Goal: Information Seeking & Learning: Learn about a topic

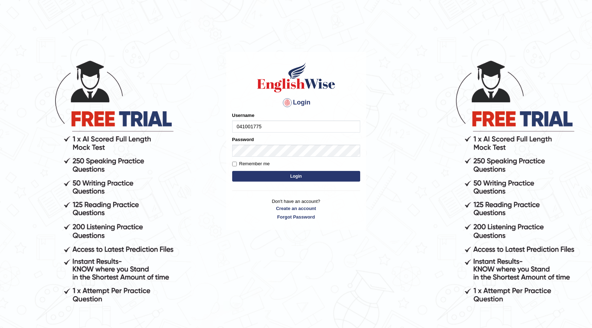
type input "041001775"
click at [252, 175] on button "Login" at bounding box center [296, 176] width 128 height 11
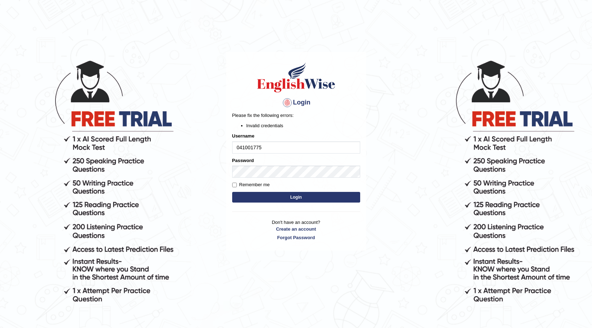
click at [263, 199] on button "Login" at bounding box center [296, 197] width 128 height 11
click at [247, 148] on input "041001775" at bounding box center [296, 148] width 128 height 12
type input "0410001775"
click at [254, 193] on button "Login" at bounding box center [296, 197] width 128 height 11
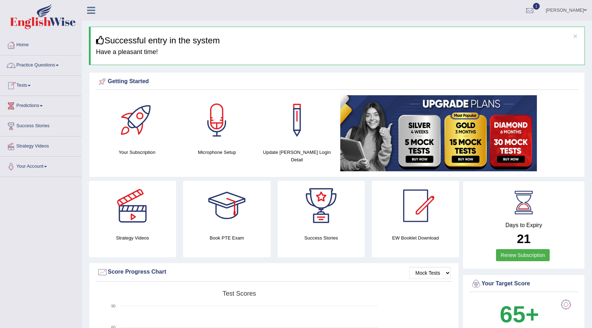
click at [59, 66] on span at bounding box center [57, 65] width 3 height 1
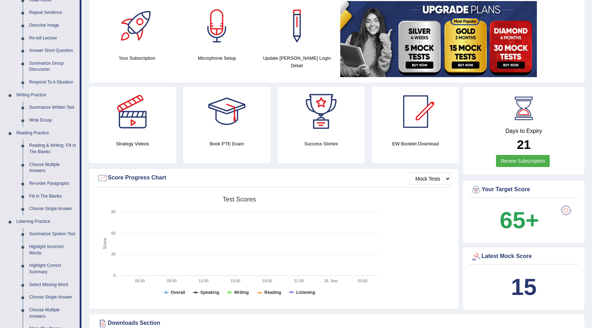
scroll to position [107, 0]
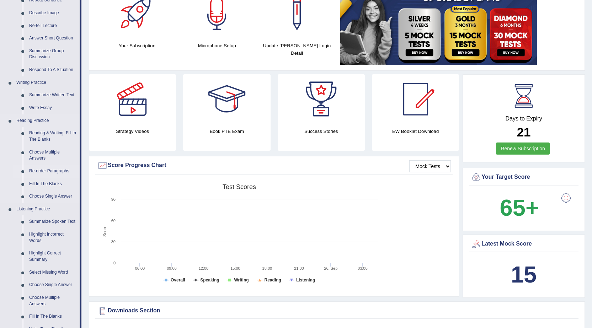
click at [35, 170] on link "Re-order Paragraphs" at bounding box center [53, 171] width 54 height 13
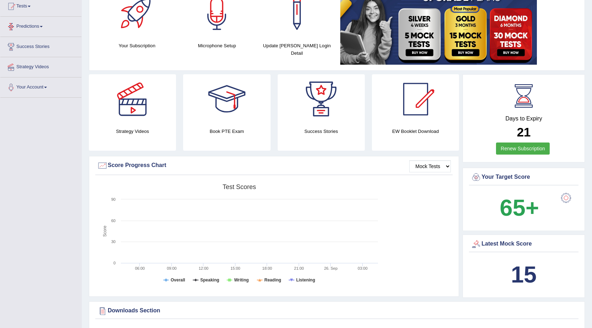
scroll to position [216, 0]
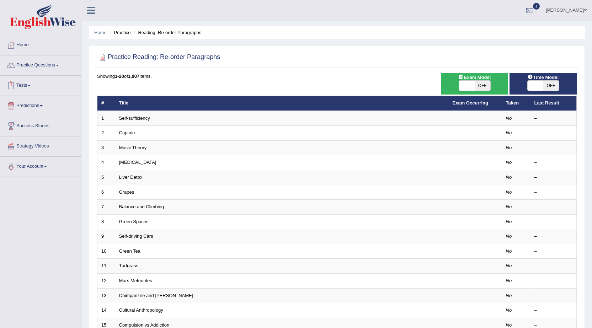
click at [30, 83] on link "Tests" at bounding box center [40, 85] width 81 height 18
click at [34, 98] on link "Take Practice Sectional Test" at bounding box center [46, 102] width 67 height 13
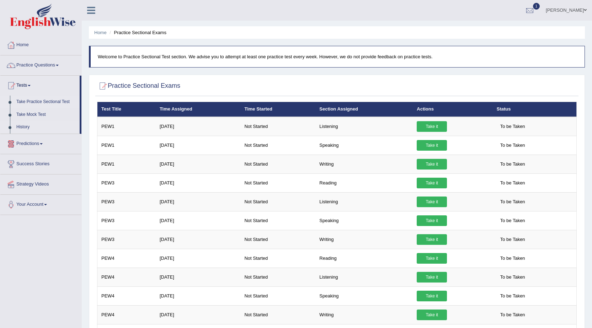
click at [29, 127] on link "History" at bounding box center [46, 127] width 67 height 13
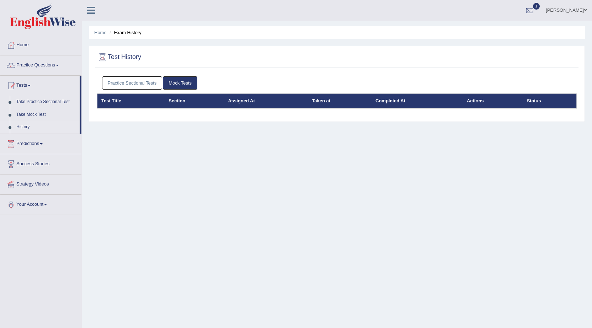
click at [136, 80] on link "Practice Sectional Tests" at bounding box center [132, 82] width 60 height 13
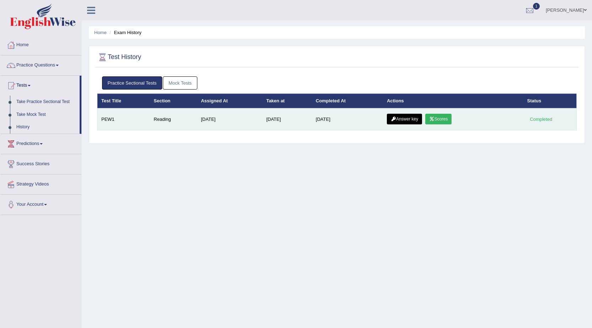
click at [439, 120] on link "Scores" at bounding box center [439, 119] width 26 height 11
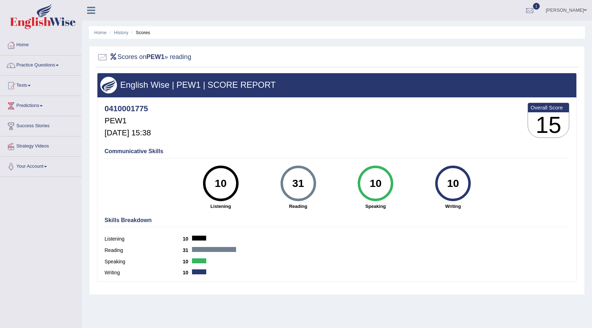
click at [31, 68] on link "Practice Questions" at bounding box center [40, 65] width 81 height 18
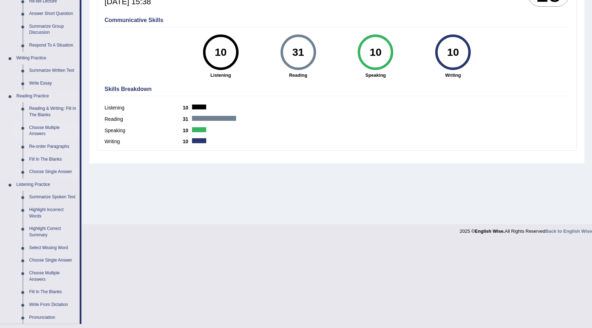
scroll to position [142, 0]
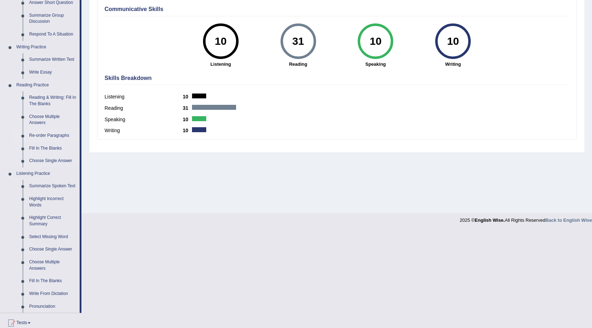
click at [35, 138] on link "Re-order Paragraphs" at bounding box center [53, 136] width 54 height 13
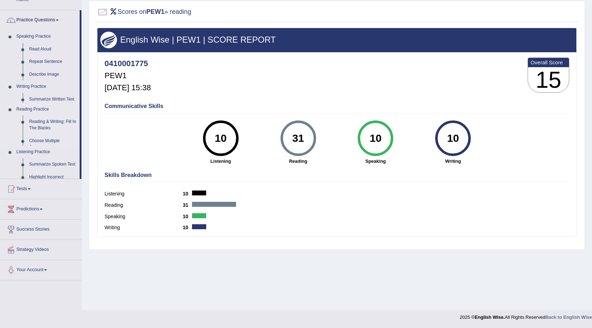
scroll to position [45, 0]
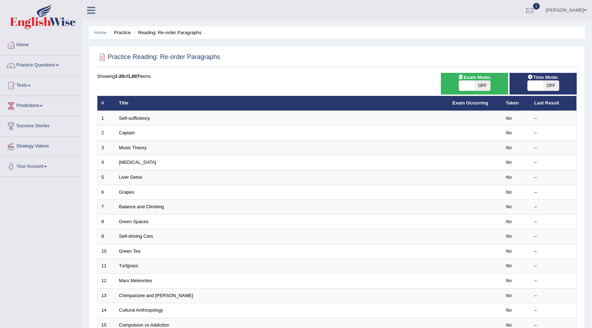
click at [487, 86] on span "OFF" at bounding box center [483, 86] width 16 height 10
checkbox input "true"
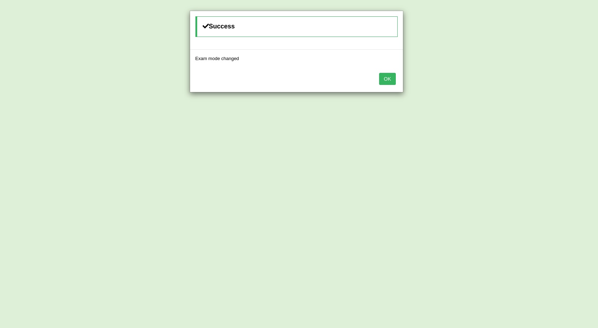
click at [391, 77] on button "OK" at bounding box center [387, 79] width 16 height 12
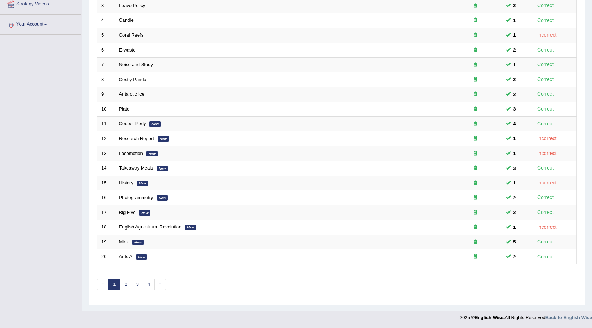
scroll to position [143, 0]
click at [127, 282] on link "2" at bounding box center [126, 285] width 12 height 12
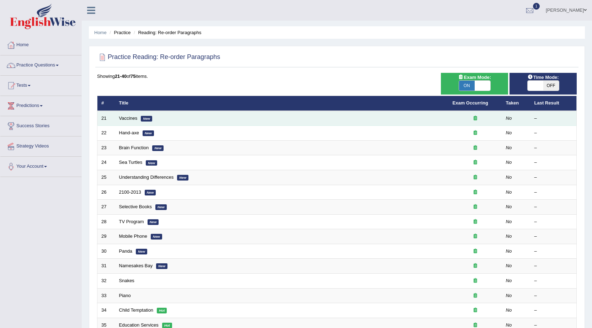
click at [145, 120] on em "New" at bounding box center [146, 119] width 11 height 6
click at [127, 117] on link "Vaccines" at bounding box center [128, 118] width 19 height 5
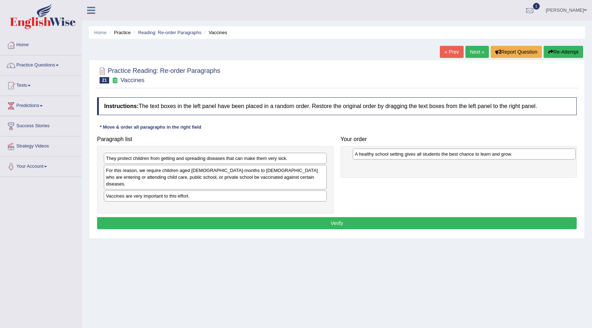
drag, startPoint x: 111, startPoint y: 190, endPoint x: 360, endPoint y: 154, distance: 251.5
click at [360, 154] on div "A healthy school setting gives all students the best chance to learn and grow." at bounding box center [464, 154] width 223 height 11
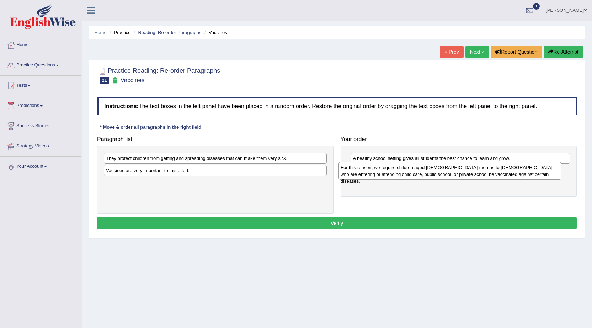
drag, startPoint x: 108, startPoint y: 171, endPoint x: 343, endPoint y: 169, distance: 234.8
click at [343, 169] on div "For this reason, we require children aged 2-months to 18-years old who are ente…" at bounding box center [450, 171] width 223 height 18
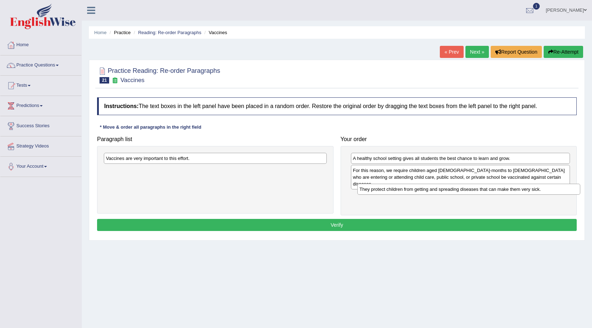
drag, startPoint x: 206, startPoint y: 158, endPoint x: 460, endPoint y: 189, distance: 255.6
click at [460, 189] on div "They protect children from getting and spreading diseases that can make them ve…" at bounding box center [469, 189] width 223 height 11
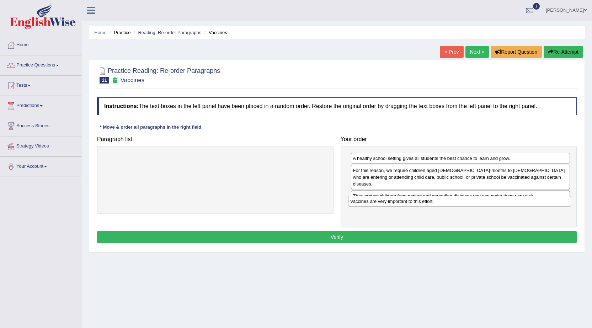
drag, startPoint x: 260, startPoint y: 159, endPoint x: 505, endPoint y: 202, distance: 248.2
click at [505, 202] on div "Vaccines are very important to this effort." at bounding box center [459, 201] width 223 height 11
click at [244, 231] on button "Verify" at bounding box center [337, 237] width 480 height 12
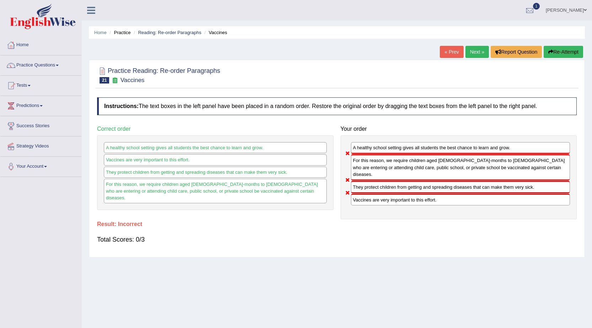
click at [473, 50] on link "Next »" at bounding box center [477, 52] width 23 height 12
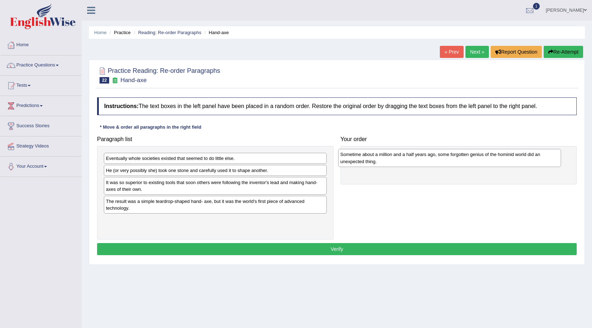
drag, startPoint x: 126, startPoint y: 222, endPoint x: 360, endPoint y: 157, distance: 243.5
click at [360, 157] on div "Sometime about a million and a half years ago, some forgotten genius of the hom…" at bounding box center [449, 158] width 223 height 18
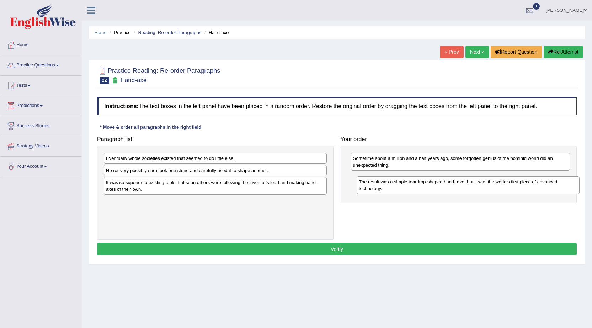
drag, startPoint x: 164, startPoint y: 208, endPoint x: 417, endPoint y: 189, distance: 253.7
click at [417, 189] on div "The result was a simple teardrop-shaped hand- axe, but it was the world's first…" at bounding box center [468, 185] width 223 height 18
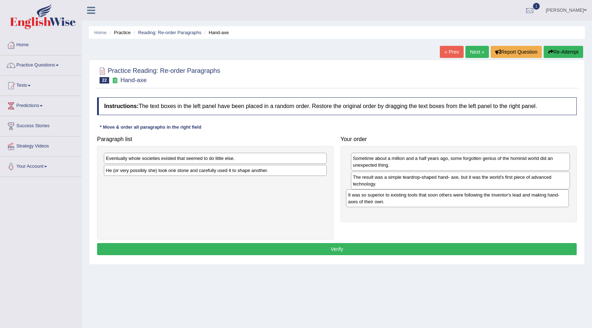
drag, startPoint x: 184, startPoint y: 188, endPoint x: 427, endPoint y: 201, distance: 242.6
click at [427, 201] on div "It was so superior to existing tools that soon others were following the invent…" at bounding box center [457, 199] width 223 height 18
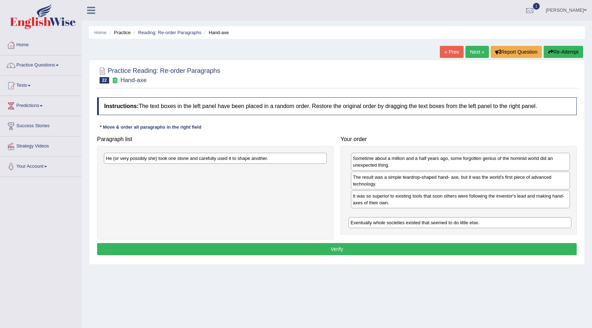
drag, startPoint x: 196, startPoint y: 159, endPoint x: 440, endPoint y: 224, distance: 253.1
click at [440, 224] on div "Eventually whole societies existed that seemed to do little else." at bounding box center [460, 222] width 223 height 11
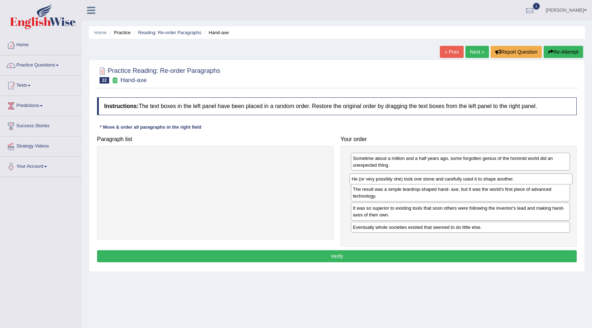
drag, startPoint x: 225, startPoint y: 162, endPoint x: 471, endPoint y: 183, distance: 246.7
click at [471, 183] on div "He (or very possibly she) took one stone and carefully used it to shape another." at bounding box center [461, 179] width 223 height 11
click at [442, 253] on button "Verify" at bounding box center [337, 256] width 480 height 12
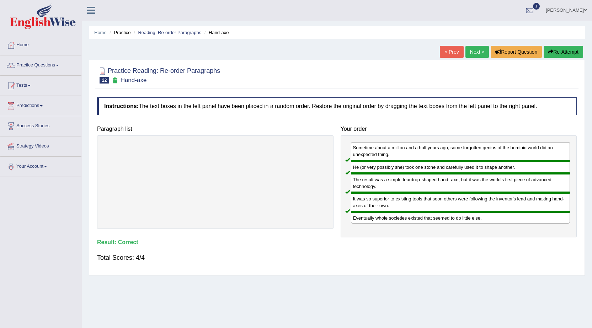
click at [473, 52] on link "Next »" at bounding box center [477, 52] width 23 height 12
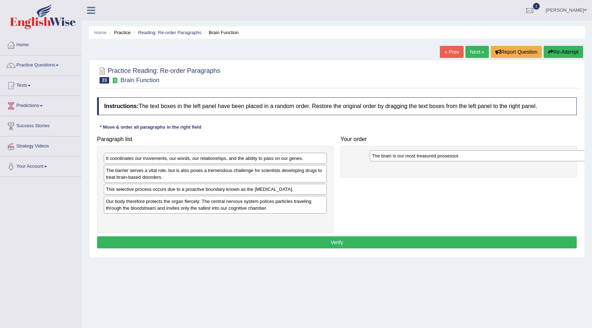
drag, startPoint x: 193, startPoint y: 160, endPoint x: 459, endPoint y: 157, distance: 266.1
click at [459, 157] on div "The brain is our most treasured possessor." at bounding box center [481, 155] width 223 height 11
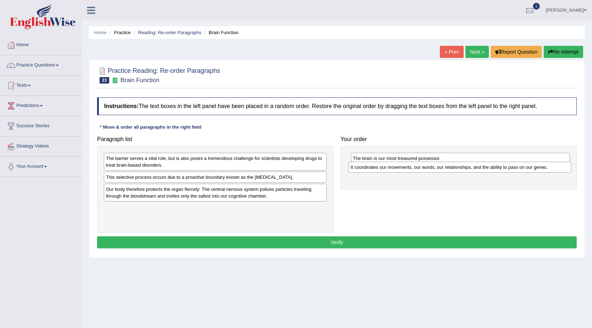
drag, startPoint x: 169, startPoint y: 160, endPoint x: 413, endPoint y: 169, distance: 244.9
click at [413, 169] on div "It coordinates our movements, our words, our relationships, and the ability to …" at bounding box center [460, 167] width 223 height 11
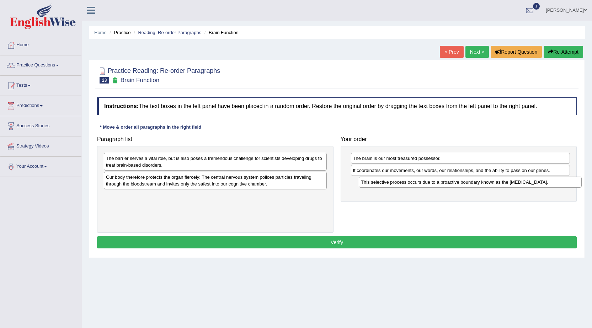
drag, startPoint x: 285, startPoint y: 177, endPoint x: 540, endPoint y: 182, distance: 255.1
click at [540, 182] on div "This selective process occurs due to a proactive boundary known as the blood-br…" at bounding box center [470, 182] width 223 height 11
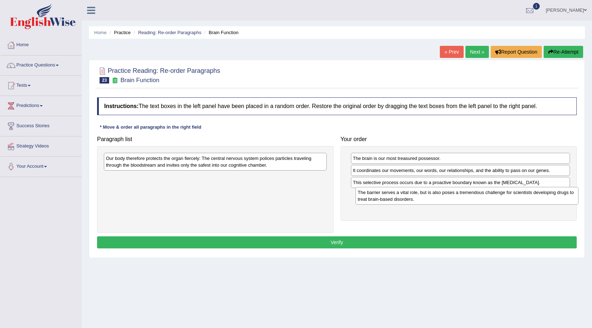
drag, startPoint x: 259, startPoint y: 165, endPoint x: 511, endPoint y: 199, distance: 254.2
click at [511, 199] on div "The barrier serves a vital role, but is also poses a tremendous challenge for s…" at bounding box center [467, 196] width 223 height 18
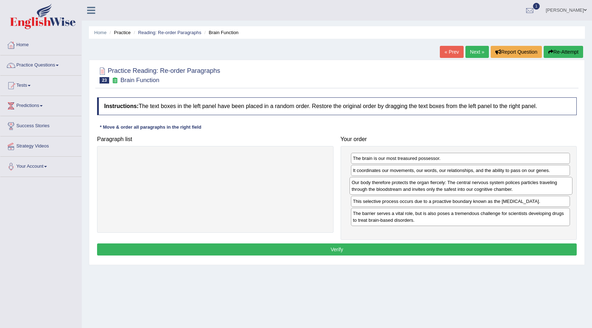
drag, startPoint x: 224, startPoint y: 169, endPoint x: 470, endPoint y: 193, distance: 247.0
click at [470, 193] on div "Our body therefore protects the organ fiercely: The central nervous system poli…" at bounding box center [461, 186] width 223 height 18
click at [430, 247] on button "Verify" at bounding box center [337, 250] width 480 height 12
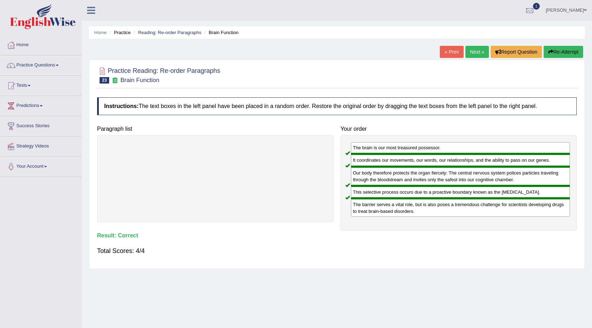
click at [475, 47] on link "Next »" at bounding box center [477, 52] width 23 height 12
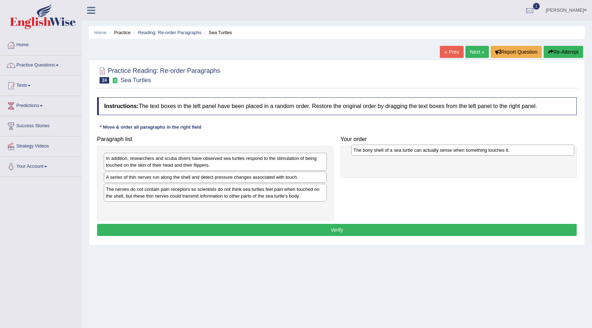
drag, startPoint x: 133, startPoint y: 194, endPoint x: 381, endPoint y: 154, distance: 250.7
click at [381, 154] on div "The bony shell of a sea turtle can actually sense when something touches it." at bounding box center [463, 150] width 223 height 11
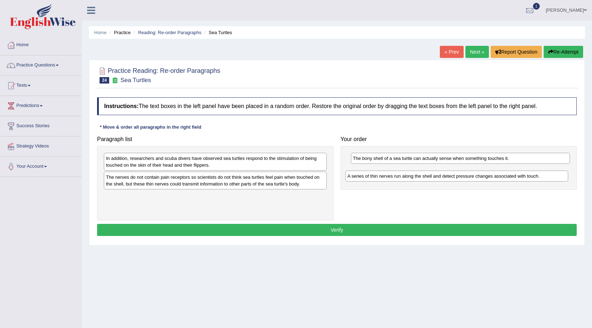
drag, startPoint x: 201, startPoint y: 179, endPoint x: 443, endPoint y: 178, distance: 241.6
click at [443, 178] on div "A series of thin nerves run along the shell and detect pressure changes associa…" at bounding box center [456, 176] width 223 height 11
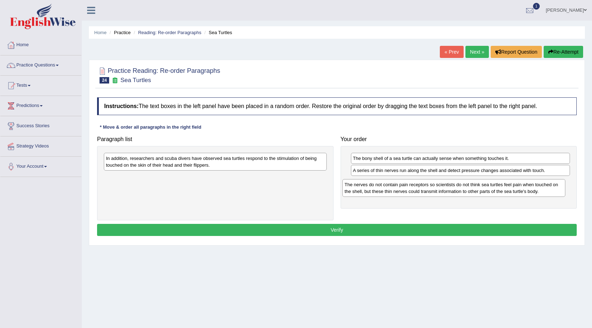
drag, startPoint x: 223, startPoint y: 185, endPoint x: 462, endPoint y: 193, distance: 238.8
click at [462, 193] on div "The nerves do not contain pain receptors so scientists do not think sea turtles…" at bounding box center [454, 188] width 223 height 18
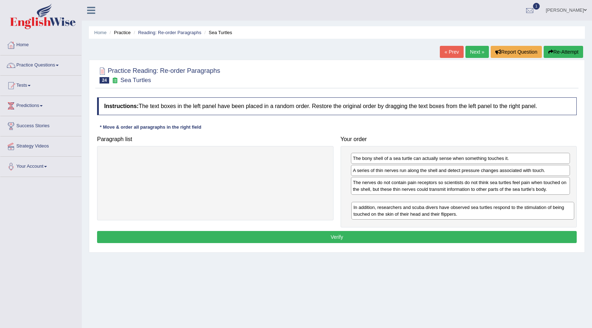
drag, startPoint x: 179, startPoint y: 157, endPoint x: 426, endPoint y: 206, distance: 252.4
click at [426, 206] on div "In addition, researchers and scuba divers have observed sea turtles respond to …" at bounding box center [463, 211] width 223 height 18
click at [360, 239] on button "Verify" at bounding box center [337, 237] width 480 height 12
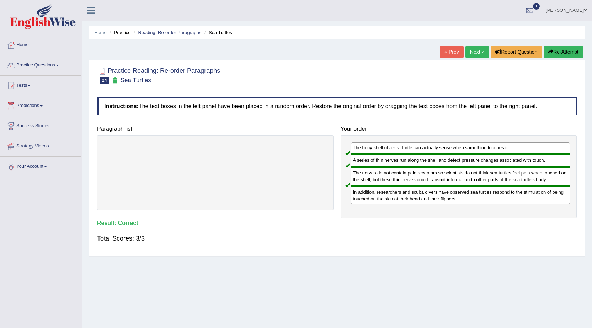
click at [477, 55] on link "Next »" at bounding box center [477, 52] width 23 height 12
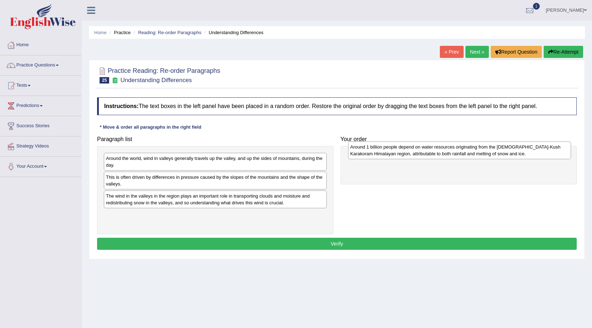
drag, startPoint x: 174, startPoint y: 202, endPoint x: 418, endPoint y: 153, distance: 249.3
click at [418, 153] on div "Around 1 billion people depend on water resources originating from the Hindu-Ku…" at bounding box center [459, 151] width 223 height 18
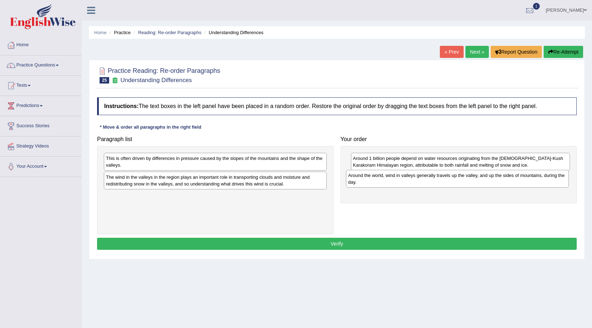
drag, startPoint x: 150, startPoint y: 164, endPoint x: 392, endPoint y: 181, distance: 242.9
click at [392, 181] on div "Around the world, wind in valleys generally travels up the valley, and up the s…" at bounding box center [457, 179] width 223 height 18
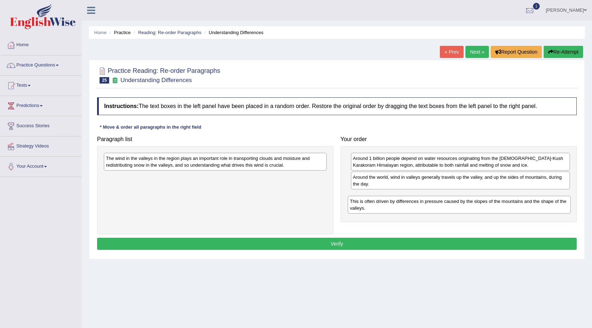
drag, startPoint x: 232, startPoint y: 166, endPoint x: 476, endPoint y: 209, distance: 247.8
click at [476, 209] on div "This is often driven by differences in pressure caused by the slopes of the mou…" at bounding box center [459, 205] width 223 height 18
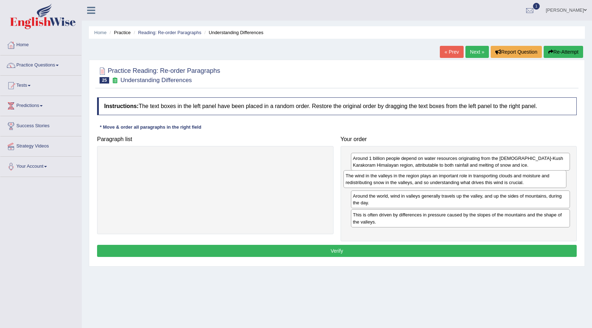
drag, startPoint x: 254, startPoint y: 166, endPoint x: 494, endPoint y: 184, distance: 240.4
click at [494, 184] on div "The wind in the valleys in the region plays an important role in transporting c…" at bounding box center [455, 179] width 223 height 18
click at [451, 250] on button "Verify" at bounding box center [337, 251] width 480 height 12
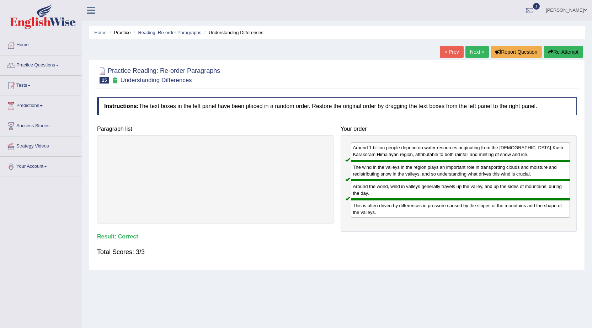
click at [470, 51] on link "Next »" at bounding box center [477, 52] width 23 height 12
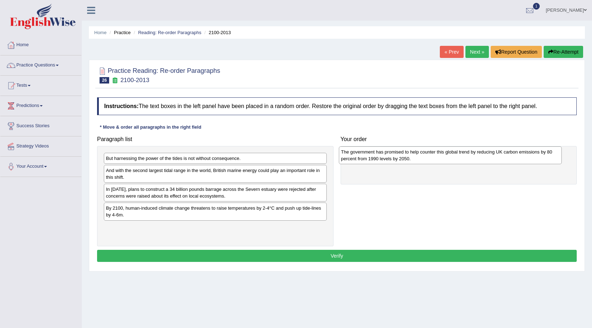
drag, startPoint x: 200, startPoint y: 198, endPoint x: 435, endPoint y: 161, distance: 238.1
click at [435, 161] on div "The government has promised to help counter this global trend by reducing UK ca…" at bounding box center [450, 156] width 223 height 18
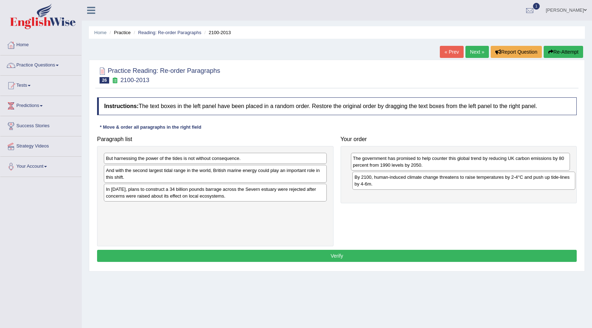
drag, startPoint x: 159, startPoint y: 214, endPoint x: 408, endPoint y: 183, distance: 250.6
click at [408, 183] on div "By 2100, human-induced climate change threatens to raise temperatures by 2-4°C …" at bounding box center [464, 181] width 223 height 18
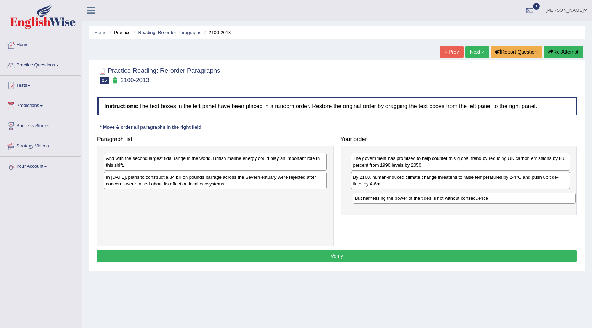
drag, startPoint x: 185, startPoint y: 160, endPoint x: 435, endPoint y: 199, distance: 252.8
click at [435, 199] on div "But harnessing the power of the tides is not without consequence." at bounding box center [464, 198] width 223 height 11
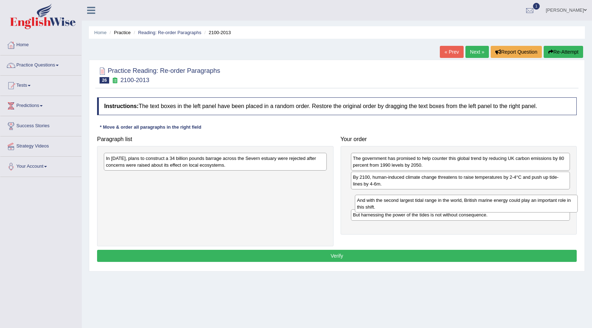
drag, startPoint x: 189, startPoint y: 168, endPoint x: 440, endPoint y: 210, distance: 254.7
click at [440, 210] on div "And with the second largest tidal range in the world, British marine energy cou…" at bounding box center [466, 204] width 223 height 18
click at [440, 210] on div "But harnessing the power of the tides is not without consequence." at bounding box center [461, 215] width 220 height 11
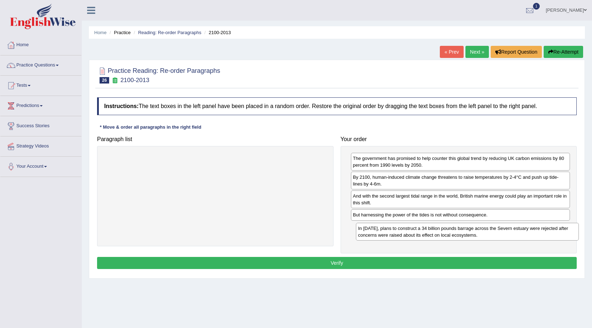
drag, startPoint x: 268, startPoint y: 165, endPoint x: 521, endPoint y: 235, distance: 261.8
click at [521, 235] on div "In 2013, plans to construct a 34 billion pounds barrage across the Severn estua…" at bounding box center [467, 232] width 223 height 18
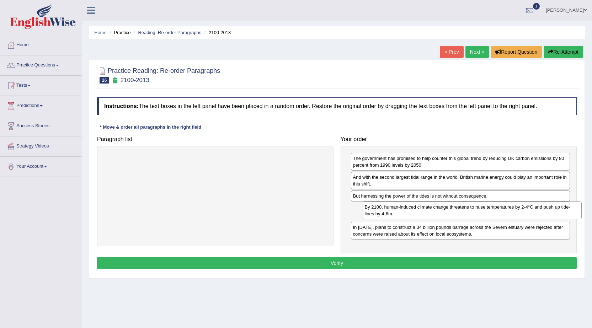
drag, startPoint x: 372, startPoint y: 181, endPoint x: 384, endPoint y: 211, distance: 32.1
click at [384, 211] on div "By 2100, human-induced climate change threatens to raise temperatures by 2-4°C …" at bounding box center [473, 211] width 220 height 18
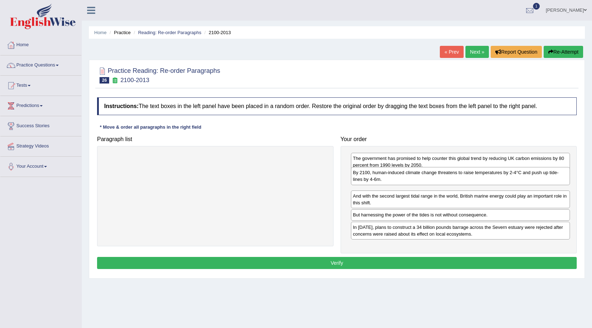
drag, startPoint x: 390, startPoint y: 212, endPoint x: 390, endPoint y: 176, distance: 35.6
click at [390, 176] on div "By 2100, human-induced climate change threatens to raise temperatures by 2-4°C …" at bounding box center [461, 176] width 220 height 18
click at [360, 261] on button "Verify" at bounding box center [337, 263] width 480 height 12
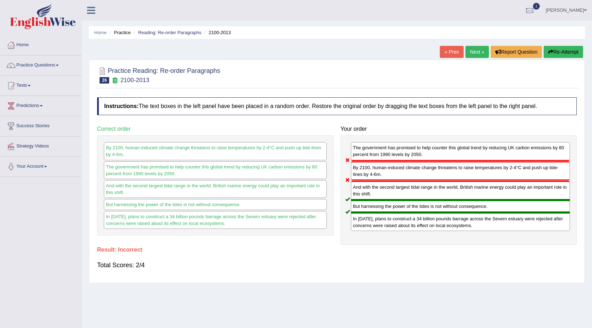
scroll to position [36, 0]
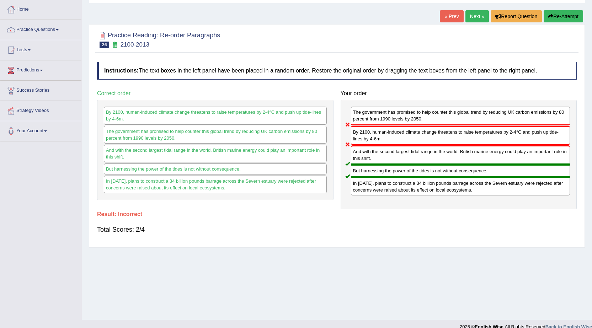
click at [475, 13] on link "Next »" at bounding box center [477, 16] width 23 height 12
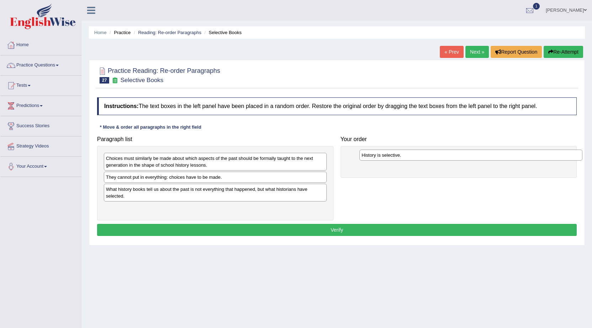
drag, startPoint x: 128, startPoint y: 211, endPoint x: 384, endPoint y: 158, distance: 261.2
click at [384, 158] on div "History is selective." at bounding box center [471, 155] width 223 height 11
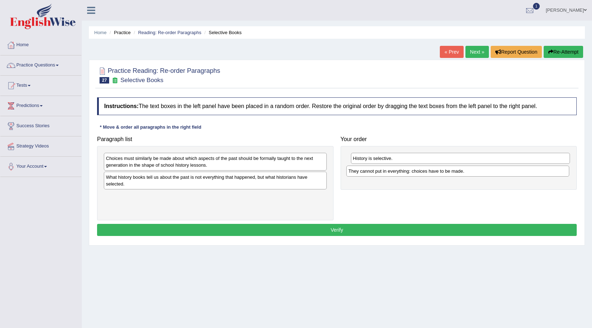
drag, startPoint x: 169, startPoint y: 181, endPoint x: 412, endPoint y: 175, distance: 242.7
click at [412, 175] on div "They cannot put in everything: choices have to be made." at bounding box center [458, 171] width 223 height 11
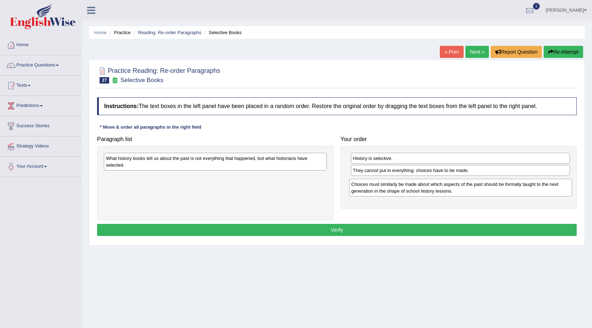
drag, startPoint x: 257, startPoint y: 163, endPoint x: 502, endPoint y: 189, distance: 246.9
click at [502, 189] on div "Choices must similarly be made about which aspects of the past should be formal…" at bounding box center [460, 188] width 223 height 18
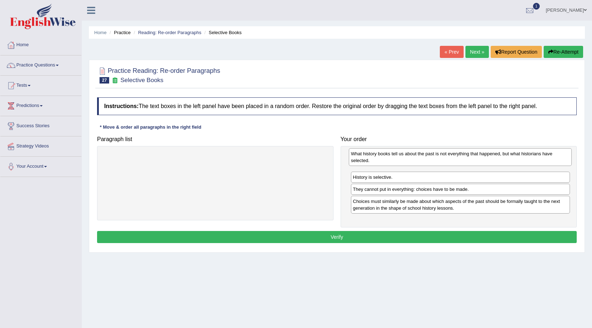
drag, startPoint x: 201, startPoint y: 168, endPoint x: 447, endPoint y: 163, distance: 245.2
click at [447, 163] on div "What history books tell us about the past is not everything that happened, but …" at bounding box center [460, 157] width 223 height 18
click at [403, 237] on button "Verify" at bounding box center [337, 237] width 480 height 12
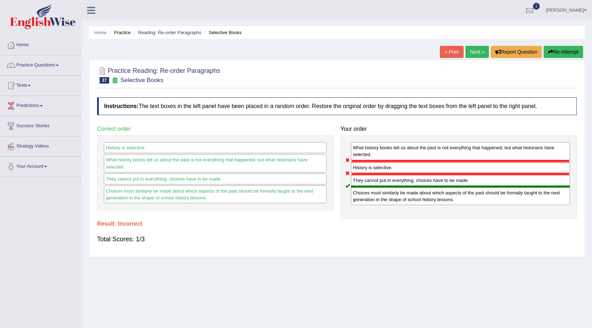
click at [469, 48] on link "Next »" at bounding box center [477, 52] width 23 height 12
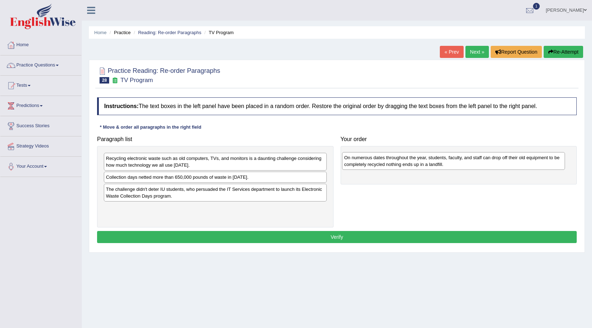
drag, startPoint x: 138, startPoint y: 166, endPoint x: 377, endPoint y: 165, distance: 238.4
click at [377, 165] on div "On numerous dates throughout the year, students, faculty, and staff can drop of…" at bounding box center [453, 161] width 223 height 18
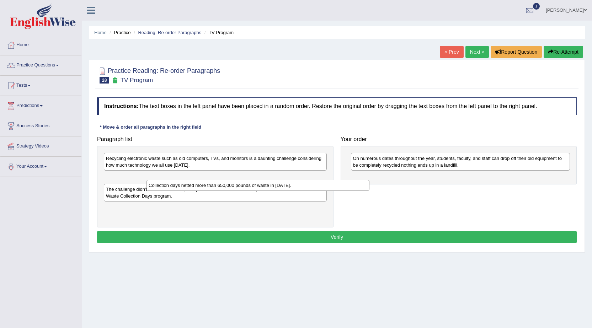
drag, startPoint x: 258, startPoint y: 173, endPoint x: 283, endPoint y: 176, distance: 25.5
click at [299, 181] on div "Collection days netted more than 650,000 pounds of waste in [DATE]." at bounding box center [258, 185] width 223 height 11
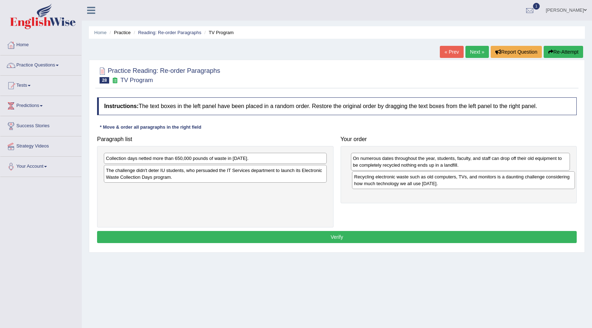
drag, startPoint x: 237, startPoint y: 156, endPoint x: 486, endPoint y: 174, distance: 249.0
click at [486, 174] on div "Recycling electronic waste such as old computers, TVs, and monitors is a daunti…" at bounding box center [463, 180] width 223 height 18
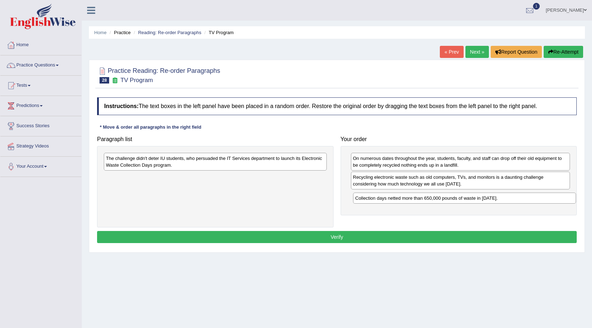
drag, startPoint x: 166, startPoint y: 161, endPoint x: 416, endPoint y: 201, distance: 252.6
click at [416, 201] on div "Collection days netted more than 650,000 pounds of waste in [DATE]." at bounding box center [464, 198] width 223 height 11
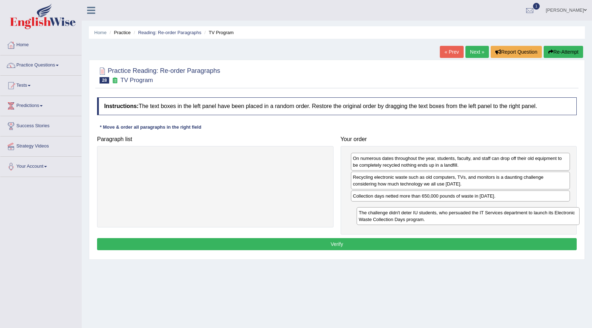
drag, startPoint x: 231, startPoint y: 169, endPoint x: 484, endPoint y: 224, distance: 258.7
click at [484, 224] on div "The challenge didn't deter IU students, who persuaded the IT Services departmen…" at bounding box center [468, 216] width 223 height 18
click at [461, 245] on button "Verify" at bounding box center [337, 244] width 480 height 12
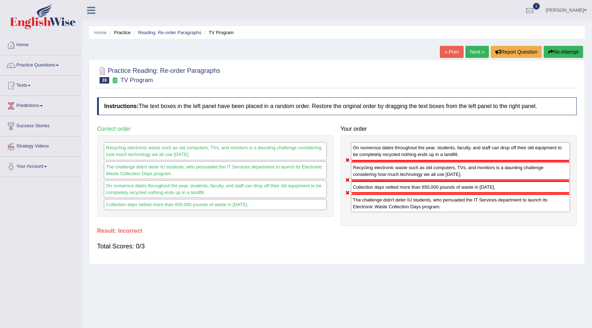
click at [569, 51] on button "Re-Attempt" at bounding box center [563, 52] width 39 height 12
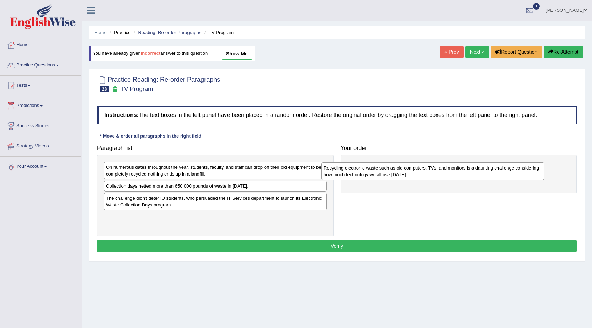
drag, startPoint x: 113, startPoint y: 192, endPoint x: 342, endPoint y: 173, distance: 229.6
click at [332, 174] on div "Recycling electronic waste such as old computers, TVs, and monitors is a daunti…" at bounding box center [433, 172] width 223 height 18
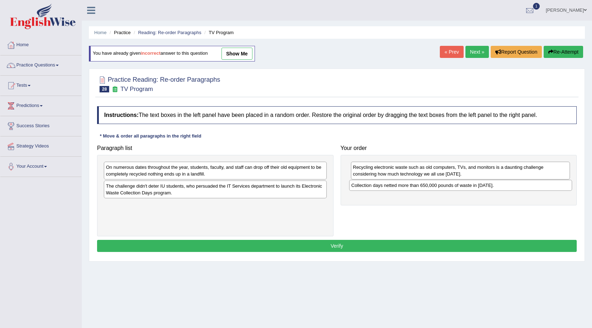
drag, startPoint x: 221, startPoint y: 190, endPoint x: 467, endPoint y: 189, distance: 246.9
click at [467, 189] on div "Collection days netted more than 650,000 pounds of waste in 2010." at bounding box center [460, 185] width 223 height 11
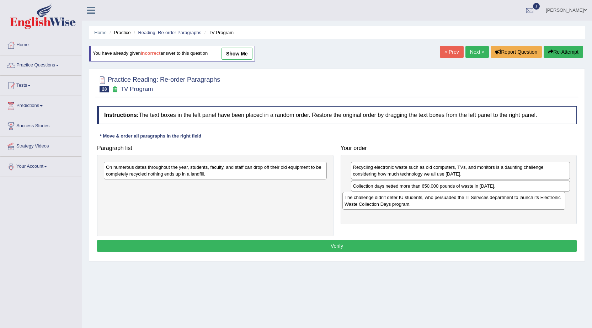
drag, startPoint x: 262, startPoint y: 194, endPoint x: 501, endPoint y: 206, distance: 239.0
click at [501, 206] on div "The challenge didn't deter IU students, who persuaded the IT Services departmen…" at bounding box center [454, 201] width 223 height 18
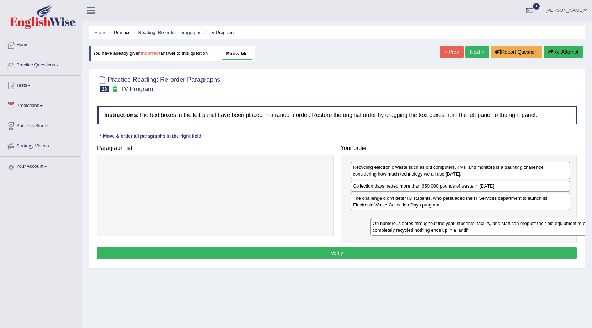
drag, startPoint x: 219, startPoint y: 165, endPoint x: 486, endPoint y: 222, distance: 272.7
click at [486, 222] on div "On numerous dates throughout the year, students, faculty, and staff can drop of…" at bounding box center [482, 227] width 223 height 18
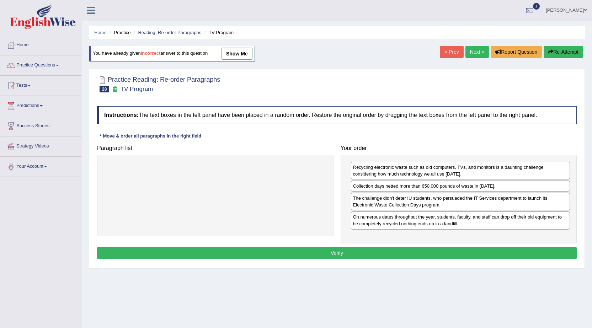
click at [396, 249] on button "Verify" at bounding box center [337, 253] width 480 height 12
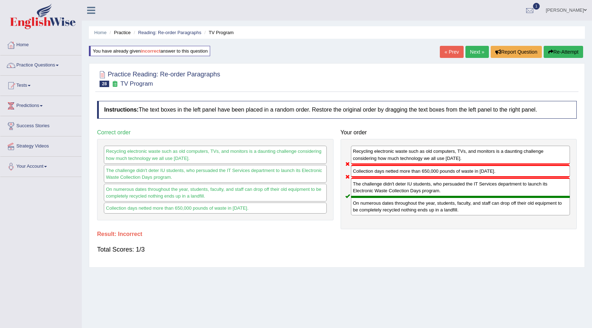
click at [473, 53] on link "Next »" at bounding box center [477, 52] width 23 height 12
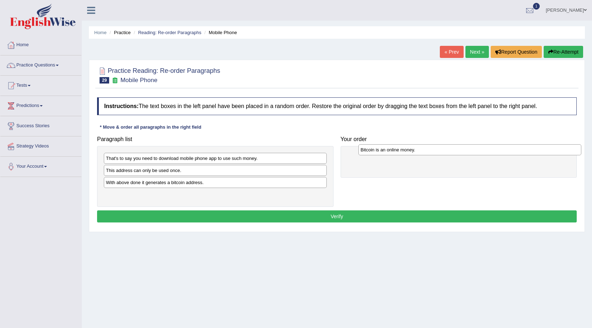
drag, startPoint x: 131, startPoint y: 200, endPoint x: 385, endPoint y: 155, distance: 258.7
click at [385, 155] on div "Bitcoin is an online money." at bounding box center [470, 149] width 223 height 11
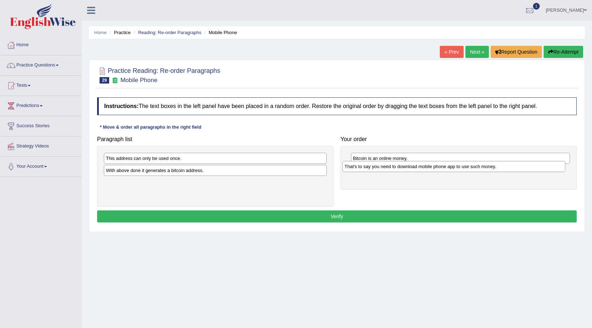
drag, startPoint x: 194, startPoint y: 163, endPoint x: 432, endPoint y: 171, distance: 238.9
click at [432, 171] on div "That's to say you need to download mobile phone app to use such money." at bounding box center [454, 166] width 223 height 11
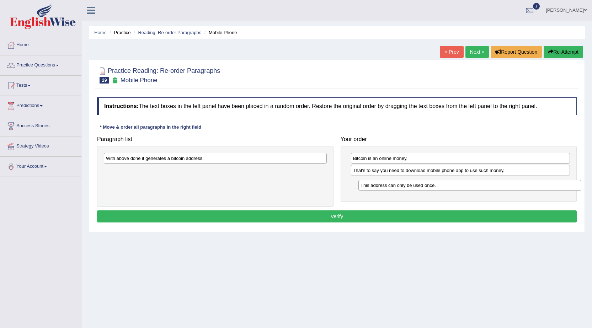
drag, startPoint x: 216, startPoint y: 158, endPoint x: 470, endPoint y: 185, distance: 256.2
click at [470, 185] on div "This address can only be used once." at bounding box center [470, 185] width 223 height 11
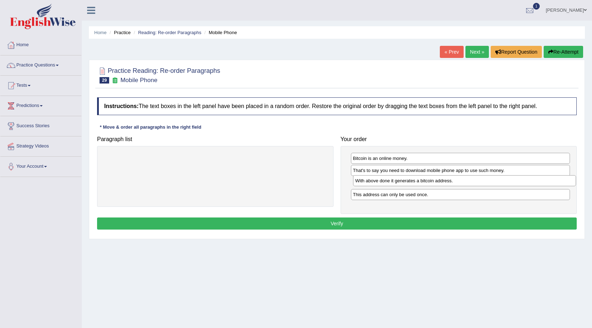
drag, startPoint x: 218, startPoint y: 157, endPoint x: 467, endPoint y: 179, distance: 250.4
click at [467, 179] on div "With above done it generates a bitcoin address." at bounding box center [464, 180] width 223 height 11
click at [437, 221] on button "Verify" at bounding box center [337, 224] width 480 height 12
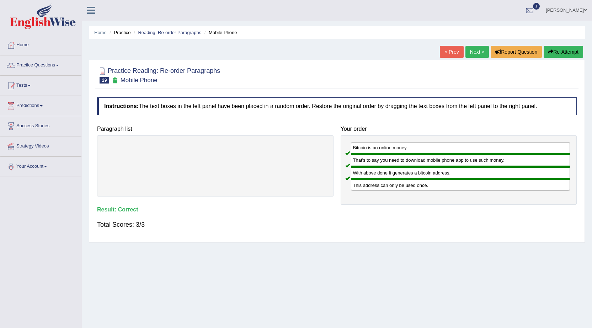
click at [471, 54] on link "Next »" at bounding box center [477, 52] width 23 height 12
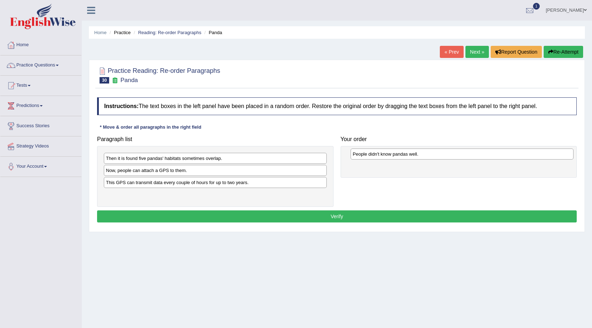
drag, startPoint x: 114, startPoint y: 196, endPoint x: 362, endPoint y: 156, distance: 251.3
click at [362, 156] on div "People didn't know pandas well." at bounding box center [462, 154] width 223 height 11
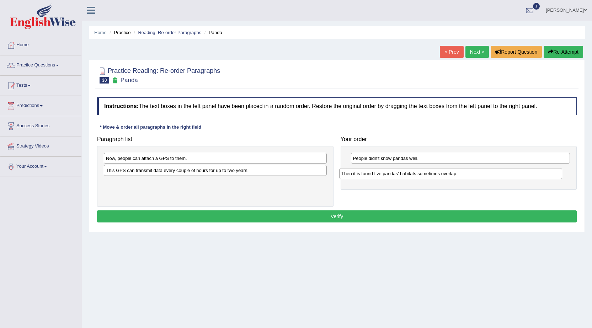
drag, startPoint x: 203, startPoint y: 164, endPoint x: 439, endPoint y: 179, distance: 236.0
click at [439, 179] on div "Then it is found five pandas' habitats sometimes overlap." at bounding box center [450, 173] width 223 height 11
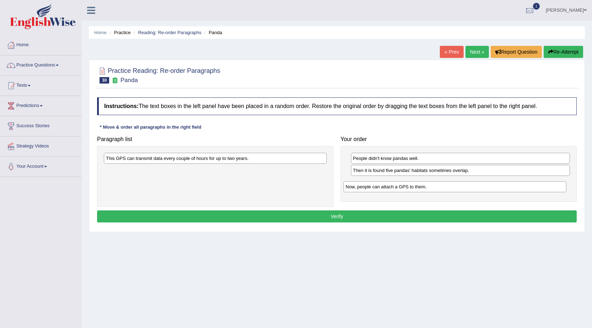
drag, startPoint x: 206, startPoint y: 163, endPoint x: 453, endPoint y: 191, distance: 248.5
click at [451, 191] on div "Now, people can attach a GPS to them." at bounding box center [455, 186] width 223 height 11
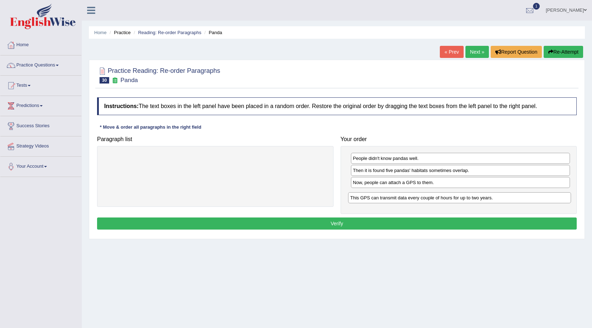
drag, startPoint x: 280, startPoint y: 159, endPoint x: 525, endPoint y: 199, distance: 247.6
click at [525, 199] on div "This GPS can transmit data every couple of hours for up to two years." at bounding box center [459, 197] width 223 height 11
click at [354, 222] on button "Verify" at bounding box center [337, 224] width 480 height 12
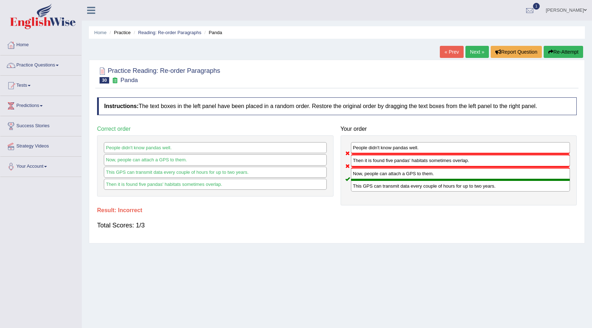
click at [474, 50] on link "Next »" at bounding box center [477, 52] width 23 height 12
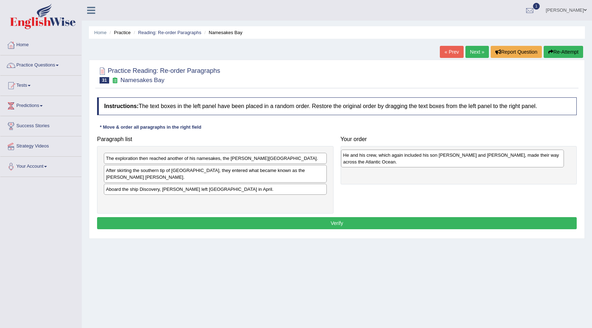
drag, startPoint x: 221, startPoint y: 168, endPoint x: 459, endPoint y: 164, distance: 237.3
click at [459, 164] on div "He and his crew, which again included his son John and Robert Juet, made their …" at bounding box center [452, 159] width 223 height 18
click at [129, 175] on div "After skirting the southern tip of Greenland, they entered what became known as…" at bounding box center [215, 174] width 223 height 18
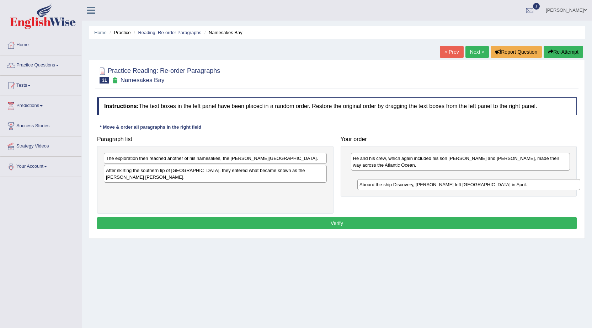
drag, startPoint x: 146, startPoint y: 185, endPoint x: 396, endPoint y: 181, distance: 249.4
click at [397, 184] on div "Aboard the ship Discovery, Hudson left England in April." at bounding box center [469, 184] width 223 height 11
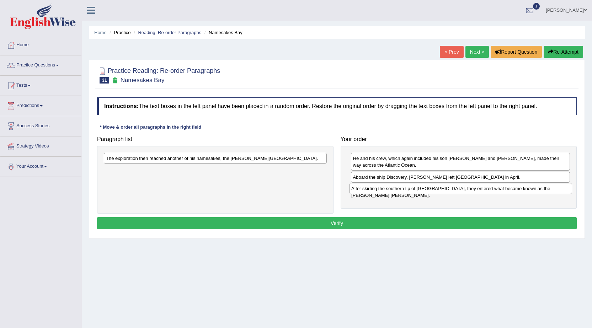
drag, startPoint x: 178, startPoint y: 175, endPoint x: 423, endPoint y: 193, distance: 246.2
click at [423, 193] on div "After skirting the southern tip of Greenland, they entered what became known as…" at bounding box center [460, 188] width 223 height 11
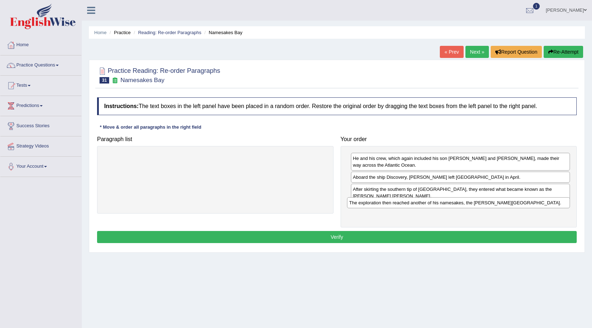
drag, startPoint x: 258, startPoint y: 159, endPoint x: 501, endPoint y: 203, distance: 247.4
click at [501, 203] on div "The exploration then reached another of his namesakes, the Hudson Bay." at bounding box center [458, 202] width 223 height 11
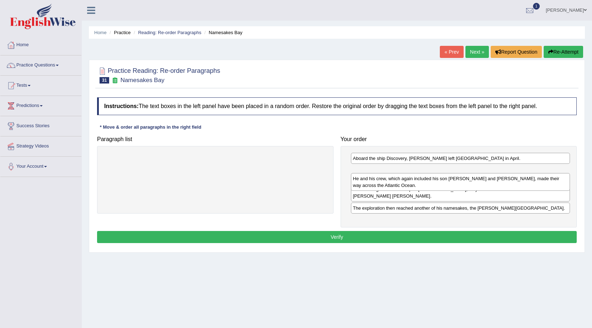
drag, startPoint x: 407, startPoint y: 158, endPoint x: 407, endPoint y: 179, distance: 20.3
click at [407, 179] on div "He and his crew, which again included his son John and Robert Juet, made their …" at bounding box center [461, 182] width 220 height 18
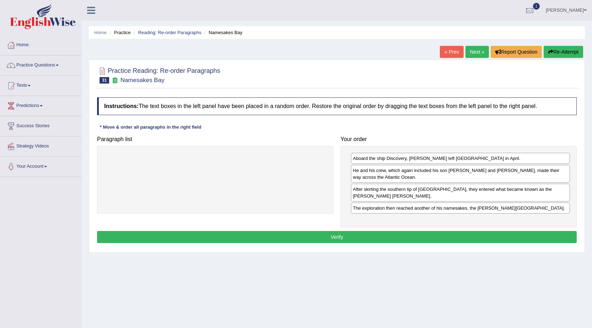
click at [416, 231] on button "Verify" at bounding box center [337, 237] width 480 height 12
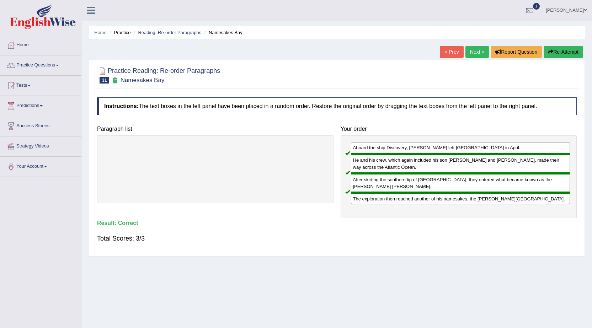
click at [475, 52] on link "Next »" at bounding box center [477, 52] width 23 height 12
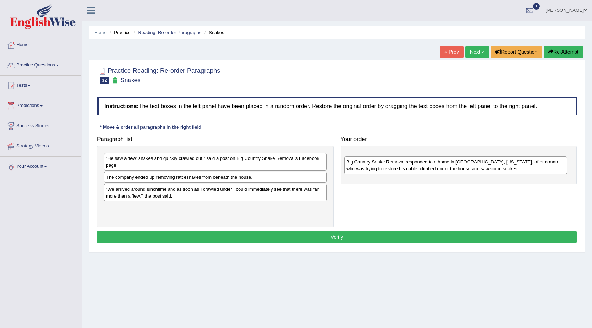
drag, startPoint x: 138, startPoint y: 217, endPoint x: 379, endPoint y: 170, distance: 245.8
click at [379, 170] on div "Big Country Snake Removal responded to a home in [GEOGRAPHIC_DATA], [US_STATE],…" at bounding box center [455, 166] width 223 height 18
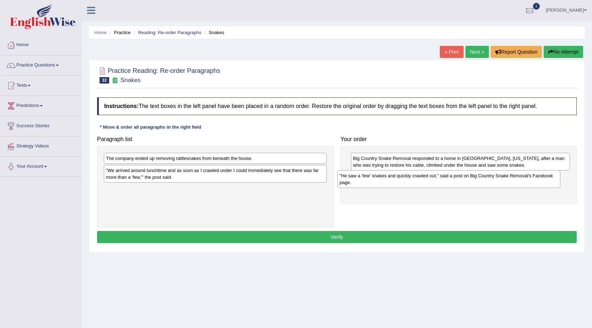
drag, startPoint x: 210, startPoint y: 164, endPoint x: 444, endPoint y: 181, distance: 234.4
click at [444, 181] on div "”He saw a 'few' snakes and quickly crawled out,” said a post on Big Country Sna…" at bounding box center [449, 179] width 223 height 18
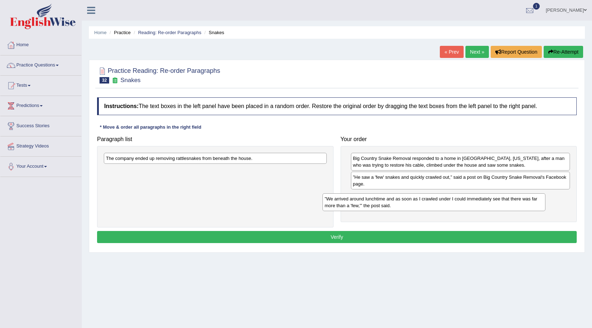
drag, startPoint x: 205, startPoint y: 176, endPoint x: 424, endPoint y: 205, distance: 220.6
click at [424, 205] on div "”We arrived around lunchtime and as soon as I crawled under I could immediately…" at bounding box center [434, 203] width 223 height 18
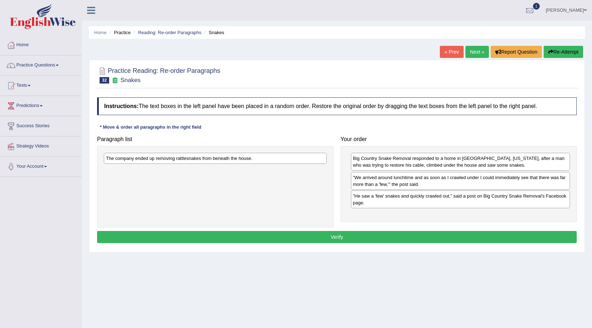
drag, startPoint x: 364, startPoint y: 204, endPoint x: 364, endPoint y: 186, distance: 18.5
click at [364, 186] on div "”We arrived around lunchtime and as soon as I crawled under I could immediately…" at bounding box center [461, 181] width 220 height 18
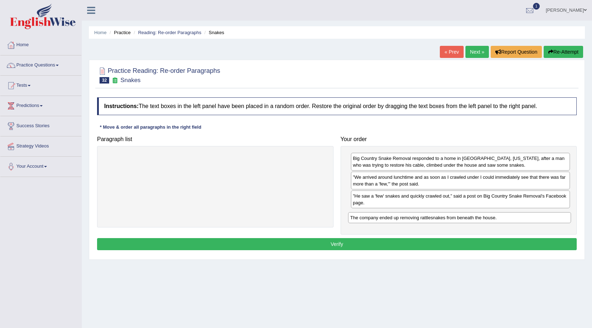
drag, startPoint x: 258, startPoint y: 161, endPoint x: 502, endPoint y: 221, distance: 251.5
click at [502, 221] on div "The company ended up removing rattlesnakes from beneath the house." at bounding box center [459, 217] width 223 height 11
click at [427, 248] on button "Verify" at bounding box center [337, 244] width 480 height 12
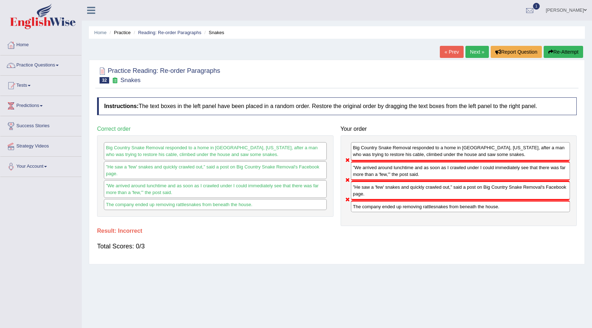
click at [565, 49] on button "Re-Attempt" at bounding box center [563, 52] width 39 height 12
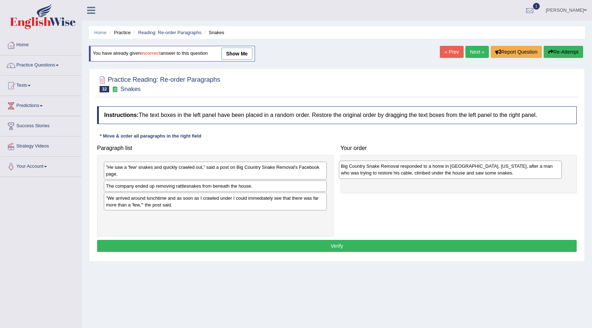
drag, startPoint x: 219, startPoint y: 224, endPoint x: 454, endPoint y: 173, distance: 240.6
click at [454, 173] on div "Big Country Snake Removal responded to a home in [GEOGRAPHIC_DATA], [US_STATE],…" at bounding box center [450, 170] width 223 height 18
drag, startPoint x: 243, startPoint y: 180, endPoint x: 247, endPoint y: 176, distance: 5.5
click at [247, 176] on div "”He saw a 'few' snakes and quickly crawled out,” said a post on Big Country Sna…" at bounding box center [215, 195] width 237 height 81
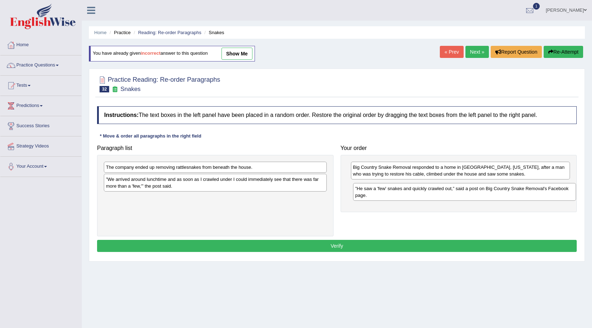
drag, startPoint x: 247, startPoint y: 176, endPoint x: 497, endPoint y: 197, distance: 250.3
click at [497, 197] on div "”He saw a 'few' snakes and quickly crawled out,” said a post on Big Country Sna…" at bounding box center [464, 192] width 223 height 18
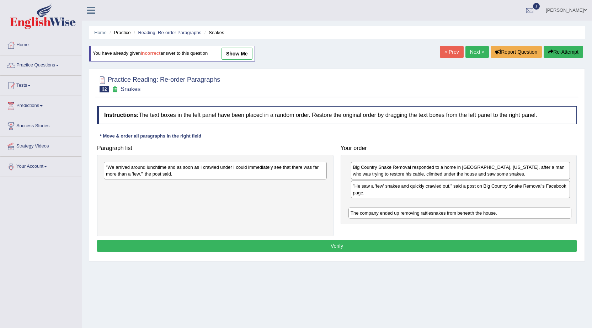
drag, startPoint x: 201, startPoint y: 170, endPoint x: 449, endPoint y: 215, distance: 252.3
click at [449, 215] on div "The company ended up removing rattlesnakes from beneath the house." at bounding box center [460, 213] width 223 height 11
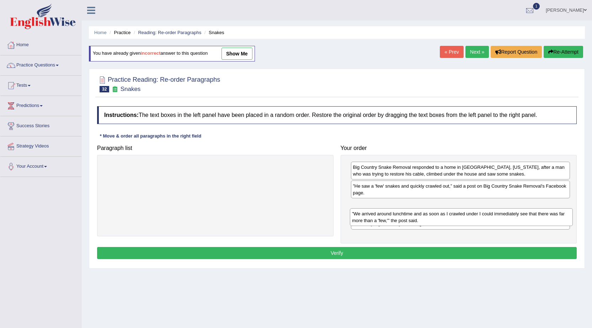
drag, startPoint x: 272, startPoint y: 167, endPoint x: 518, endPoint y: 213, distance: 250.6
click at [518, 213] on div "”We arrived around lunchtime and as soon as I crawled under I could immediately…" at bounding box center [461, 217] width 223 height 18
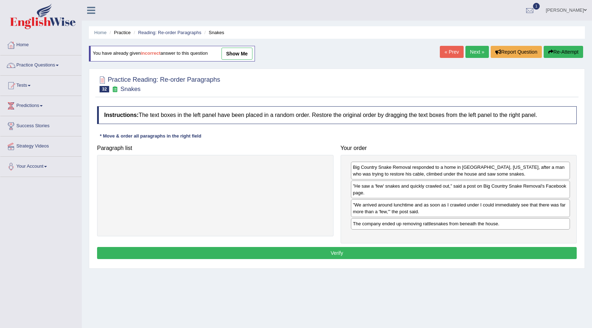
click at [438, 255] on button "Verify" at bounding box center [337, 253] width 480 height 12
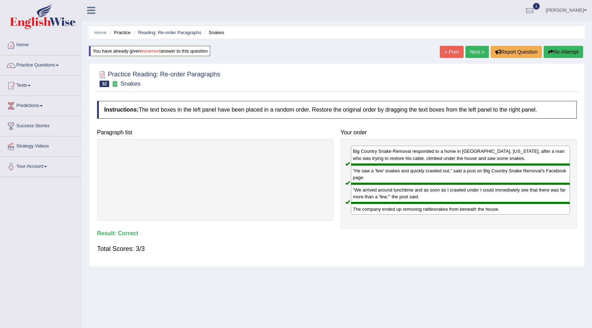
click at [472, 55] on link "Next »" at bounding box center [477, 52] width 23 height 12
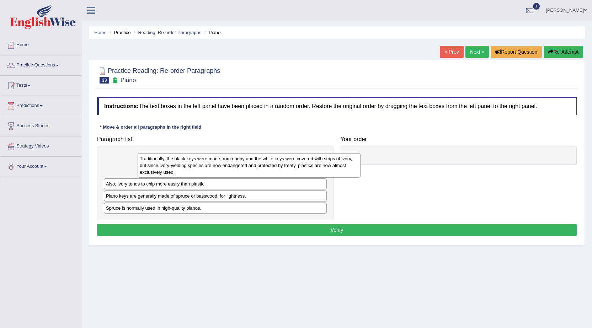
drag, startPoint x: 0, startPoint y: 0, endPoint x: 213, endPoint y: 172, distance: 273.8
click at [213, 172] on div "Traditionally, the black keys were made from ebony and the white keys were cove…" at bounding box center [249, 165] width 223 height 25
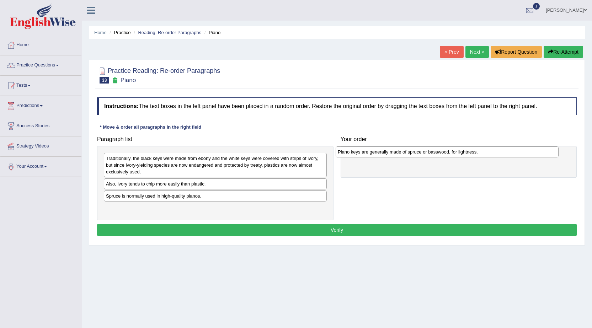
drag, startPoint x: 157, startPoint y: 199, endPoint x: 388, endPoint y: 154, distance: 235.1
click at [388, 154] on div "Piano keys are generally made of spruce or basswood, for lightness." at bounding box center [447, 152] width 223 height 11
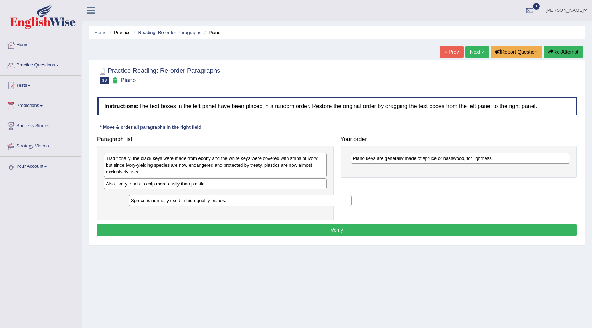
drag, startPoint x: 193, startPoint y: 197, endPoint x: 218, endPoint y: 201, distance: 25.3
click at [218, 201] on div "Spruce is normally used in high-quality pianos." at bounding box center [240, 200] width 223 height 11
drag, startPoint x: 179, startPoint y: 199, endPoint x: 434, endPoint y: 179, distance: 255.2
click at [434, 179] on div "Spruce is normally used in high-quality pianos." at bounding box center [469, 176] width 223 height 11
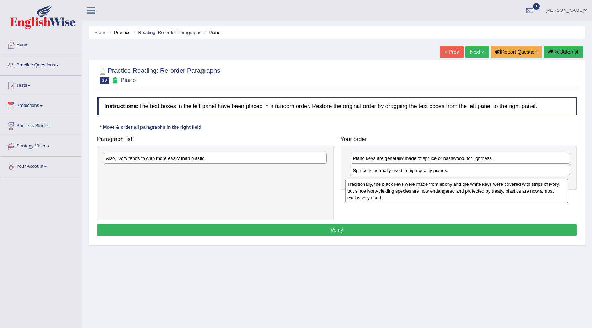
drag, startPoint x: 183, startPoint y: 173, endPoint x: 424, endPoint y: 199, distance: 243.0
click at [424, 199] on div "Traditionally, the black keys were made from ebony and the white keys were cove…" at bounding box center [456, 191] width 223 height 25
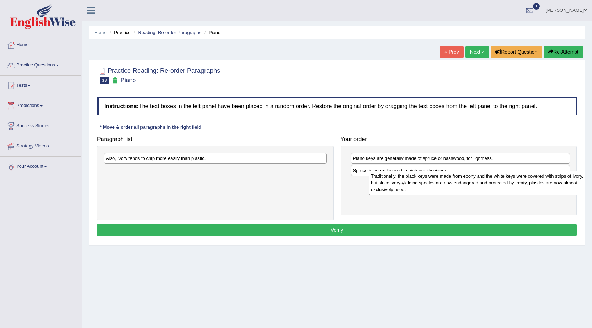
drag, startPoint x: 247, startPoint y: 177, endPoint x: 490, endPoint y: 190, distance: 244.1
click at [490, 190] on div "Traditionally, the black keys were made from ebony and the white keys were cove…" at bounding box center [480, 183] width 223 height 25
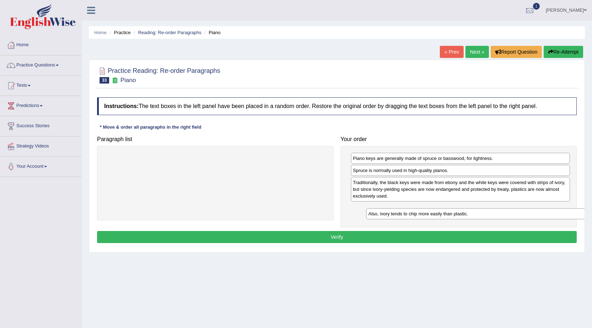
drag, startPoint x: 228, startPoint y: 159, endPoint x: 490, endPoint y: 215, distance: 268.4
click at [490, 215] on div "Also, ivory tends to chip more easily than plastic." at bounding box center [477, 213] width 223 height 11
click at [426, 239] on button "Verify" at bounding box center [337, 237] width 480 height 12
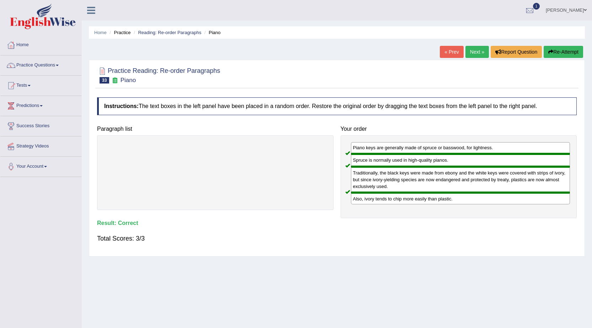
click at [472, 53] on link "Next »" at bounding box center [477, 52] width 23 height 12
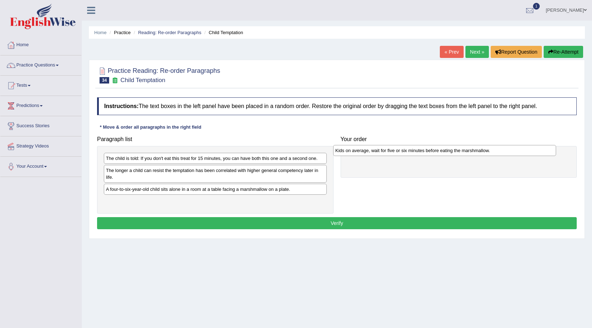
drag, startPoint x: 212, startPoint y: 191, endPoint x: 442, endPoint y: 152, distance: 232.7
click at [442, 152] on div "Kids on average, wait for five or six minutes before eating the marshmallow." at bounding box center [444, 150] width 223 height 11
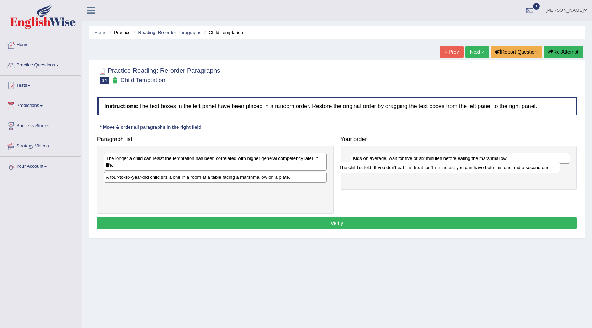
drag, startPoint x: 146, startPoint y: 157, endPoint x: 378, endPoint y: 166, distance: 232.5
click at [378, 166] on div "The child is told: If you don't eat this treat for 15 minutes, you can have bot…" at bounding box center [448, 167] width 223 height 11
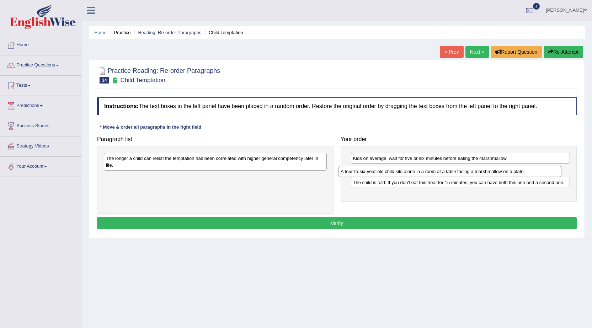
drag, startPoint x: 223, startPoint y: 182, endPoint x: 458, endPoint y: 176, distance: 234.9
click at [458, 176] on div "A four-to-six-year-old child sits alone in a room at a table facing a marshmall…" at bounding box center [450, 171] width 223 height 11
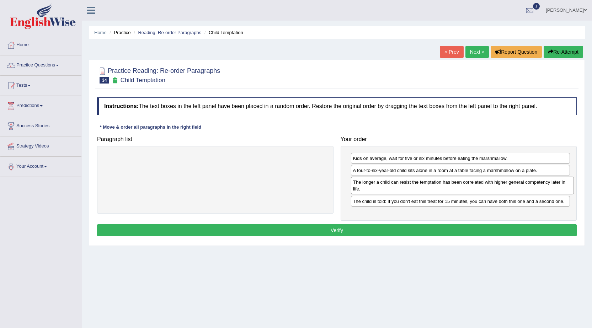
drag, startPoint x: 150, startPoint y: 165, endPoint x: 398, endPoint y: 189, distance: 248.4
click at [398, 189] on div "The longer a child can resist the temptation has been correlated with higher ge…" at bounding box center [462, 186] width 223 height 18
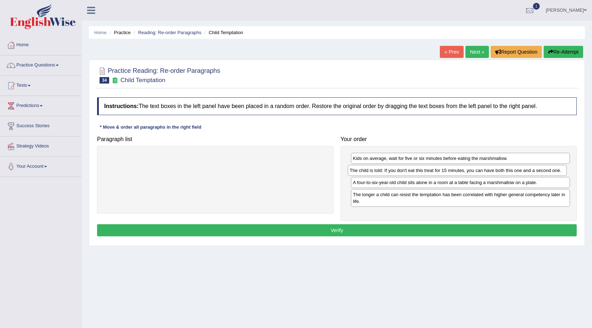
drag, startPoint x: 393, startPoint y: 204, endPoint x: 390, endPoint y: 173, distance: 31.1
click at [390, 173] on div "The child is told: If you don't eat this treat for 15 minutes, you can have bot…" at bounding box center [458, 170] width 220 height 11
click at [381, 229] on button "Verify" at bounding box center [337, 230] width 480 height 12
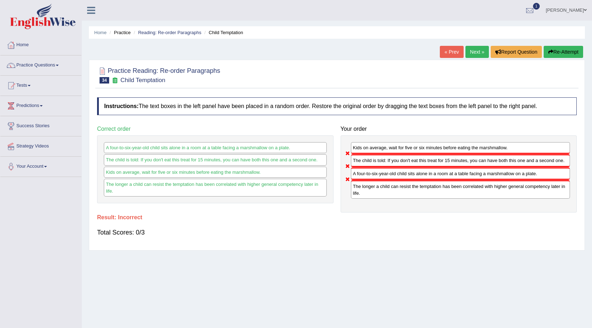
click at [558, 49] on button "Re-Attempt" at bounding box center [563, 52] width 39 height 12
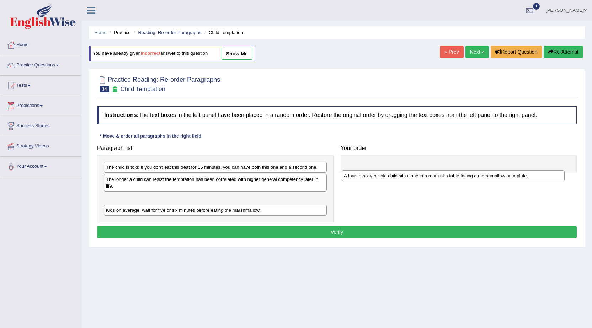
drag, startPoint x: 130, startPoint y: 215, endPoint x: 376, endPoint y: 178, distance: 249.0
click at [372, 179] on div "A four-to-six-year-old child sits alone in a room at a table facing a marshmall…" at bounding box center [453, 175] width 223 height 11
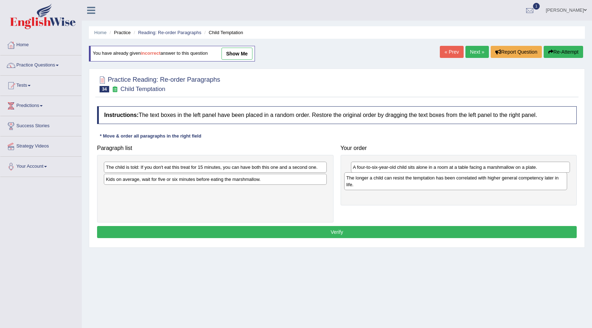
drag, startPoint x: 144, startPoint y: 182, endPoint x: 385, endPoint y: 180, distance: 240.9
click at [385, 180] on div "The longer a child can resist the temptation has been correlated with higher ge…" at bounding box center [455, 182] width 223 height 18
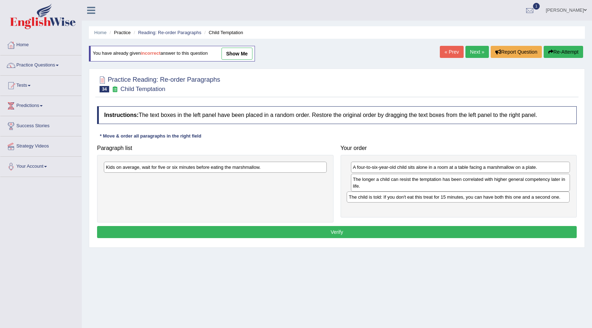
drag, startPoint x: 244, startPoint y: 167, endPoint x: 490, endPoint y: 197, distance: 247.7
click at [490, 197] on div "The child is told: If you don't eat this treat for 15 minutes, you can have bot…" at bounding box center [458, 197] width 223 height 11
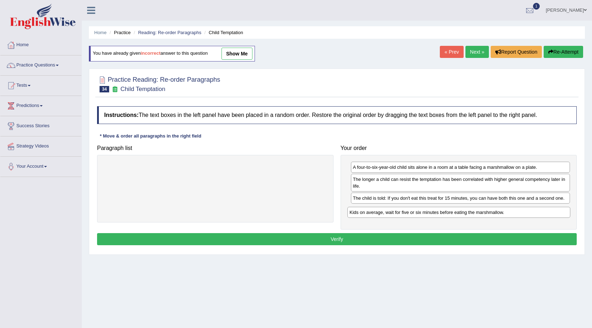
drag, startPoint x: 241, startPoint y: 165, endPoint x: 487, endPoint y: 210, distance: 250.2
click at [487, 210] on div "Kids on average, wait for five or six minutes before eating the marshmallow." at bounding box center [459, 212] width 223 height 11
click at [410, 237] on button "Verify" at bounding box center [337, 239] width 480 height 12
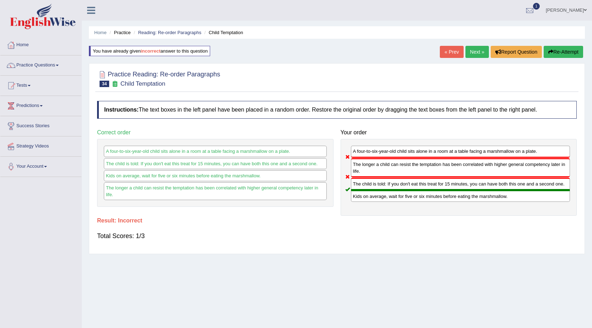
click at [470, 51] on link "Next »" at bounding box center [477, 52] width 23 height 12
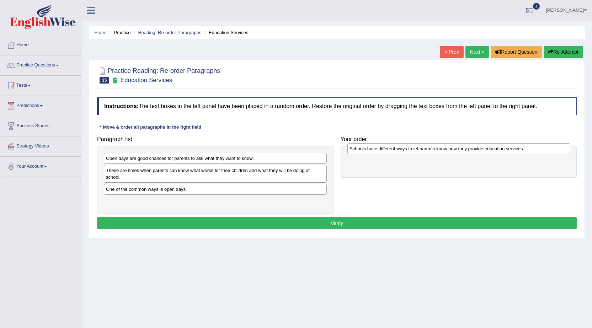
drag, startPoint x: 123, startPoint y: 205, endPoint x: 367, endPoint y: 153, distance: 249.3
click at [367, 153] on div "Schools have different ways to let parents know how they provide education serv…" at bounding box center [459, 148] width 223 height 11
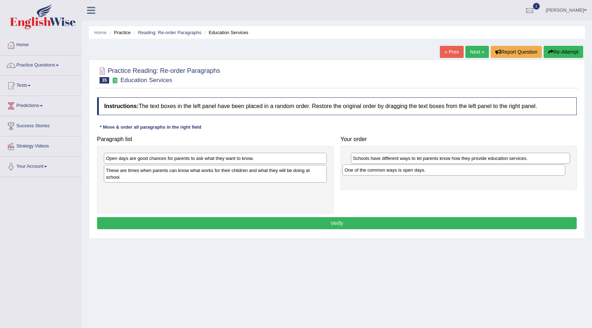
drag, startPoint x: 251, startPoint y: 194, endPoint x: 490, endPoint y: 174, distance: 239.5
click at [490, 174] on div "One of the common ways is open days." at bounding box center [454, 170] width 223 height 11
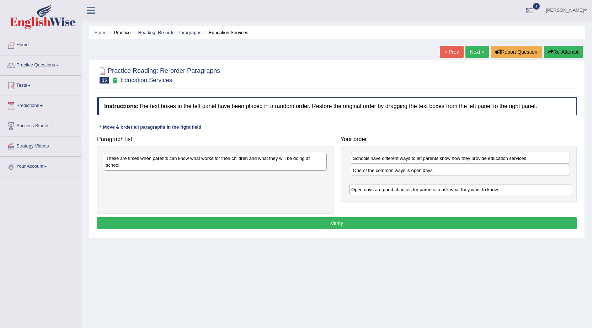
drag, startPoint x: 188, startPoint y: 157, endPoint x: 434, endPoint y: 186, distance: 248.3
click at [434, 186] on div "Open days are good chances for parents to ask what they want to know." at bounding box center [460, 189] width 223 height 11
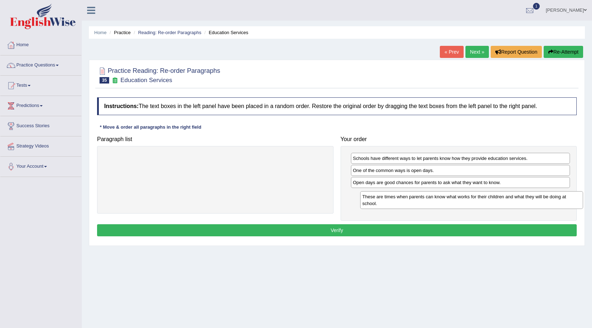
drag, startPoint x: 234, startPoint y: 160, endPoint x: 490, endPoint y: 198, distance: 259.4
click at [490, 198] on div "These are times when parents can know what works for their children and what th…" at bounding box center [471, 200] width 223 height 18
click at [373, 230] on button "Verify" at bounding box center [337, 230] width 480 height 12
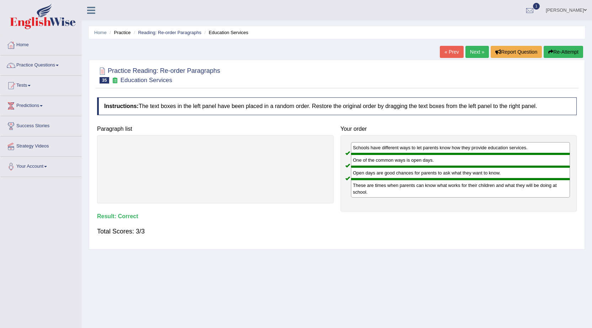
click at [476, 55] on link "Next »" at bounding box center [477, 52] width 23 height 12
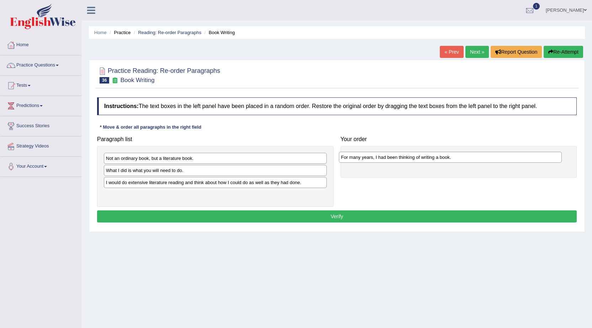
drag, startPoint x: 144, startPoint y: 196, endPoint x: 379, endPoint y: 158, distance: 238.1
click at [379, 158] on div "For many years, I had been thinking of writing a book." at bounding box center [450, 157] width 223 height 11
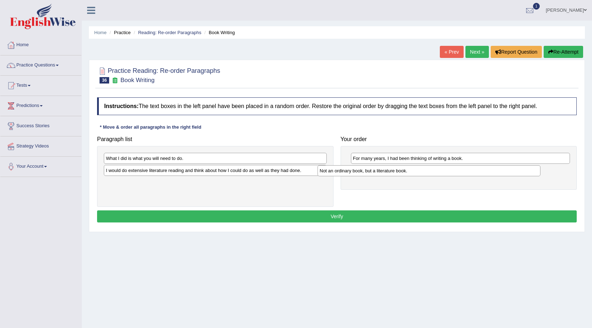
drag, startPoint x: 159, startPoint y: 157, endPoint x: 393, endPoint y: 170, distance: 234.1
click at [393, 170] on div "Not an ordinary book, but a literature book." at bounding box center [429, 170] width 223 height 11
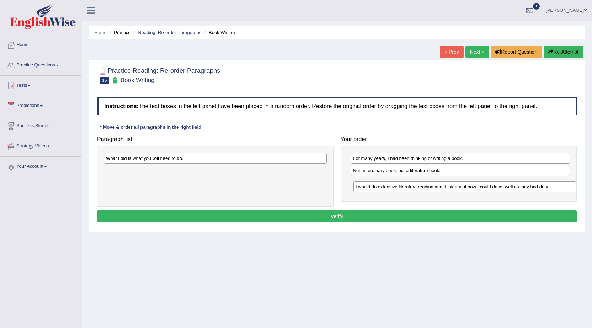
drag, startPoint x: 134, startPoint y: 174, endPoint x: 384, endPoint y: 190, distance: 250.3
click at [384, 190] on div "I would do extensive literature reading and think about how I could do as well …" at bounding box center [465, 186] width 223 height 11
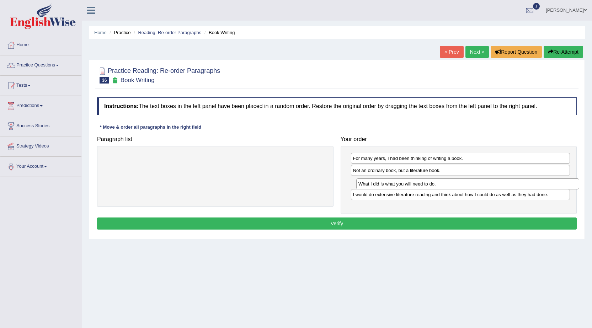
drag, startPoint x: 162, startPoint y: 159, endPoint x: 415, endPoint y: 185, distance: 253.9
click at [415, 185] on div "What I did is what you will need to do." at bounding box center [467, 184] width 223 height 11
click at [403, 227] on button "Verify" at bounding box center [337, 224] width 480 height 12
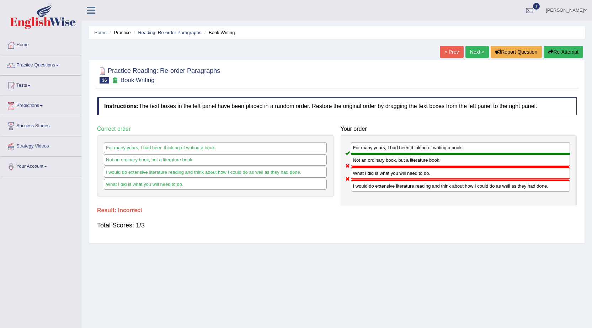
click at [578, 50] on button "Re-Attempt" at bounding box center [563, 52] width 39 height 12
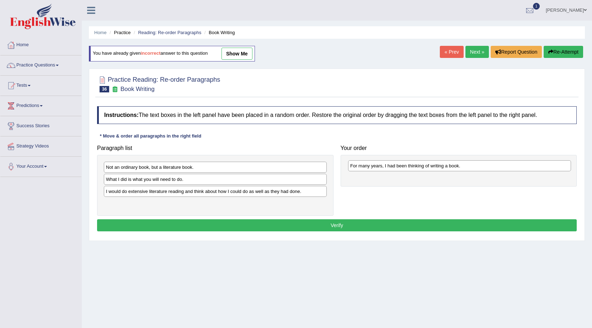
drag, startPoint x: 133, startPoint y: 205, endPoint x: 383, endPoint y: 166, distance: 252.5
click at [383, 166] on div "For many years, I had been thinking of writing a book." at bounding box center [459, 165] width 223 height 11
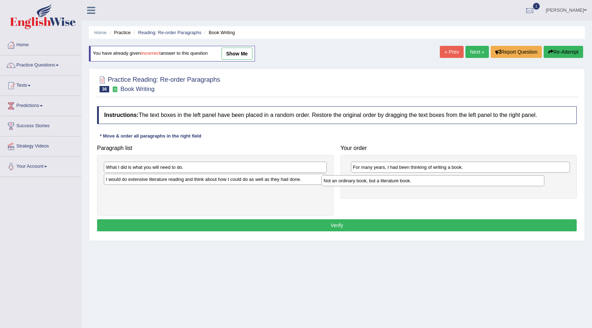
drag, startPoint x: 127, startPoint y: 164, endPoint x: 365, endPoint y: 178, distance: 238.4
click at [365, 178] on div "Not an ordinary book, but a literature book." at bounding box center [433, 180] width 223 height 11
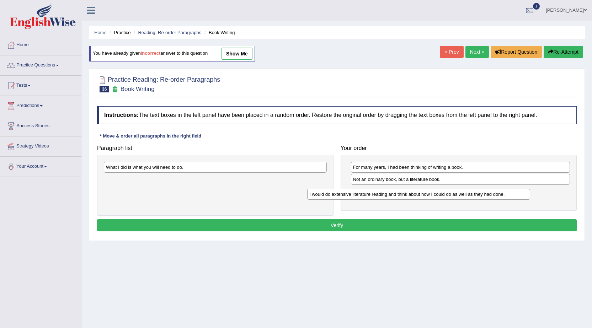
drag, startPoint x: 160, startPoint y: 178, endPoint x: 402, endPoint y: 192, distance: 243.1
click at [402, 192] on div "I would do extensive literature reading and think about how I could do as well …" at bounding box center [418, 194] width 223 height 11
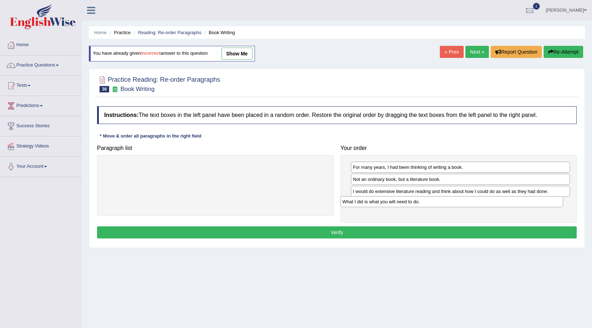
drag, startPoint x: 169, startPoint y: 162, endPoint x: 417, endPoint y: 195, distance: 250.1
click at [414, 196] on div "What I did is what you will need to do." at bounding box center [451, 201] width 223 height 11
click at [361, 233] on button "Verify" at bounding box center [337, 233] width 480 height 12
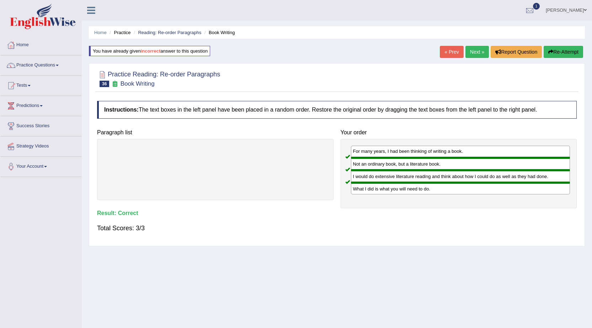
click at [480, 49] on link "Next »" at bounding box center [477, 52] width 23 height 12
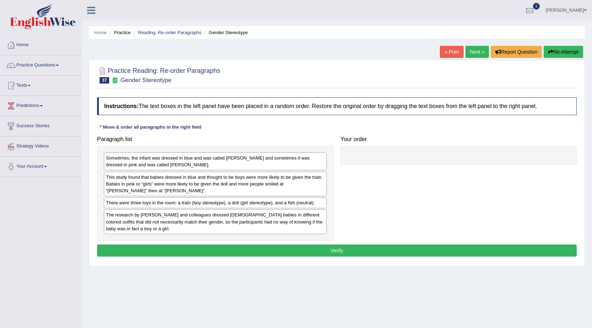
click at [138, 160] on div "Sometimes, the infant was dressed in blue and was called Adam and sometimes it …" at bounding box center [215, 162] width 223 height 18
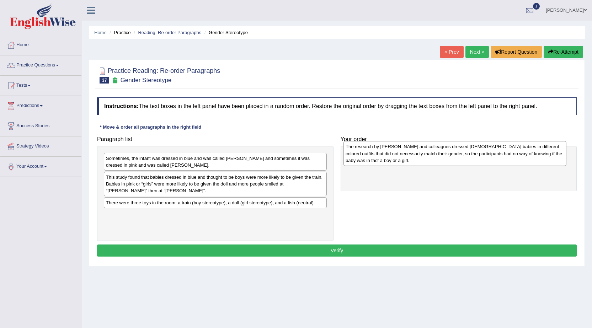
drag, startPoint x: 193, startPoint y: 232, endPoint x: 433, endPoint y: 164, distance: 249.3
click at [433, 164] on div "The research by Will and colleagues dressed 6-month-old babies in different col…" at bounding box center [455, 153] width 223 height 25
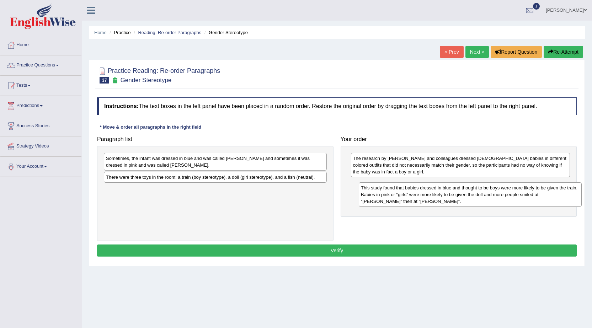
drag, startPoint x: 111, startPoint y: 179, endPoint x: 366, endPoint y: 189, distance: 255.3
click at [366, 189] on div "This study found that babies dressed in blue and thought to be boys were more l…" at bounding box center [470, 195] width 223 height 25
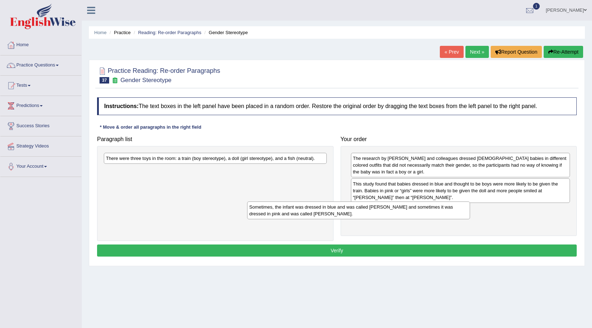
drag, startPoint x: 215, startPoint y: 165, endPoint x: 359, endPoint y: 214, distance: 151.4
click at [359, 214] on div "Sometimes, the infant was dressed in blue and was called Adam and sometimes it …" at bounding box center [358, 211] width 223 height 18
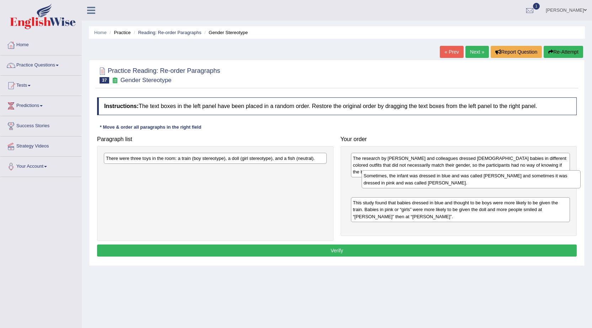
drag, startPoint x: 359, startPoint y: 214, endPoint x: 369, endPoint y: 180, distance: 35.4
click at [369, 180] on div "Sometimes, the infant was dressed in blue and was called Adam and sometimes it …" at bounding box center [472, 179] width 220 height 18
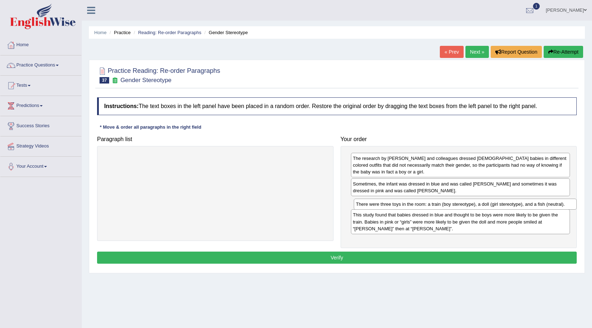
drag, startPoint x: 279, startPoint y: 160, endPoint x: 529, endPoint y: 206, distance: 254.3
click at [529, 206] on div "There were three toys in the room: a train (boy stereotype), a doll (girl stere…" at bounding box center [465, 204] width 223 height 11
click at [315, 255] on button "Verify" at bounding box center [337, 258] width 480 height 12
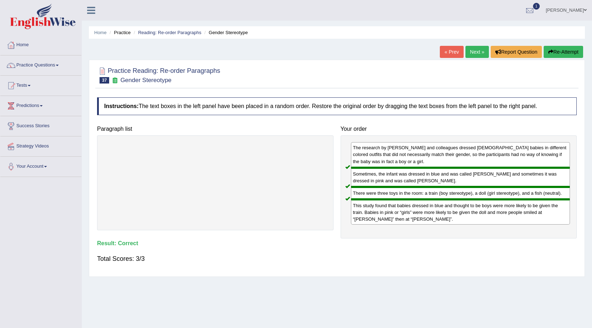
click at [470, 44] on div "Home Practice Reading: Re-order Paragraphs Gender Stereotype « Prev Next » Repo…" at bounding box center [337, 178] width 511 height 356
click at [476, 48] on link "Next »" at bounding box center [477, 52] width 23 height 12
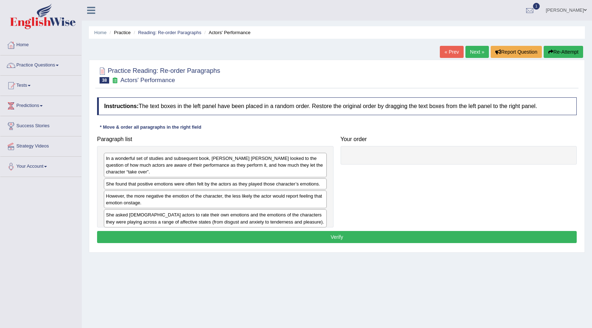
click at [155, 182] on div "She found that positive emotions were often felt by the actors as they played t…" at bounding box center [215, 184] width 223 height 11
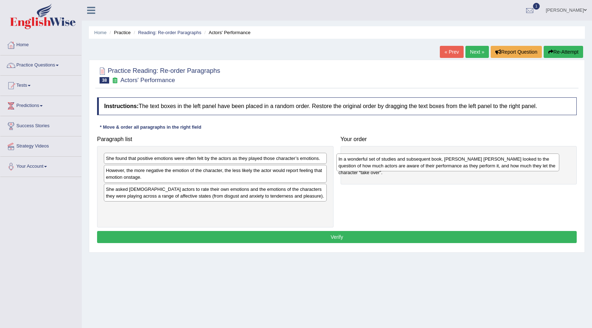
drag, startPoint x: 180, startPoint y: 162, endPoint x: 414, endPoint y: 162, distance: 233.7
click at [414, 162] on div "In a wonderful set of studies and subsequent book, [PERSON_NAME] [PERSON_NAME] …" at bounding box center [448, 163] width 223 height 18
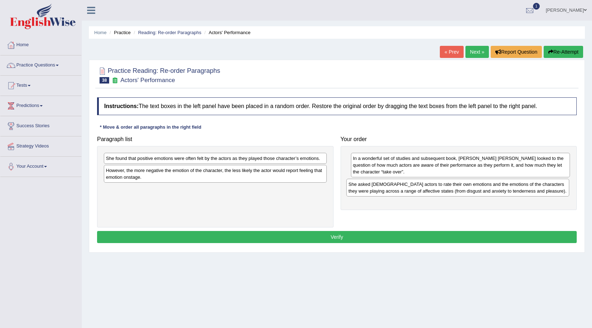
drag, startPoint x: 147, startPoint y: 197, endPoint x: 390, endPoint y: 192, distance: 242.7
click at [390, 192] on div "She asked [DEMOGRAPHIC_DATA] actors to rate their own emotions and the emotions…" at bounding box center [458, 188] width 223 height 18
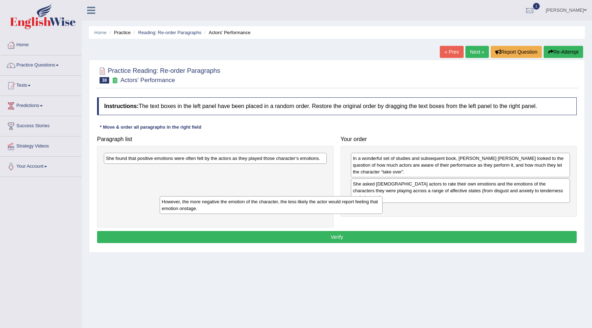
drag, startPoint x: 224, startPoint y: 165, endPoint x: 280, endPoint y: 196, distance: 64.0
click at [280, 196] on div "However, the more negative the emotion of the character, the less likely the ac…" at bounding box center [271, 205] width 223 height 18
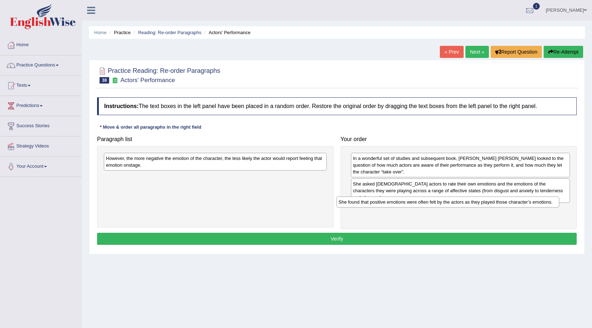
drag, startPoint x: 228, startPoint y: 157, endPoint x: 463, endPoint y: 199, distance: 239.2
click at [463, 199] on div "She found that positive emotions were often felt by the actors as they played t…" at bounding box center [448, 202] width 223 height 11
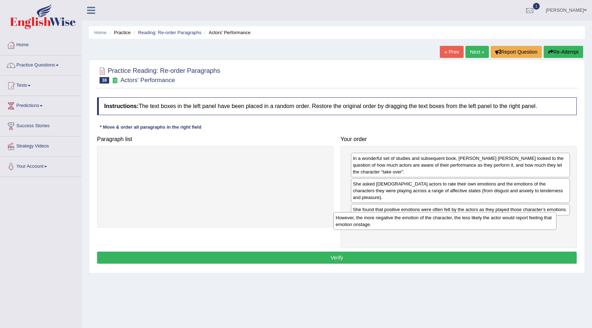
drag, startPoint x: 202, startPoint y: 156, endPoint x: 443, endPoint y: 213, distance: 247.9
click at [443, 213] on div "However, the more negative the emotion of the character, the less likely the ac…" at bounding box center [445, 221] width 223 height 18
click at [373, 252] on button "Verify" at bounding box center [337, 258] width 480 height 12
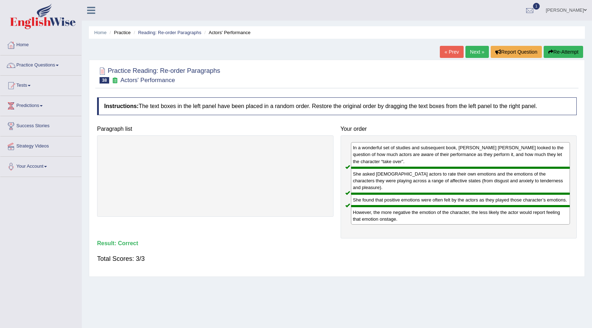
click at [474, 49] on link "Next »" at bounding box center [477, 52] width 23 height 12
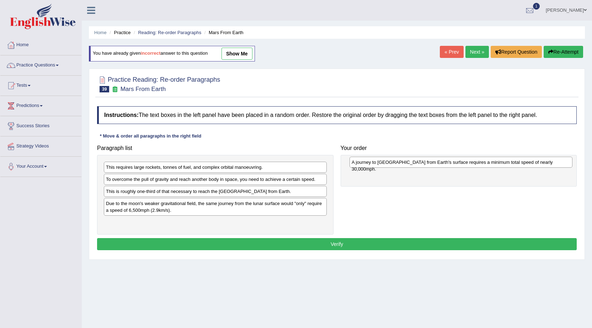
drag, startPoint x: 169, startPoint y: 207, endPoint x: 415, endPoint y: 166, distance: 249.3
click at [415, 166] on div "A journey to Mars from Earth's surface requires a minimum total speed of nearly…" at bounding box center [461, 162] width 223 height 11
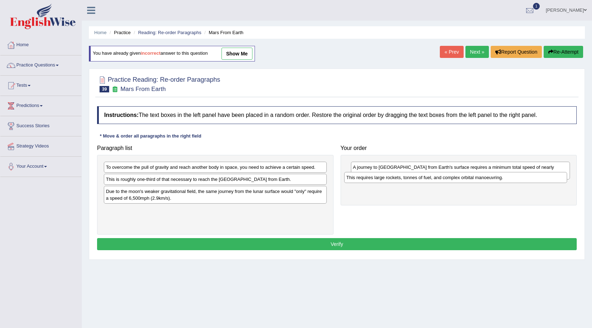
drag, startPoint x: 245, startPoint y: 171, endPoint x: 486, endPoint y: 182, distance: 240.7
click at [486, 182] on div "This requires large rockets, tonnes of fuel, and complex orbital manoeuvring." at bounding box center [455, 177] width 223 height 11
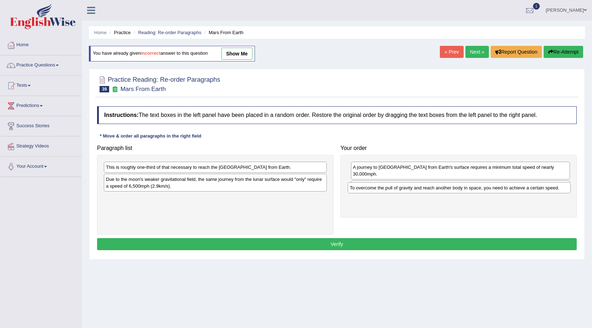
drag, startPoint x: 206, startPoint y: 171, endPoint x: 450, endPoint y: 192, distance: 244.9
click at [450, 192] on div "To overcome the pull of gravity and reach another body in space, you need to ac…" at bounding box center [459, 188] width 223 height 11
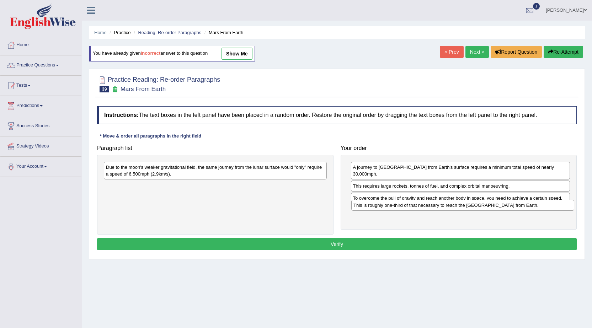
drag, startPoint x: 278, startPoint y: 170, endPoint x: 526, endPoint y: 208, distance: 250.5
click at [526, 208] on div "This is roughly one-third of that necessary to reach the International Space St…" at bounding box center [463, 205] width 223 height 11
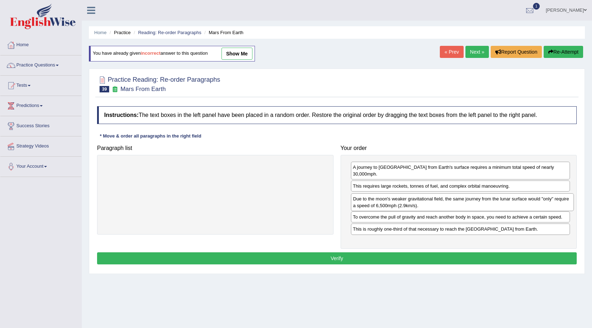
drag, startPoint x: 178, startPoint y: 172, endPoint x: 426, endPoint y: 204, distance: 249.3
click at [426, 204] on div "Due to the moon's weaker gravitational field, the same journey from the lunar s…" at bounding box center [462, 203] width 223 height 18
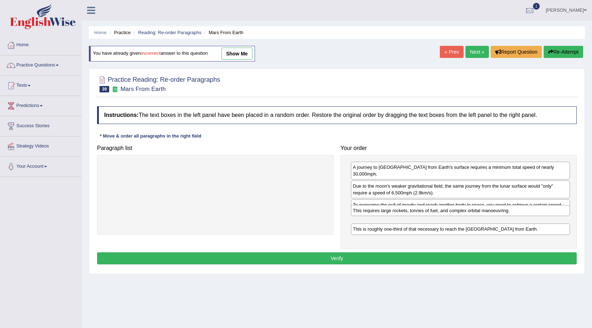
drag, startPoint x: 445, startPoint y: 180, endPoint x: 445, endPoint y: 211, distance: 31.3
click at [445, 211] on div "This requires large rockets, tonnes of fuel, and complex orbital manoeuvring." at bounding box center [461, 210] width 220 height 11
click at [353, 253] on button "Verify" at bounding box center [337, 259] width 480 height 12
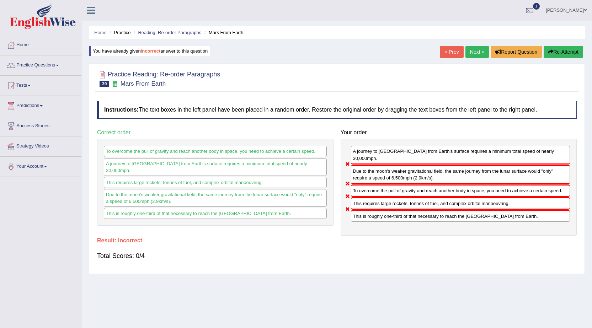
click at [474, 49] on link "Next »" at bounding box center [477, 52] width 23 height 12
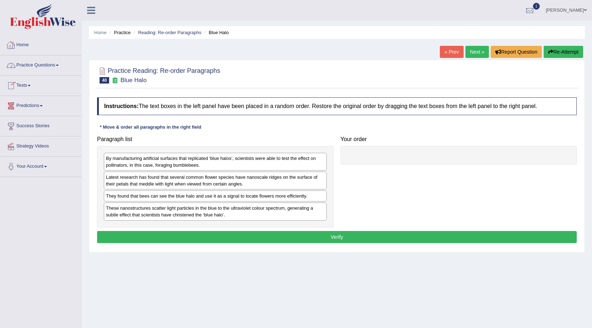
click at [59, 62] on link "Practice Questions" at bounding box center [40, 65] width 81 height 18
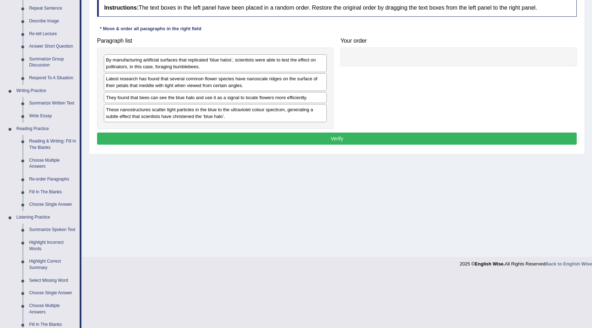
scroll to position [107, 0]
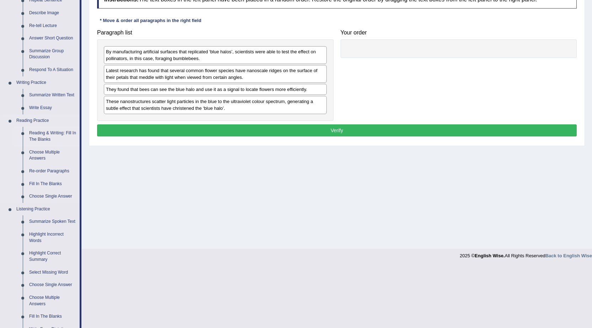
click at [47, 134] on link "Reading & Writing: Fill In The Blanks" at bounding box center [53, 136] width 54 height 19
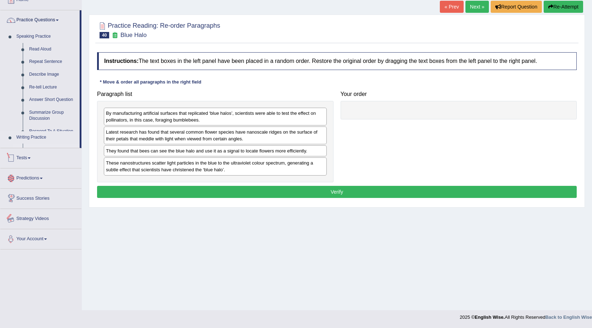
scroll to position [64, 0]
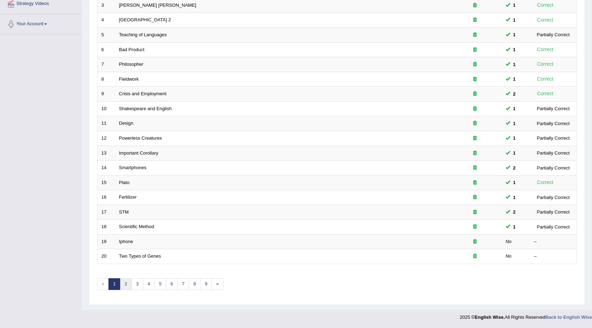
click at [124, 282] on link "2" at bounding box center [126, 285] width 12 height 12
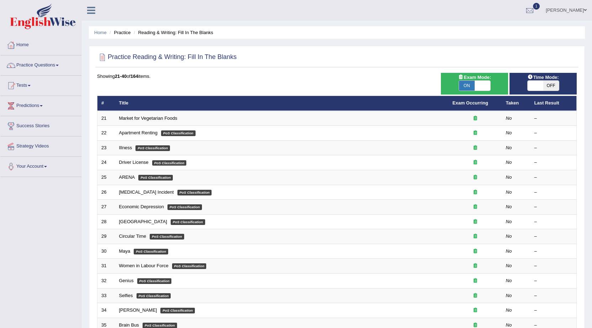
click at [555, 85] on span "OFF" at bounding box center [552, 86] width 16 height 10
checkbox input "true"
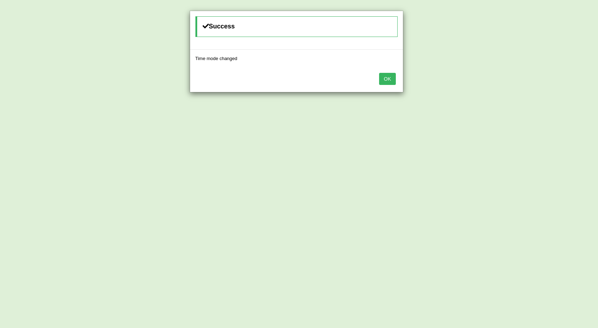
click at [389, 83] on button "OK" at bounding box center [387, 79] width 16 height 12
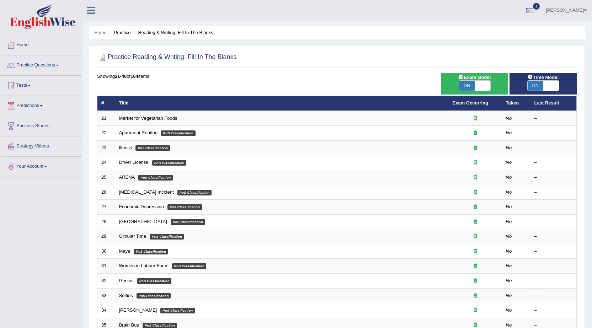
click at [465, 85] on span "ON" at bounding box center [467, 86] width 16 height 10
checkbox input "false"
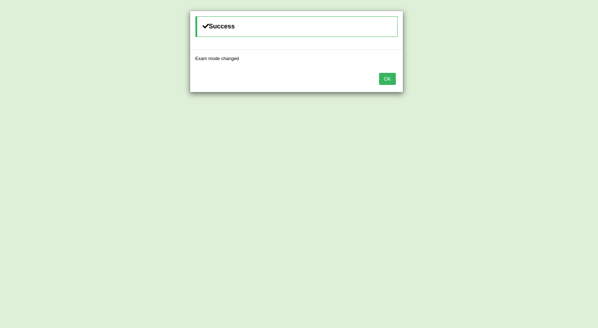
click at [385, 78] on button "OK" at bounding box center [387, 79] width 16 height 12
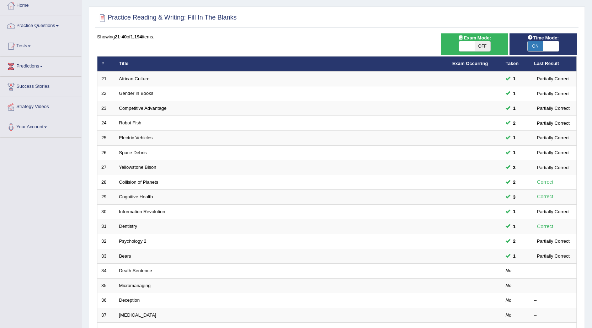
scroll to position [36, 0]
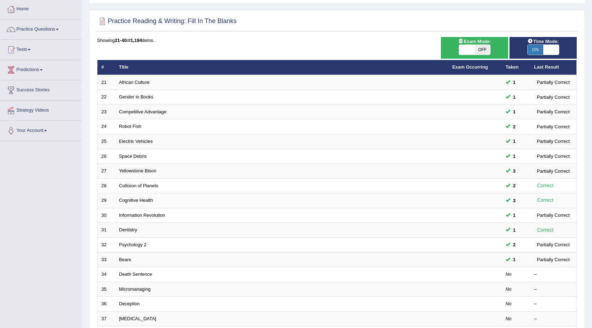
click at [480, 47] on span "OFF" at bounding box center [483, 50] width 16 height 10
checkbox input "true"
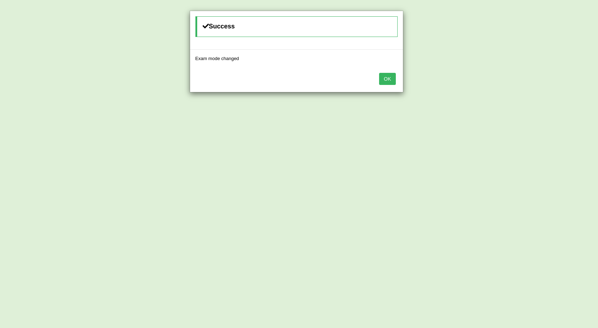
click at [386, 79] on button "OK" at bounding box center [387, 79] width 16 height 12
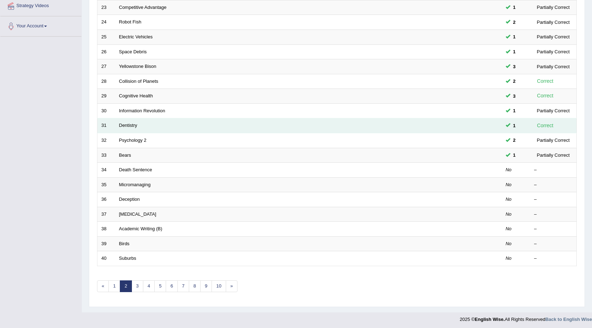
scroll to position [143, 0]
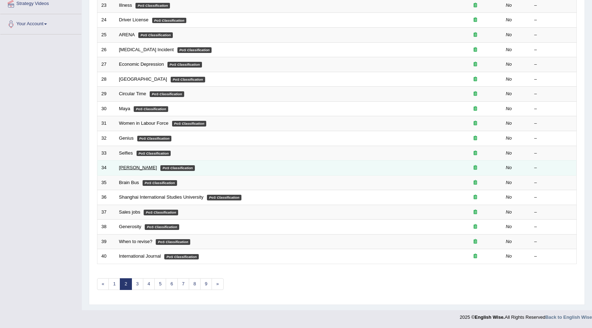
click at [126, 169] on link "[PERSON_NAME]" at bounding box center [138, 167] width 38 height 5
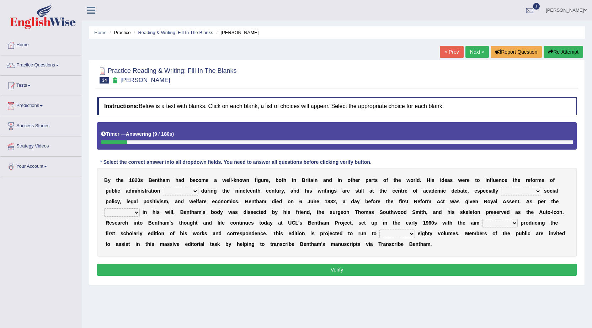
click at [195, 190] on select "made caused taken happened" at bounding box center [181, 191] width 36 height 9
select select "made"
click at [163, 187] on select "made caused taken happened" at bounding box center [181, 191] width 36 height 9
click at [543, 191] on b at bounding box center [542, 191] width 3 height 6
click at [537, 192] on select "as regards compared to as long as in case of" at bounding box center [521, 191] width 40 height 9
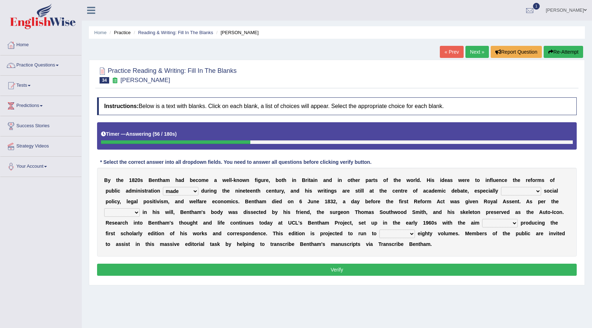
select select "as regards"
click at [501, 187] on select "as regards compared to as long as in case of" at bounding box center [521, 191] width 40 height 9
click at [538, 190] on select "as regards compared to as long as in case of" at bounding box center [521, 191] width 40 height 9
click at [457, 234] on b "s" at bounding box center [457, 234] width 3 height 6
click at [134, 211] on select "directions parts categories levels" at bounding box center [122, 212] width 36 height 9
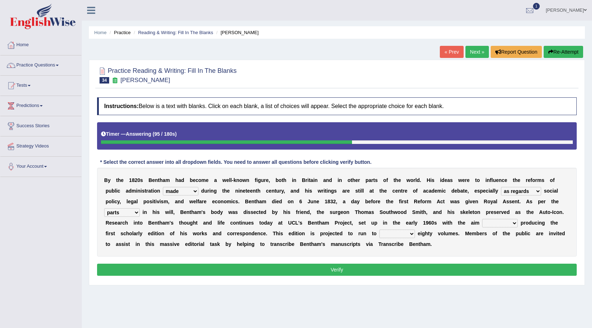
click at [104, 208] on select "directions parts categories levels" at bounding box center [122, 212] width 36 height 9
click at [132, 212] on select "directions parts categories levels" at bounding box center [122, 212] width 36 height 9
select select "directions"
click at [104, 208] on select "directions parts categories levels" at bounding box center [122, 212] width 36 height 9
click at [517, 225] on select "for about as of" at bounding box center [500, 223] width 36 height 9
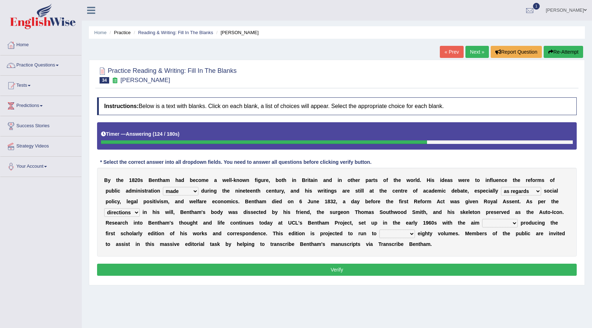
select select "of"
click at [482, 219] on select "for about as of" at bounding box center [500, 223] width 36 height 9
click at [411, 236] on select "mostly almost just some" at bounding box center [398, 234] width 36 height 9
select select "almost"
click at [380, 230] on select "mostly almost just some" at bounding box center [398, 234] width 36 height 9
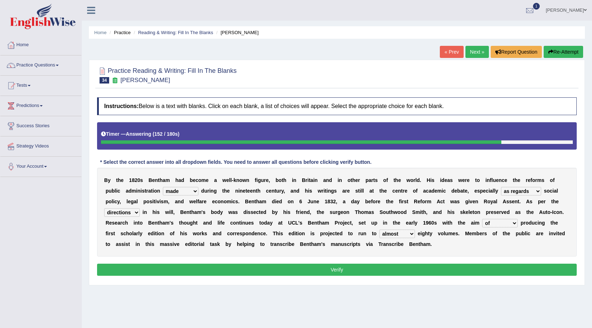
click at [409, 231] on select "mostly almost just some" at bounding box center [398, 234] width 36 height 9
click at [354, 274] on button "Verify" at bounding box center [337, 270] width 480 height 12
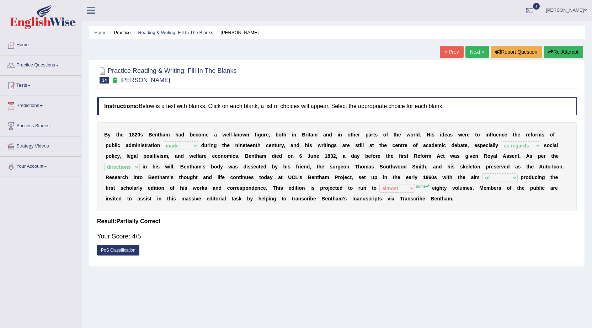
click at [480, 49] on link "Next »" at bounding box center [477, 52] width 23 height 12
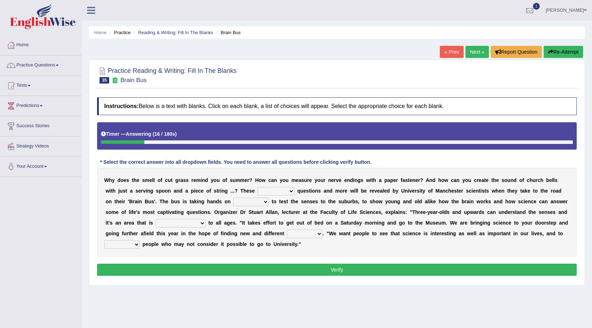
click at [294, 192] on select "fascinating unattended gratuitous underlying" at bounding box center [276, 191] width 37 height 9
select select "fascinating"
click at [258, 187] on select "fascinating unattended gratuitous underlying" at bounding box center [276, 191] width 37 height 9
click at [257, 202] on select "activities mages facets revenues" at bounding box center [251, 202] width 36 height 9
select select "activities"
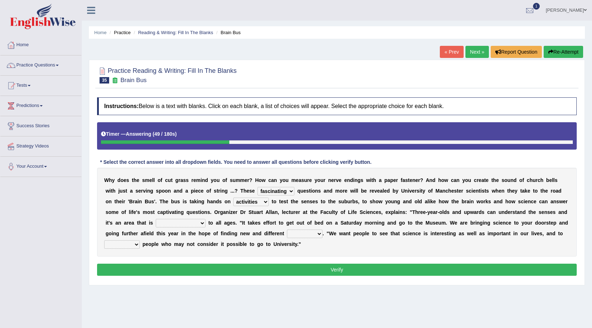
click at [233, 198] on select "activities mages facets revenues" at bounding box center [251, 202] width 36 height 9
click at [196, 224] on select "misleading disproportionate intriguing proximal" at bounding box center [181, 223] width 50 height 9
select select "intriguing"
click at [156, 219] on select "misleading disproportionate intriguing proximal" at bounding box center [181, 223] width 50 height 9
click at [318, 238] on select "groups mobs auditors audiences" at bounding box center [305, 234] width 36 height 9
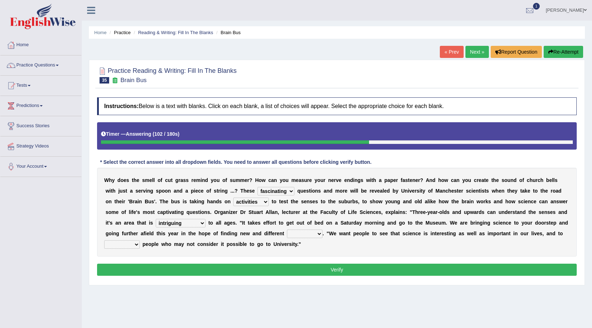
select select "mobs"
click at [287, 230] on select "groups mobs auditors audiences" at bounding box center [305, 234] width 36 height 9
click at [139, 244] on select "force plead credit encourage" at bounding box center [122, 245] width 36 height 9
select select "encourage"
click at [104, 241] on select "force plead credit encourage" at bounding box center [122, 245] width 36 height 9
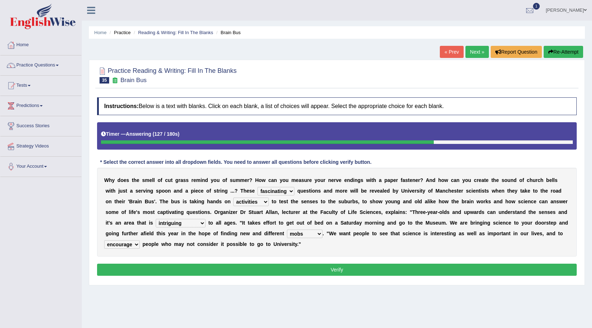
click at [321, 236] on select "groups mobs auditors audiences" at bounding box center [305, 234] width 36 height 9
select select "auditors"
click at [287, 230] on select "groups mobs auditors audiences" at bounding box center [305, 234] width 36 height 9
click at [202, 222] on select "misleading disproportionate intriguing proximal" at bounding box center [181, 223] width 50 height 9
click at [232, 269] on button "Verify" at bounding box center [337, 270] width 480 height 12
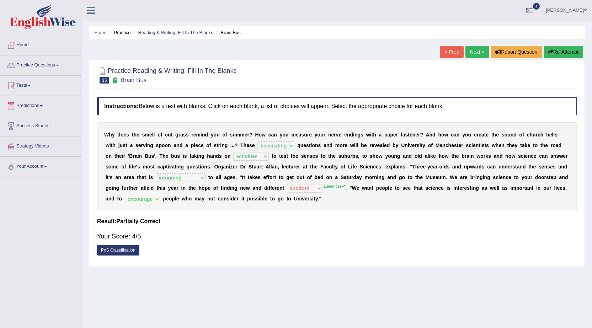
click at [479, 52] on link "Next »" at bounding box center [477, 52] width 23 height 12
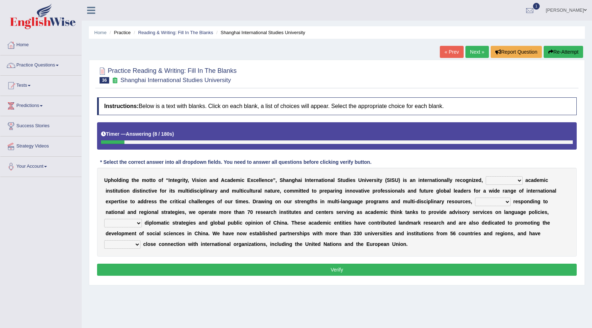
click at [518, 180] on select "universal amiable dishonest prestigious" at bounding box center [504, 180] width 37 height 9
select select "prestigious"
click at [486, 176] on select "universal amiable dishonest prestigious" at bounding box center [504, 180] width 37 height 9
click at [519, 179] on select "universal amiable dishonest prestigious" at bounding box center [504, 180] width 37 height 9
click at [226, 192] on b "d" at bounding box center [227, 191] width 3 height 6
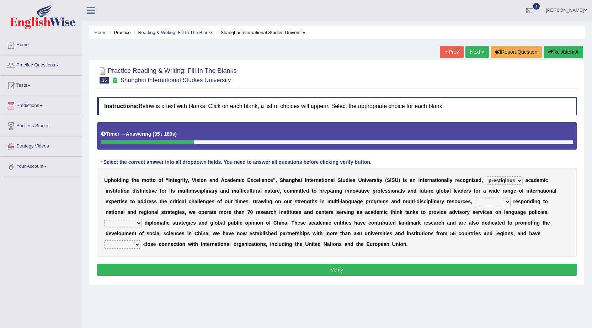
click at [507, 204] on select "of as with while" at bounding box center [493, 202] width 36 height 9
select select "while"
click at [475, 198] on select "of as with while" at bounding box center [493, 202] width 36 height 9
click at [134, 222] on select "city's country's university's province's" at bounding box center [123, 223] width 38 height 9
select select "country's"
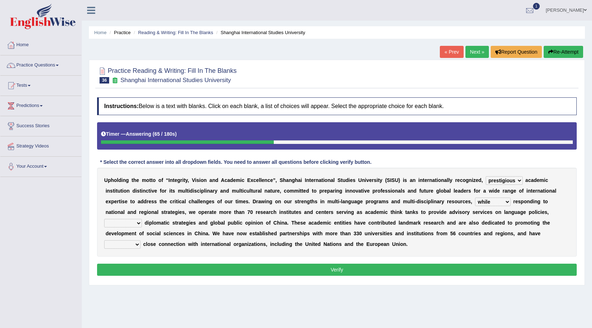
click at [104, 219] on select "city's country's university's province's" at bounding box center [123, 223] width 38 height 9
click at [136, 246] on select "maintained disarmed displaced revised" at bounding box center [122, 245] width 36 height 9
select select "maintained"
click at [104, 241] on select "maintained disarmed displaced revised" at bounding box center [122, 245] width 36 height 9
click at [367, 274] on button "Verify" at bounding box center [337, 270] width 480 height 12
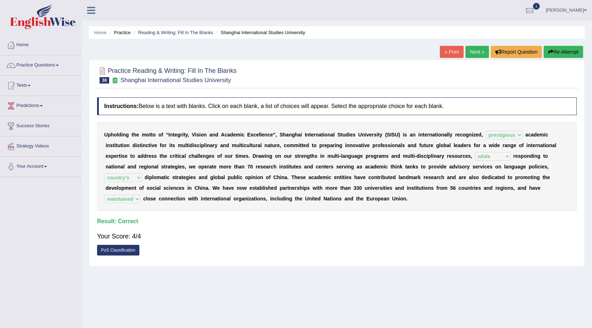
click at [475, 52] on link "Next »" at bounding box center [477, 52] width 23 height 12
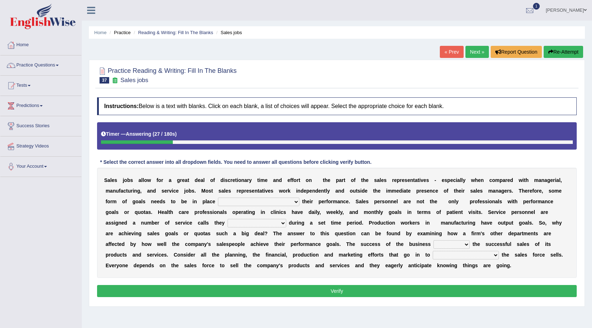
click at [298, 202] on select "as motive and guide should motivate and guide to help motivate and guide as hel…" at bounding box center [258, 202] width 81 height 9
select select "to help motivate and guide"
click at [218, 198] on select "as motive and guide should motivate and guide to help motivate and guide as hel…" at bounding box center [258, 202] width 81 height 9
click at [297, 202] on select "as motive and guide should motivate and guide to help motivate and guide as hel…" at bounding box center [258, 202] width 81 height 9
click at [334, 217] on div "S a l e s j o b s a l l o w f o r a g r e a t d e a l o f d i s c r e t i o n a…" at bounding box center [337, 223] width 480 height 110
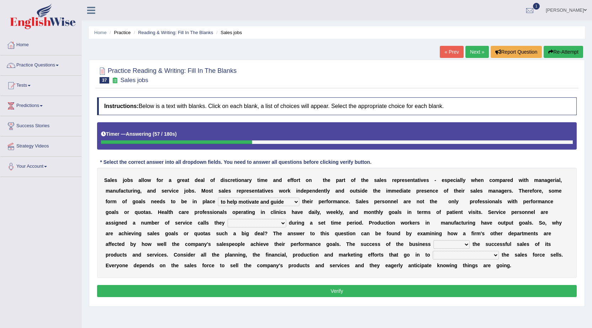
click at [284, 224] on select "can perform must perform often are performed might be performing" at bounding box center [257, 223] width 59 height 9
select select "must perform"
click at [228, 219] on select "can perform must perform often are performed might be performing" at bounding box center [257, 223] width 59 height 9
click at [463, 249] on div "S a l e s j o b s a l l o w f o r a g r e a t d e a l o f d i s c r e t i o n a…" at bounding box center [337, 223] width 480 height 110
click at [463, 245] on select "hinges on is set at lasts until look ahead" at bounding box center [452, 245] width 36 height 9
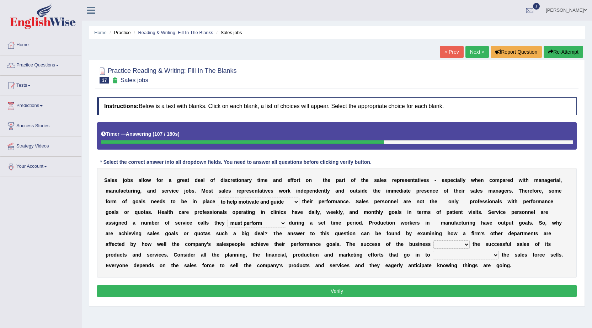
select select "hinges on"
click at [434, 241] on select "hinges on is set at lasts until look ahead" at bounding box center [452, 245] width 36 height 9
click at [466, 244] on select "hinges on is set at lasts until look ahead" at bounding box center [452, 245] width 36 height 9
click at [477, 285] on div "Instructions: Below is a text with blanks. Click on each blank, a list of choic…" at bounding box center [337, 198] width 484 height 209
click at [501, 255] on b at bounding box center [500, 255] width 3 height 6
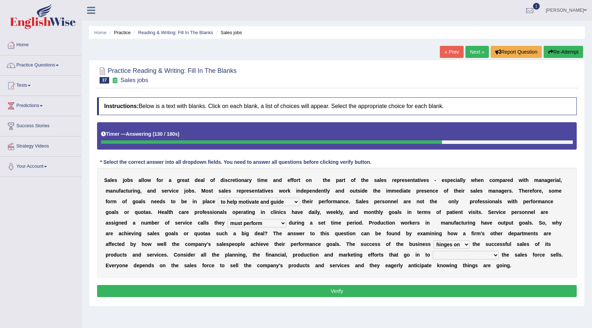
click at [493, 259] on select "describing how producing what constructing how much analyzing where" at bounding box center [466, 255] width 66 height 9
select select "describing how"
click at [433, 251] on select "describing how producing what constructing how much analyzing where" at bounding box center [466, 255] width 66 height 9
click at [484, 286] on button "Verify" at bounding box center [337, 291] width 480 height 12
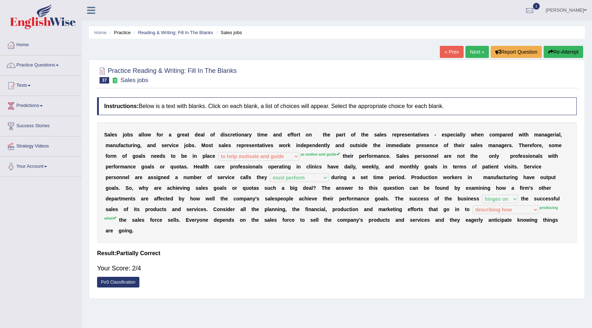
click at [467, 53] on link "Next »" at bounding box center [477, 52] width 23 height 12
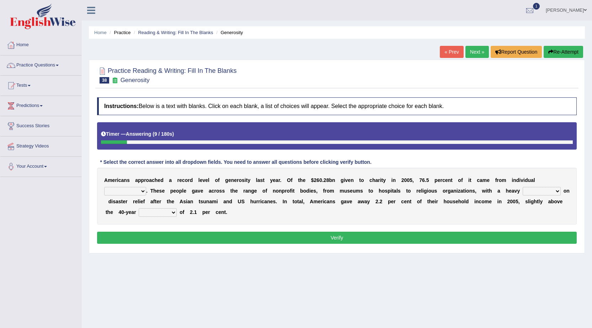
click at [142, 189] on select "donors accounts businessmen honors" at bounding box center [125, 191] width 42 height 9
select select "donors"
click at [104, 187] on select "donors accounts businessmen honors" at bounding box center [125, 191] width 42 height 9
click at [558, 189] on select "analysis imagination emphasis hypothesis" at bounding box center [542, 191] width 38 height 9
select select "emphasis"
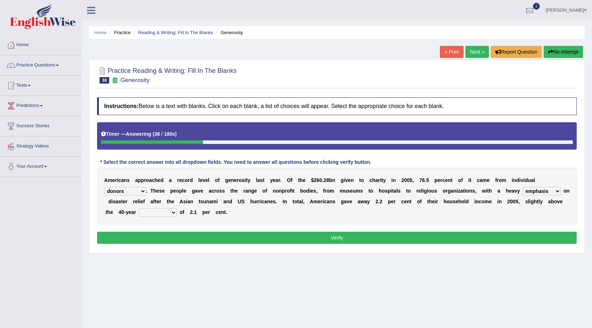
click at [523, 187] on select "analysis imagination emphasis hypothesis" at bounding box center [542, 191] width 38 height 9
click at [143, 193] on select "donors accounts businessmen honors" at bounding box center [125, 191] width 42 height 9
select select "businessmen"
click at [104, 187] on select "donors accounts businessmen honors" at bounding box center [125, 191] width 42 height 9
click at [173, 211] on select "coverage average indebtness sovereignty" at bounding box center [158, 212] width 38 height 9
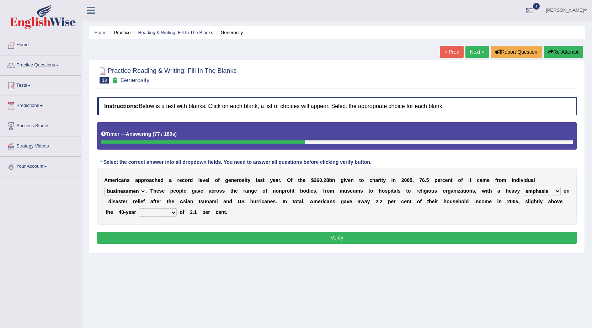
select select "average"
click at [139, 208] on select "coverage average indebtness sovereignty" at bounding box center [158, 212] width 38 height 9
click at [180, 234] on button "Verify" at bounding box center [337, 238] width 480 height 12
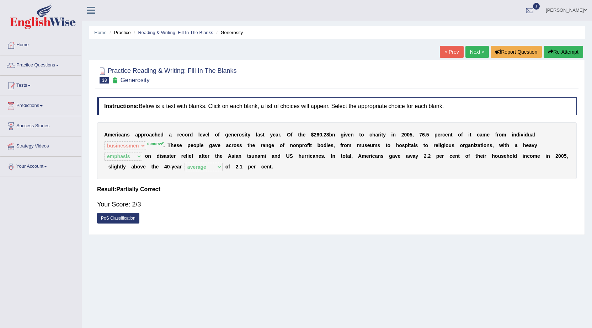
click at [471, 53] on link "Next »" at bounding box center [477, 52] width 23 height 12
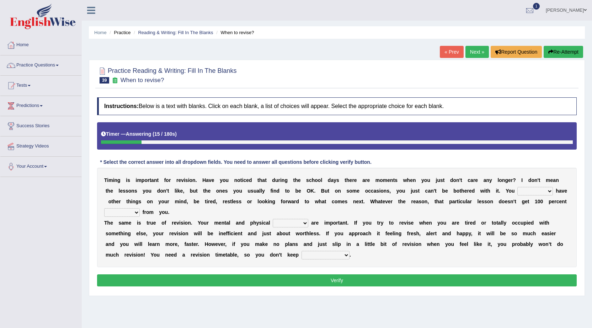
click at [548, 191] on select "may can will must" at bounding box center [536, 191] width 36 height 9
select select "may"
click at [518, 187] on select "may can will must" at bounding box center [536, 191] width 36 height 9
click at [549, 192] on select "may can will must" at bounding box center [536, 191] width 36 height 9
click at [430, 233] on b "e" at bounding box center [431, 234] width 3 height 6
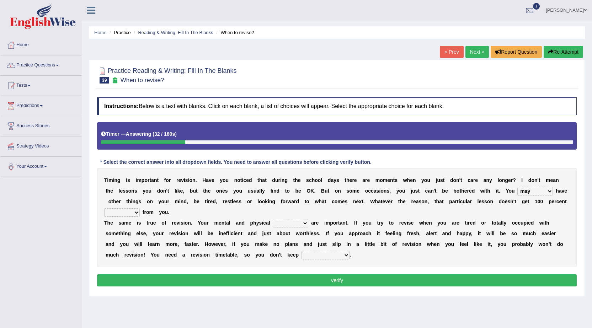
click at [138, 213] on select "effect afford effort affect" at bounding box center [122, 212] width 36 height 9
select select "effort"
click at [104, 208] on select "effect afford effort affect" at bounding box center [122, 212] width 36 height 9
click at [306, 224] on select "altitude strength attitudes talent" at bounding box center [291, 223] width 36 height 9
select select "strength"
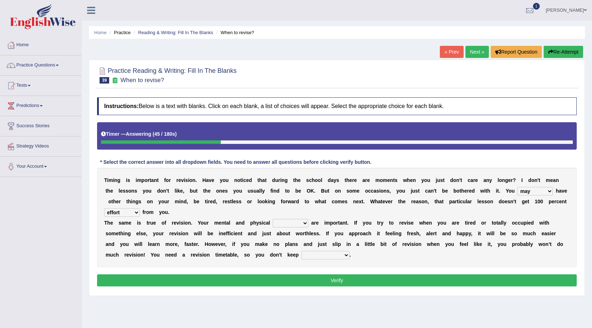
click at [273, 219] on select "altitude strength attitudes talent" at bounding box center [291, 223] width 36 height 9
click at [344, 253] on select "stopping it from putting it off giving it out getting it wrong" at bounding box center [326, 255] width 48 height 9
click at [302, 251] on select "stopping it from putting it off giving it out getting it wrong" at bounding box center [326, 255] width 48 height 9
click at [347, 255] on select "stopping it from putting it off giving it out getting it wrong" at bounding box center [326, 255] width 48 height 9
click at [302, 251] on select "stopping it from putting it off giving it out getting it wrong" at bounding box center [326, 255] width 48 height 9
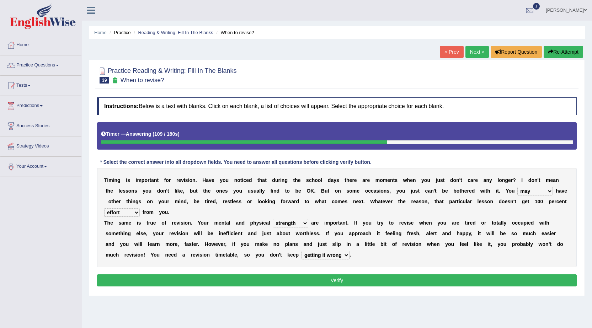
click at [344, 254] on select "stopping it from putting it off giving it out getting it wrong" at bounding box center [326, 255] width 48 height 9
select select "putting it off"
click at [302, 251] on select "stopping it from putting it off giving it out getting it wrong" at bounding box center [326, 255] width 48 height 9
click at [340, 281] on button "Verify" at bounding box center [337, 281] width 480 height 12
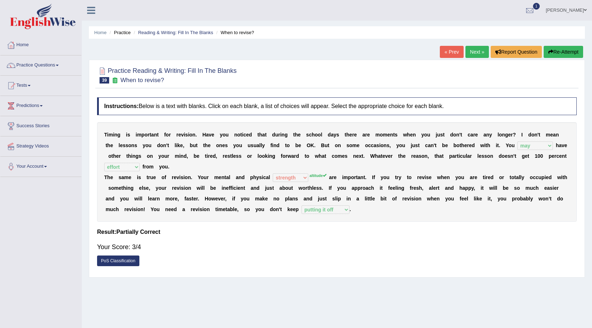
click at [474, 49] on link "Next »" at bounding box center [477, 52] width 23 height 12
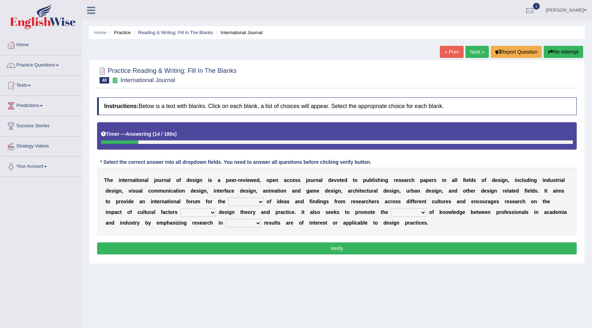
click at [262, 202] on select "infliction change exchange occurence" at bounding box center [246, 202] width 36 height 9
select select "exchange"
click at [228, 198] on select "infliction change exchange occurence" at bounding box center [246, 202] width 36 height 9
click at [211, 213] on select "on without inside at" at bounding box center [198, 212] width 36 height 9
click at [180, 208] on select "on without inside at" at bounding box center [198, 212] width 36 height 9
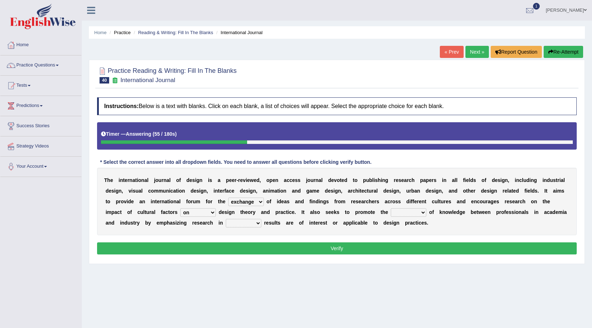
click at [211, 208] on select "on without inside at" at bounding box center [198, 212] width 36 height 9
select select "inside"
click at [180, 208] on select "on without inside at" at bounding box center [198, 212] width 36 height 9
click at [415, 211] on select "overlap transplant transfer estimation" at bounding box center [409, 212] width 36 height 9
click at [391, 208] on select "overlap transplant transfer estimation" at bounding box center [409, 212] width 36 height 9
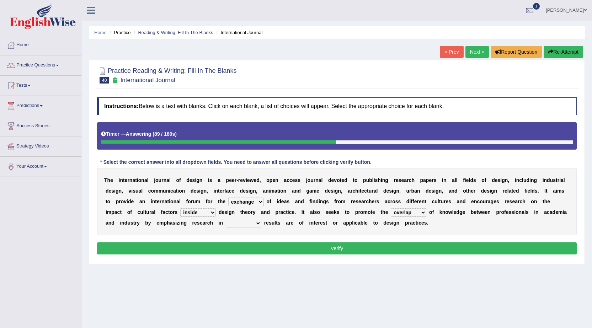
click at [423, 215] on select "overlap transplant transfer estimation" at bounding box center [409, 212] width 36 height 9
select select "transfer"
click at [391, 208] on select "overlap transplant transfer estimation" at bounding box center [409, 212] width 36 height 9
click at [260, 225] on select "the which that what" at bounding box center [244, 223] width 36 height 9
select select "which"
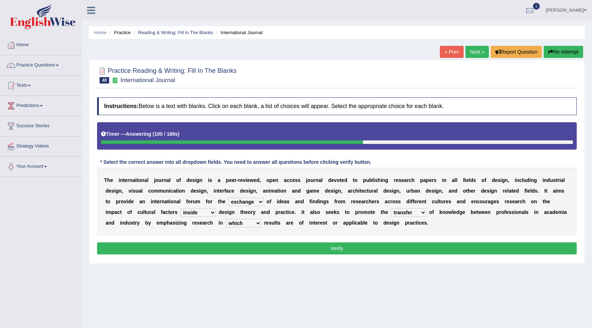
click at [226, 219] on select "the which that what" at bounding box center [244, 223] width 36 height 9
click at [261, 226] on select "the which that what" at bounding box center [244, 223] width 36 height 9
click at [287, 249] on button "Verify" at bounding box center [337, 249] width 480 height 12
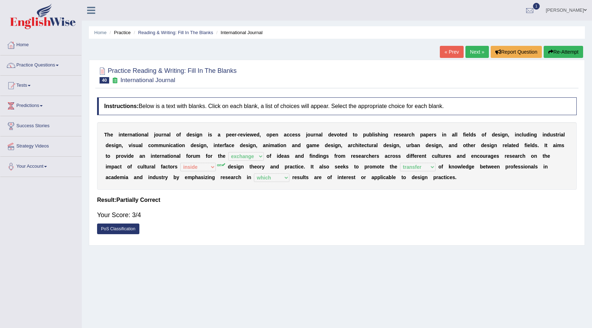
click at [475, 48] on link "Next »" at bounding box center [477, 52] width 23 height 12
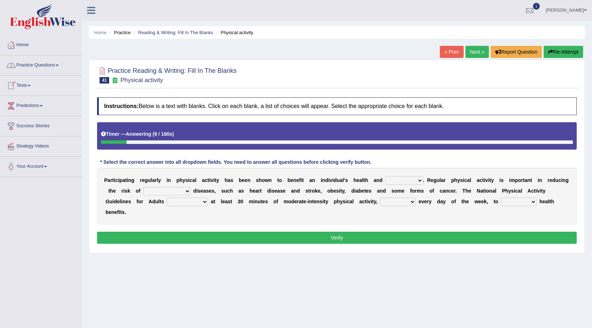
click at [59, 65] on span at bounding box center [57, 65] width 3 height 1
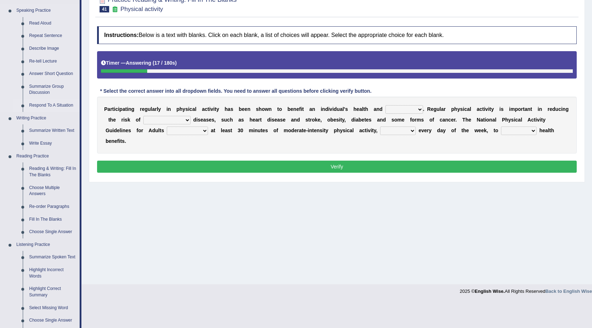
scroll to position [107, 0]
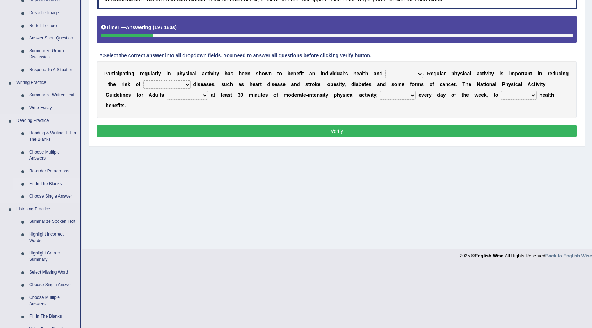
click at [33, 179] on link "Fill In The Blanks" at bounding box center [53, 184] width 54 height 13
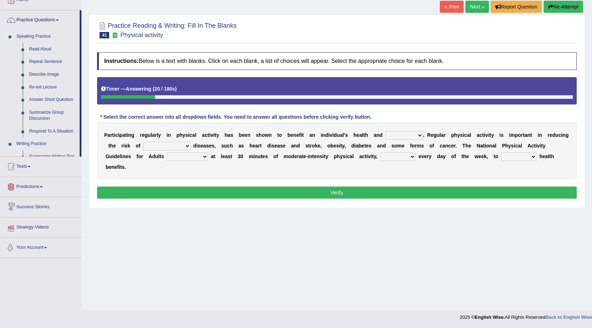
scroll to position [72, 0]
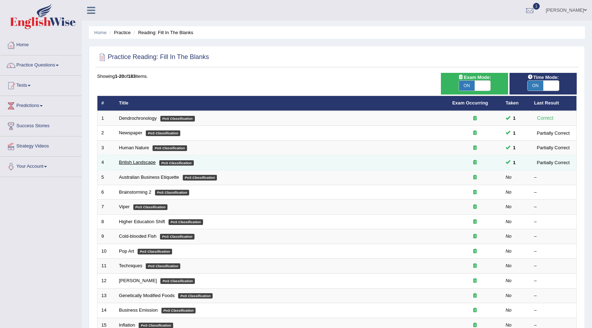
click at [143, 163] on link "British Landscape" at bounding box center [137, 162] width 37 height 5
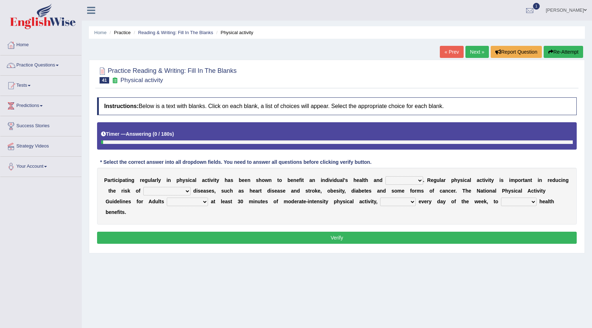
scroll to position [45, 0]
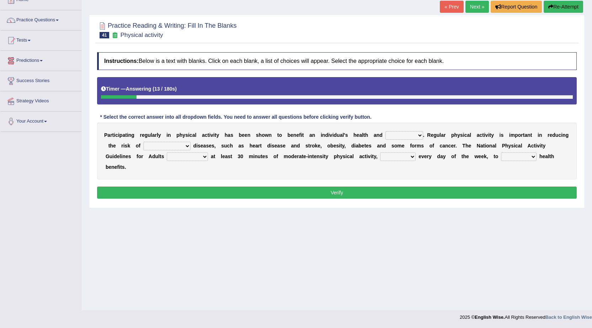
click at [44, 60] on link "Predictions" at bounding box center [40, 60] width 81 height 18
click at [55, 20] on link "Practice Questions" at bounding box center [40, 19] width 81 height 18
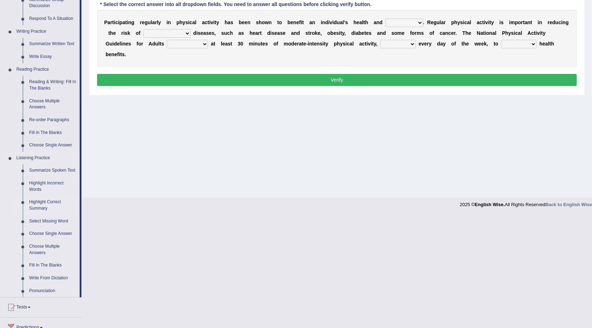
scroll to position [122, 0]
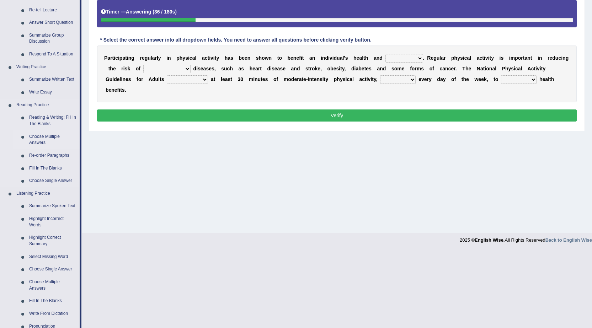
click at [48, 139] on link "Choose Multiple Answers" at bounding box center [53, 140] width 54 height 19
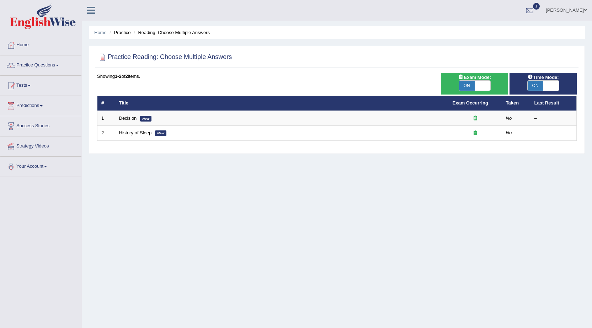
click at [462, 85] on span "ON" at bounding box center [467, 86] width 16 height 10
checkbox input "false"
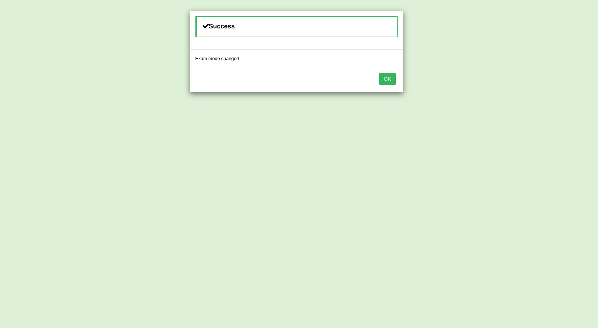
click at [386, 75] on button "OK" at bounding box center [387, 79] width 16 height 12
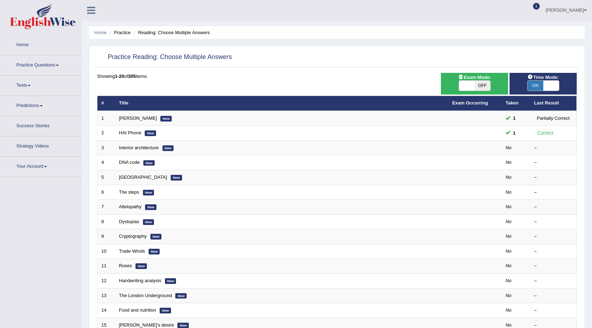
click at [477, 88] on span "OFF" at bounding box center [483, 86] width 16 height 10
checkbox input "true"
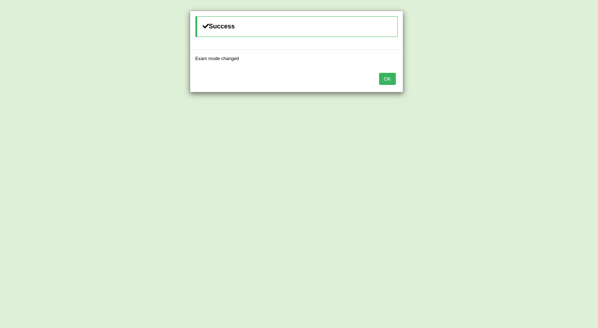
click at [391, 79] on button "OK" at bounding box center [387, 79] width 16 height 12
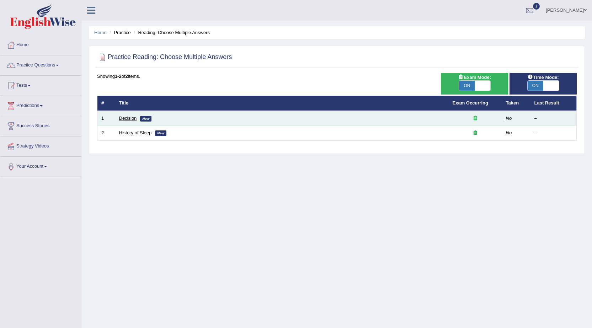
click at [126, 119] on link "Decision" at bounding box center [128, 118] width 18 height 5
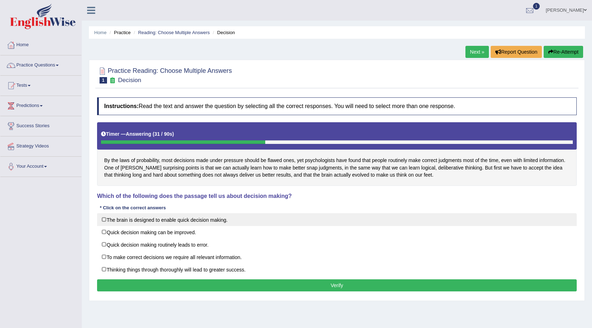
click at [105, 221] on label "The brain is designed to enable quick decision making." at bounding box center [337, 219] width 480 height 13
checkbox input "true"
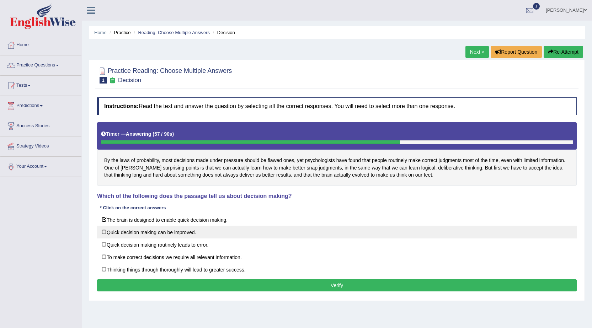
click at [103, 234] on label "Quick decision making can be improved." at bounding box center [337, 232] width 480 height 13
checkbox input "true"
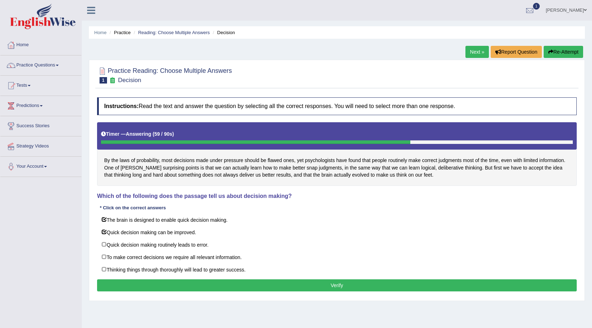
click at [117, 289] on button "Verify" at bounding box center [337, 286] width 480 height 12
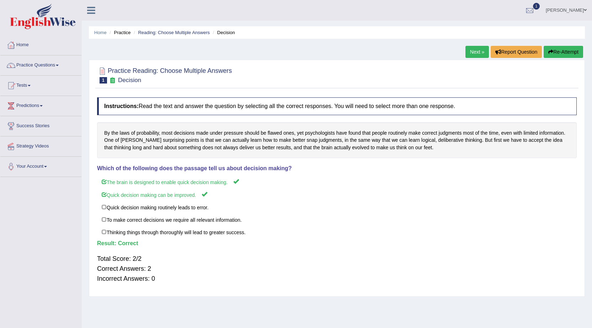
click at [478, 50] on link "Next »" at bounding box center [477, 52] width 23 height 12
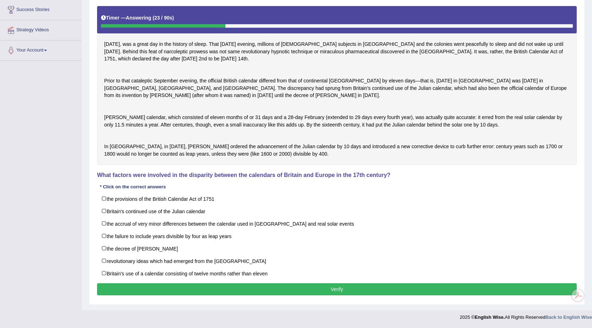
scroll to position [138, 0]
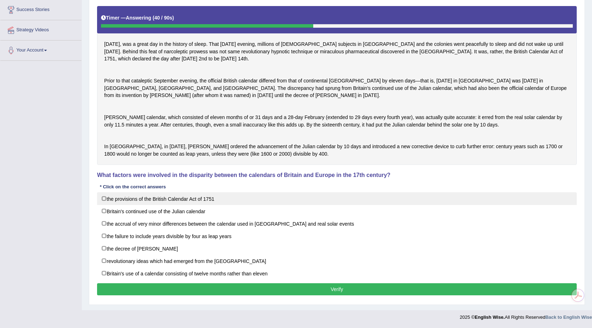
click at [102, 199] on label "the provisions of the British Calendar Act of 1751" at bounding box center [337, 198] width 480 height 13
checkbox input "true"
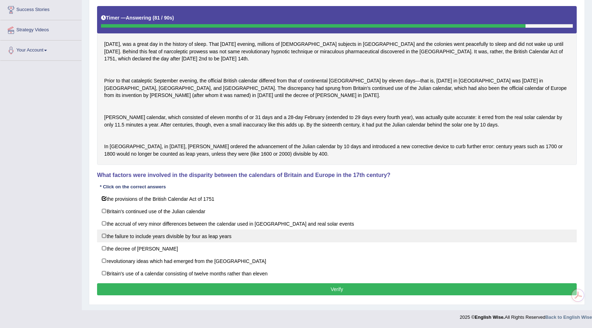
click at [105, 234] on label "the failure to include years divisible by four as leap years" at bounding box center [337, 236] width 480 height 13
checkbox input "true"
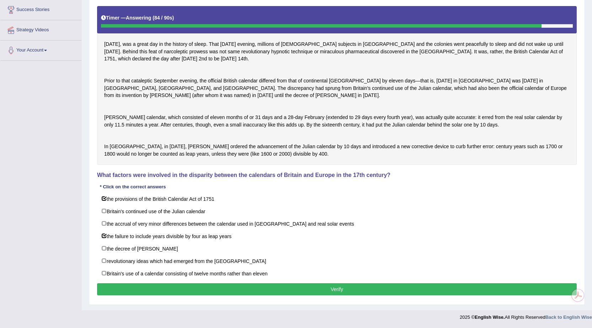
click at [130, 290] on button "Verify" at bounding box center [337, 290] width 480 height 12
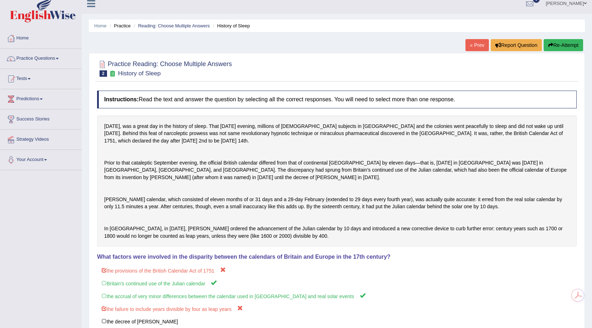
scroll to position [0, 0]
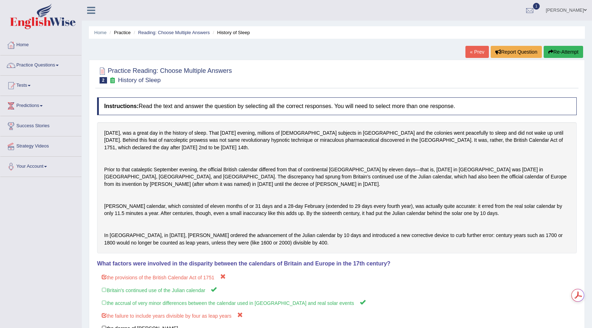
click at [558, 47] on button "Re-Attempt" at bounding box center [563, 52] width 39 height 12
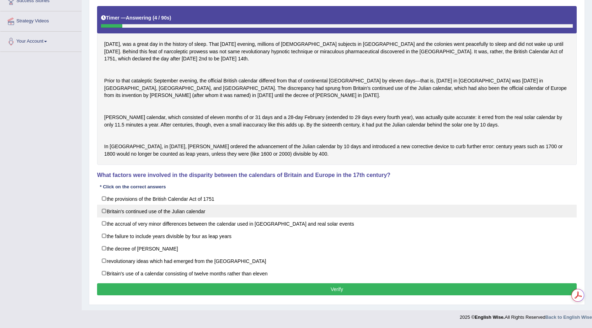
click at [101, 209] on label "Britain's continued use of the Julian calendar" at bounding box center [337, 211] width 480 height 13
checkbox input "true"
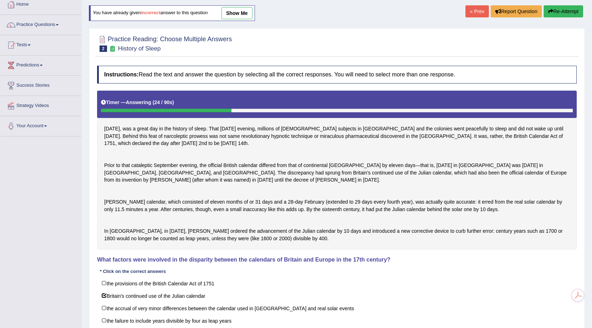
scroll to position [76, 0]
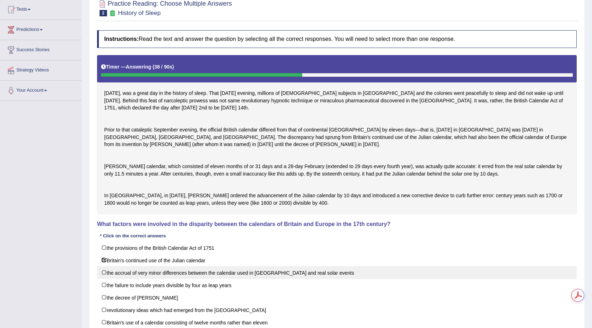
click at [106, 279] on label "the accrual of very minor differences between the calendar used in [GEOGRAPHIC_…" at bounding box center [337, 272] width 480 height 13
checkbox input "true"
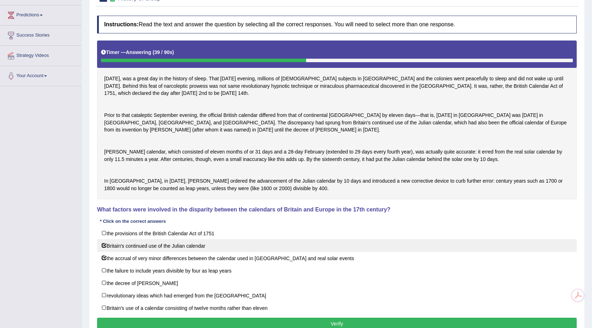
scroll to position [147, 0]
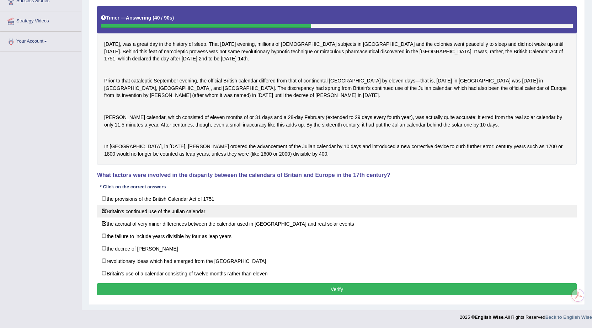
click at [150, 286] on button "Verify" at bounding box center [337, 290] width 480 height 12
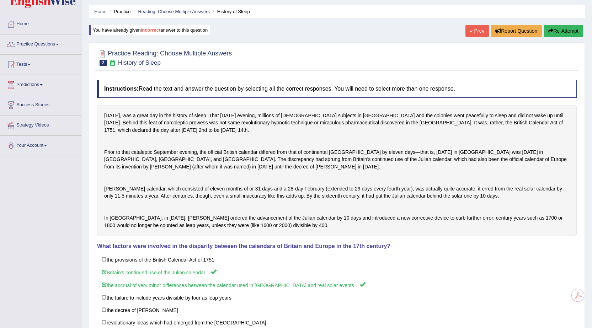
scroll to position [0, 0]
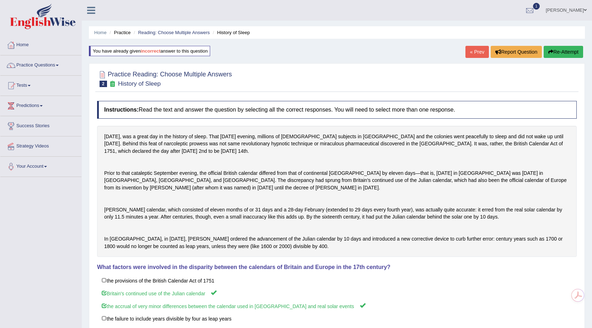
click at [60, 67] on link "Practice Questions" at bounding box center [40, 65] width 81 height 18
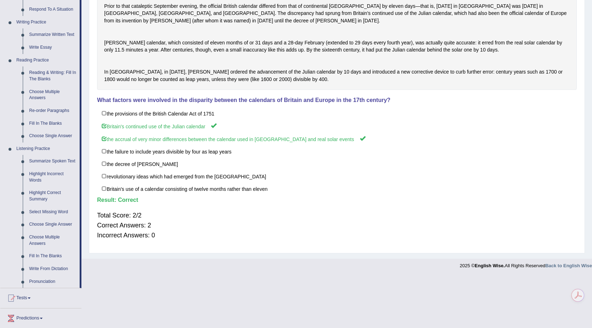
scroll to position [213, 0]
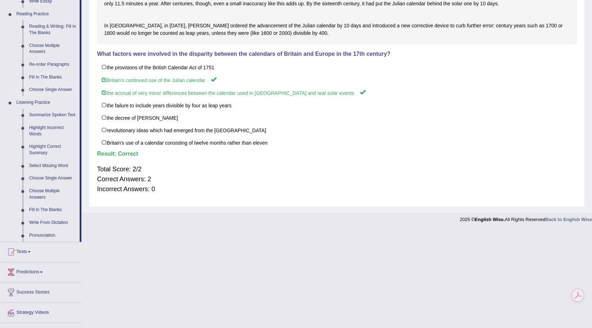
click at [48, 92] on link "Choose Single Answer" at bounding box center [53, 90] width 54 height 13
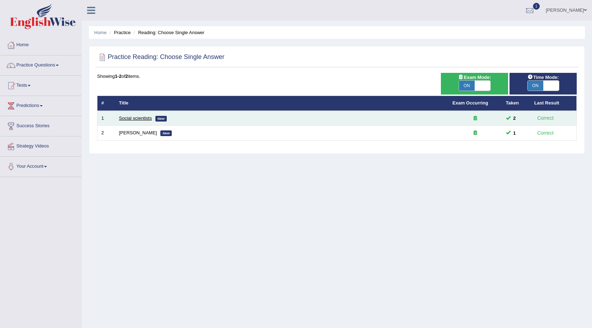
click at [133, 116] on link "Social scientists" at bounding box center [135, 118] width 33 height 5
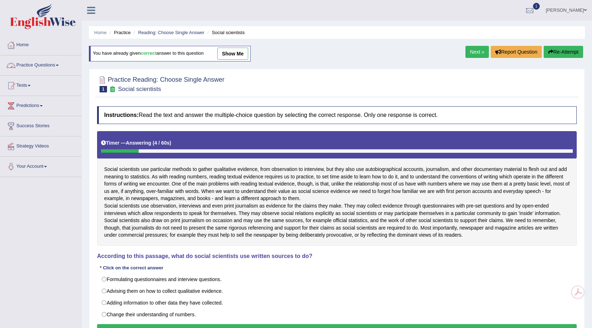
click at [59, 66] on span at bounding box center [57, 65] width 3 height 1
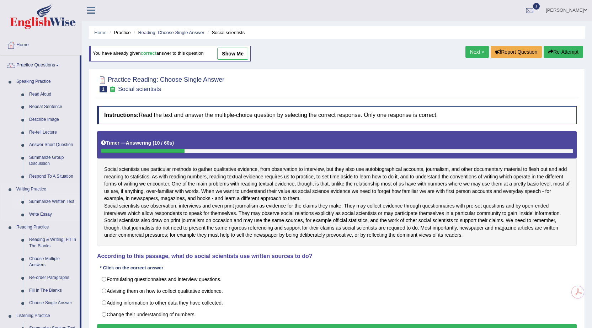
click at [49, 201] on link "Summarize Written Text" at bounding box center [53, 202] width 54 height 13
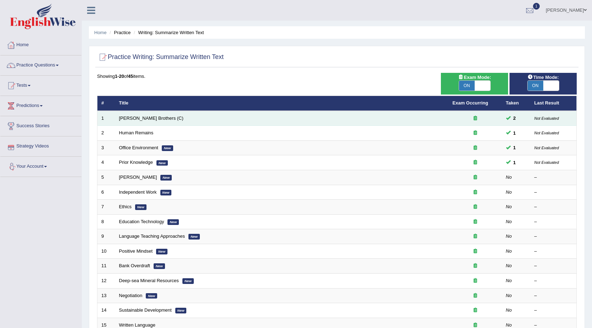
click at [127, 114] on td "[PERSON_NAME] Brothers (C)" at bounding box center [282, 118] width 334 height 15
click at [127, 119] on link "[PERSON_NAME] Brothers (C)" at bounding box center [151, 118] width 64 height 5
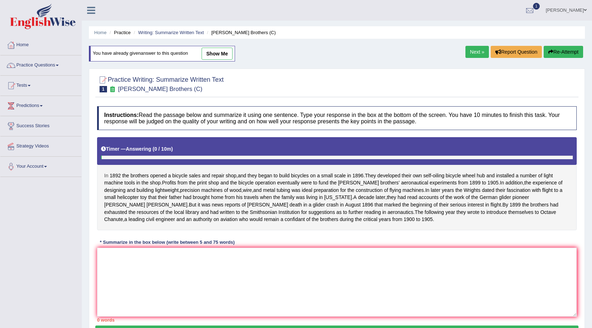
click at [107, 176] on span "In" at bounding box center [106, 175] width 4 height 7
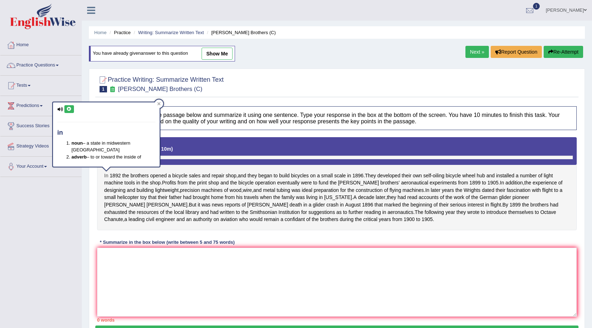
click at [107, 176] on span "In" at bounding box center [106, 175] width 4 height 7
drag, startPoint x: 107, startPoint y: 176, endPoint x: 235, endPoint y: 170, distance: 128.2
click at [235, 170] on div "In 1892 the brothers opened a bicycle sales and repair shop , and they began to…" at bounding box center [337, 183] width 480 height 93
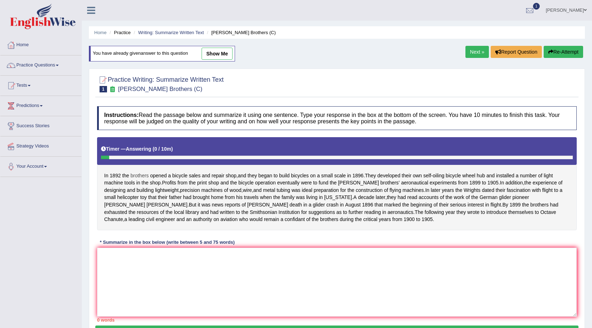
drag, startPoint x: 104, startPoint y: 172, endPoint x: 138, endPoint y: 176, distance: 34.4
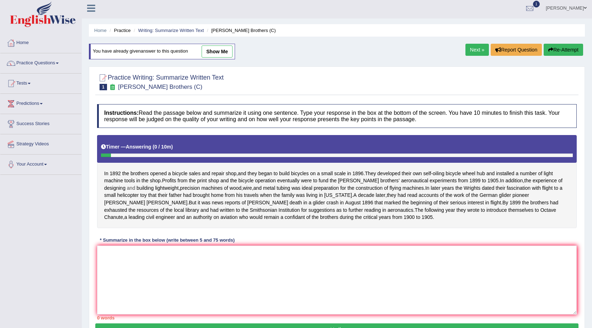
scroll to position [6, 0]
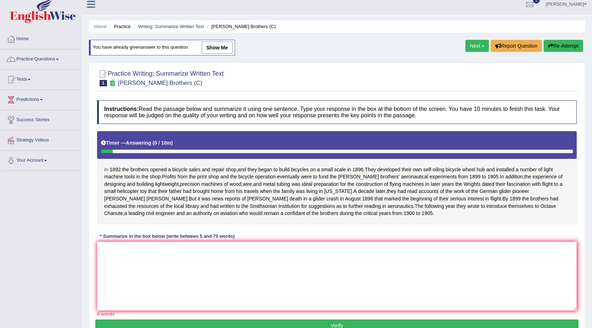
click at [105, 167] on span "In" at bounding box center [106, 169] width 4 height 7
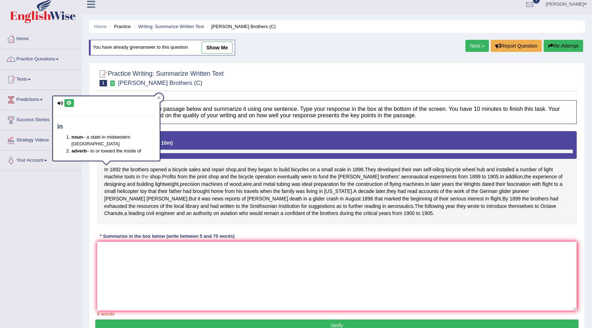
click at [147, 180] on body "Toggle navigation Home Practice Questions Speaking Practice Read Aloud Repeat S…" at bounding box center [296, 158] width 592 height 328
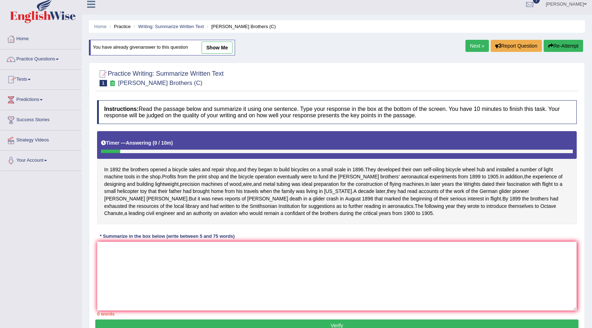
click at [59, 60] on span at bounding box center [57, 59] width 3 height 1
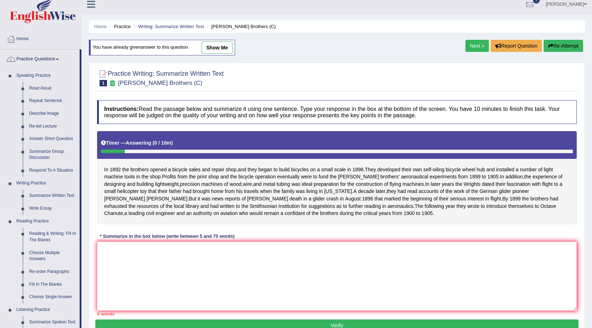
click at [53, 233] on link "Reading & Writing: Fill In The Blanks" at bounding box center [53, 237] width 54 height 19
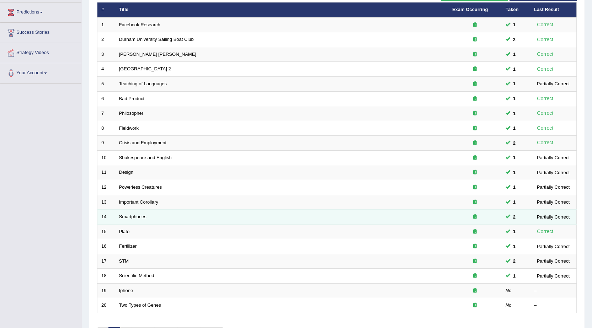
scroll to position [143, 0]
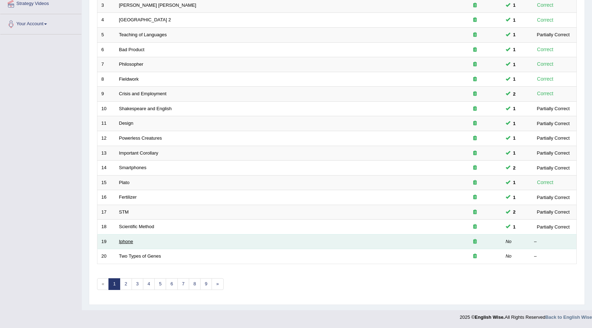
click at [130, 244] on link "Iphone" at bounding box center [126, 241] width 14 height 5
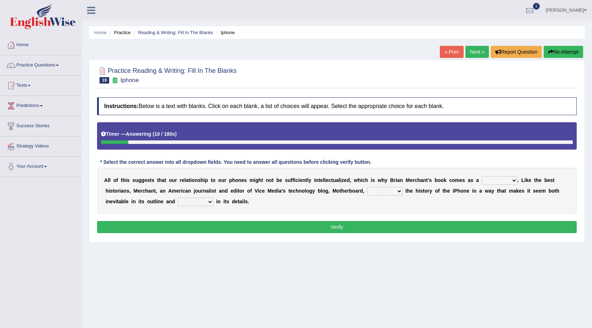
click at [514, 179] on select "privilege relief demotion flash" at bounding box center [500, 180] width 36 height 9
select select "demotion"
click at [482, 176] on select "privilege relief demotion flash" at bounding box center [500, 180] width 36 height 9
click at [388, 192] on select "enriches unpacks detours contorts" at bounding box center [385, 191] width 36 height 9
select select "unpacks"
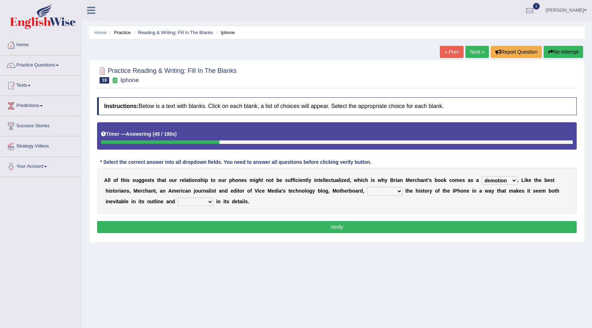
click at [367, 187] on select "enriches unpacks detours contorts" at bounding box center [385, 191] width 36 height 9
click at [395, 192] on select "enriches unpacks detours contorts" at bounding box center [385, 191] width 36 height 9
click at [424, 210] on div "A l l o f t h i s s u g g e s t s t h a t o u r r e l a t i o n s h i p t o o u…" at bounding box center [337, 191] width 480 height 46
click at [206, 198] on select "surprises surprised surprising surprise" at bounding box center [196, 202] width 36 height 9
select select "surprises"
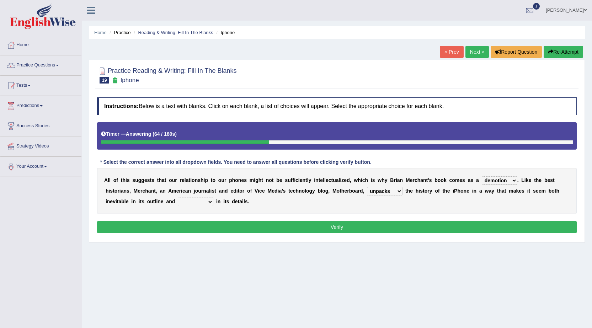
click at [178, 198] on select "surprises surprised surprising surprise" at bounding box center [196, 202] width 36 height 9
click at [196, 226] on button "Verify" at bounding box center [337, 227] width 480 height 12
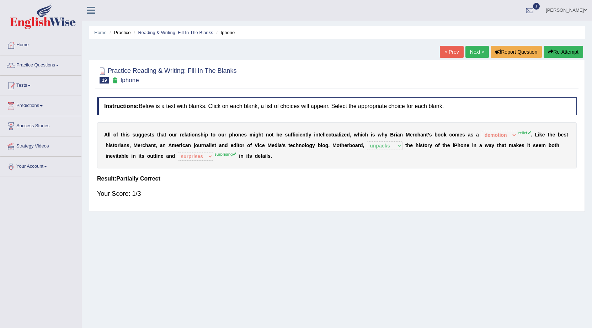
click at [474, 54] on link "Next »" at bounding box center [477, 52] width 23 height 12
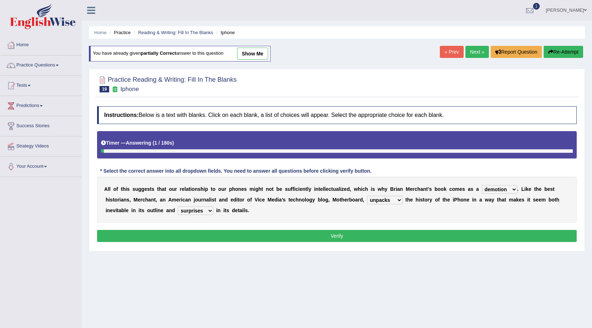
select select "demotion"
select select "unpacks"
select select "surprises"
click at [513, 191] on select "privilege relief demotion flash" at bounding box center [500, 189] width 36 height 9
select select "relief"
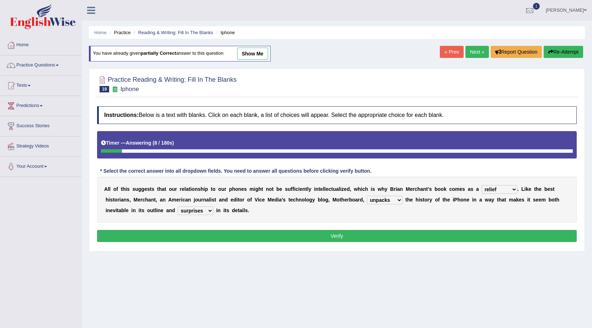
click at [482, 185] on select "privilege relief demotion flash" at bounding box center [500, 189] width 36 height 9
click at [495, 229] on div "Instructions: Below is a text with blanks. Click on each blank, a list of choic…" at bounding box center [337, 175] width 484 height 145
click at [492, 237] on button "Verify" at bounding box center [337, 236] width 480 height 12
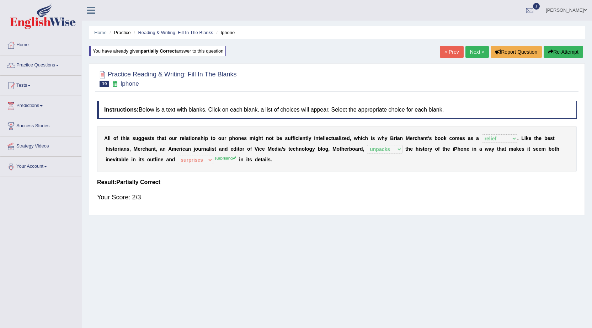
click at [471, 48] on link "Next »" at bounding box center [477, 52] width 23 height 12
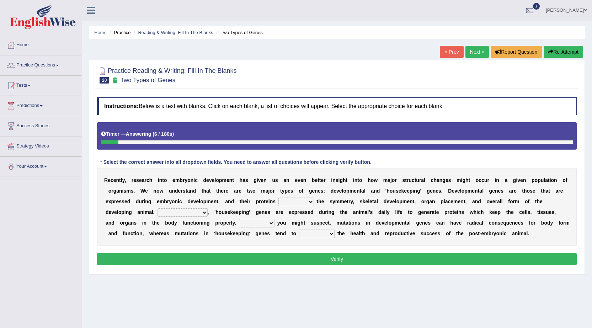
click at [308, 196] on div "R e c e n t l y , r e s e a r c h i n t o e m b r y o n i c d e v e l o p m e n…" at bounding box center [337, 207] width 480 height 78
click at [309, 202] on select "push control hold elevate" at bounding box center [297, 202] width 36 height 9
select select "control"
click at [279, 198] on select "push control hold elevate" at bounding box center [297, 202] width 36 height 9
click at [203, 212] on select "Correspondingly Inclusively Conversely In contrast" at bounding box center [183, 212] width 50 height 9
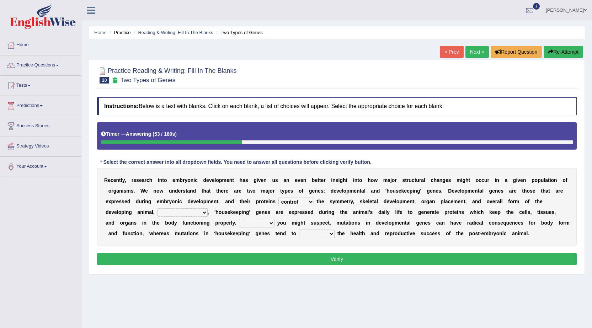
select select "In contrast"
click at [158, 208] on select "Correspondingly Inclusively Conversely In contrast" at bounding box center [183, 212] width 50 height 9
click at [309, 201] on select "push control hold elevate" at bounding box center [297, 202] width 36 height 9
click at [338, 236] on b "t" at bounding box center [339, 234] width 2 height 6
click at [268, 226] on select "For As With Within" at bounding box center [257, 223] width 36 height 9
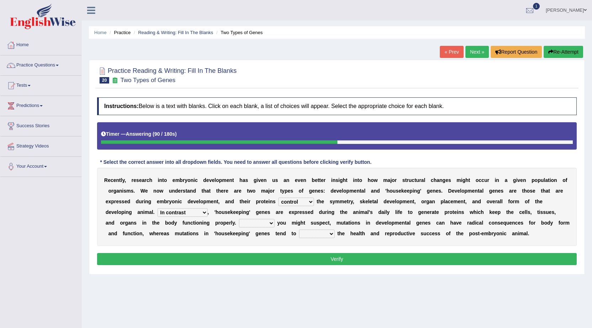
select select "As"
click at [239, 219] on select "For As With Within" at bounding box center [257, 223] width 36 height 9
click at [266, 218] on div "R e c e n t l y , r e s e a r c h i n t o e m b r y o n i c d e v e l o p m e n…" at bounding box center [337, 207] width 480 height 78
click at [270, 230] on div "R e c e n t l y , r e s e a r c h i n t o e m b r y o n i c d e v e l o p m e n…" at bounding box center [337, 207] width 480 height 78
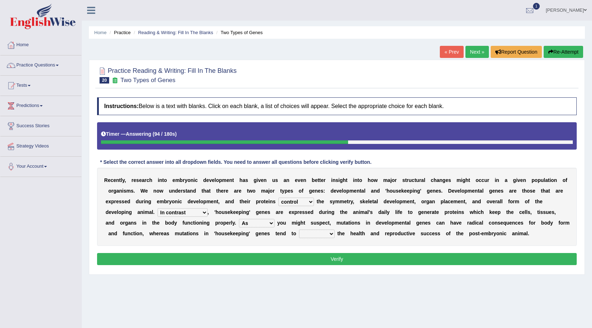
click at [270, 224] on select "For As With Within" at bounding box center [257, 223] width 36 height 9
click at [312, 236] on select "affect effect interrupt defect" at bounding box center [317, 234] width 36 height 9
select select "effect"
click at [299, 230] on select "affect effect interrupt defect" at bounding box center [317, 234] width 36 height 9
click at [307, 264] on button "Verify" at bounding box center [337, 259] width 480 height 12
